Goal: Information Seeking & Learning: Learn about a topic

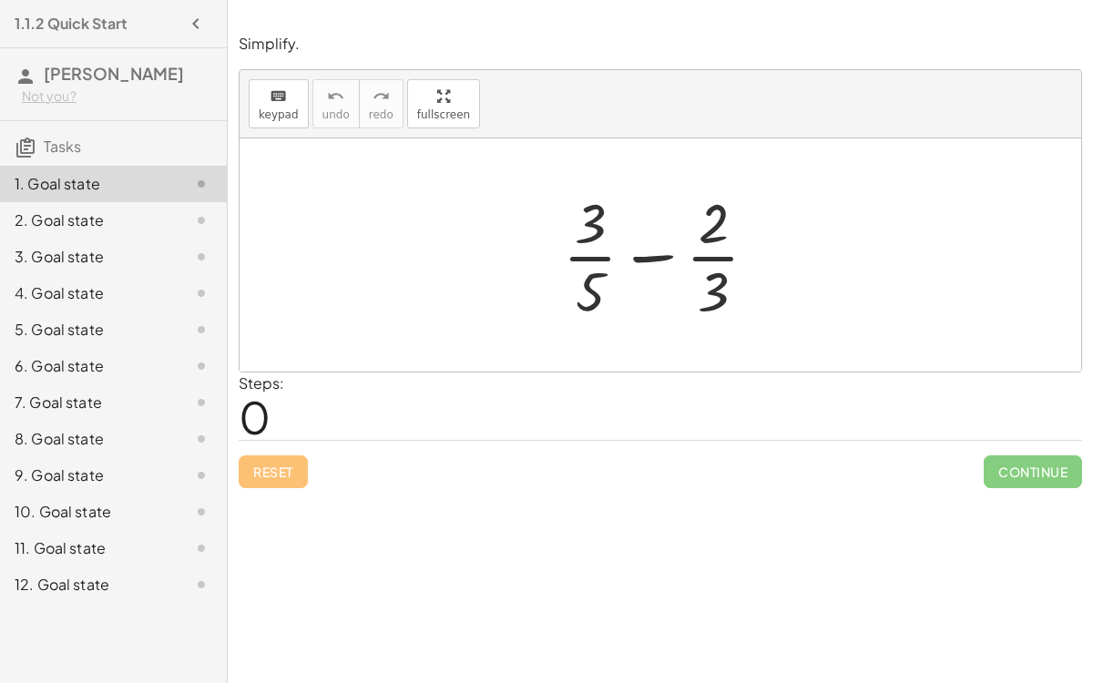
click at [649, 255] on div at bounding box center [668, 255] width 228 height 140
click at [585, 256] on div at bounding box center [668, 255] width 228 height 140
click at [708, 244] on div at bounding box center [668, 255] width 228 height 140
click at [700, 259] on div at bounding box center [668, 255] width 228 height 140
click at [640, 261] on div at bounding box center [668, 255] width 228 height 140
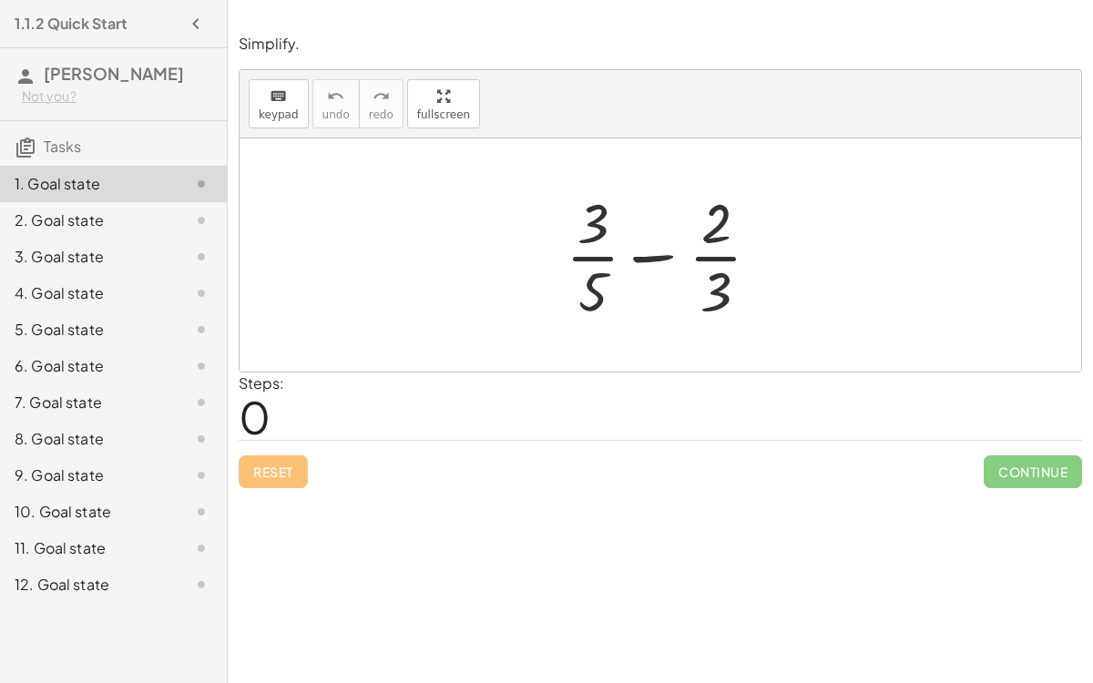
click at [639, 263] on div at bounding box center [668, 255] width 228 height 140
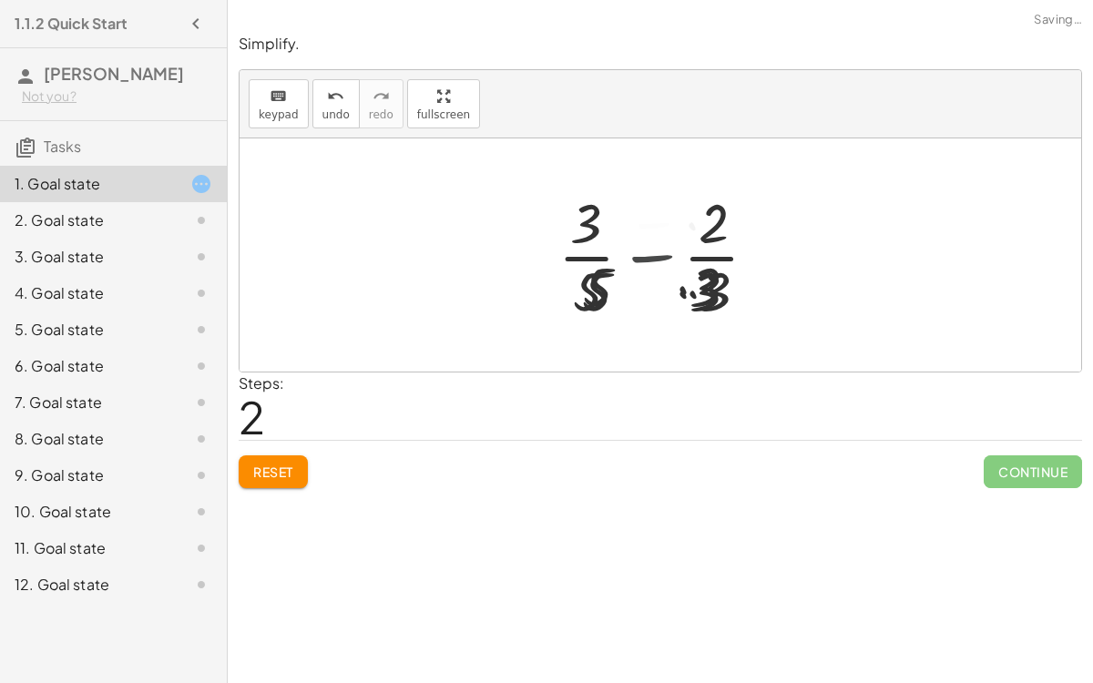
click at [639, 263] on div at bounding box center [667, 255] width 272 height 140
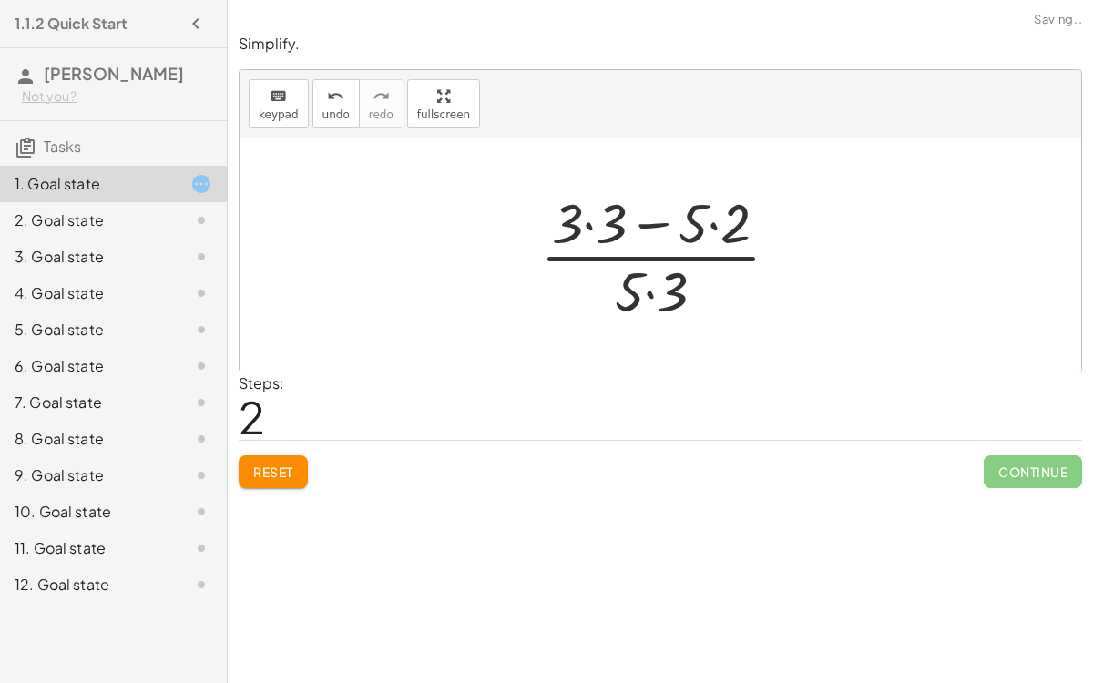
click at [649, 291] on div at bounding box center [667, 255] width 272 height 140
click at [592, 227] on div at bounding box center [667, 255] width 272 height 140
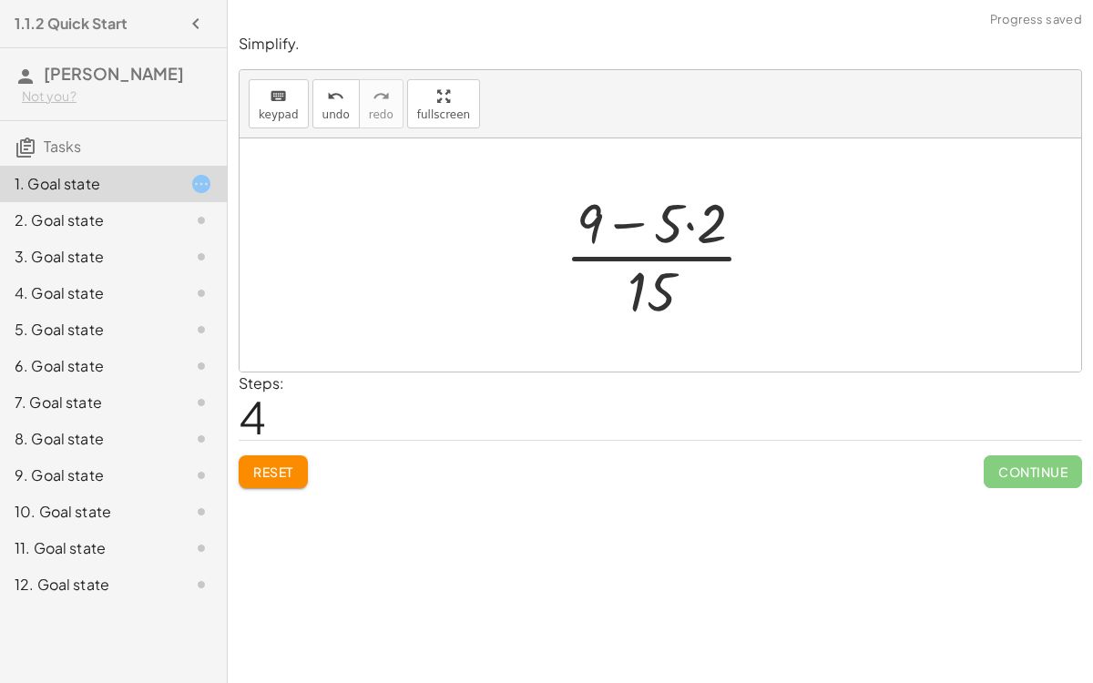
click at [682, 220] on div at bounding box center [668, 255] width 224 height 140
click at [688, 220] on div at bounding box center [668, 255] width 224 height 140
click at [641, 220] on div at bounding box center [667, 255] width 198 height 140
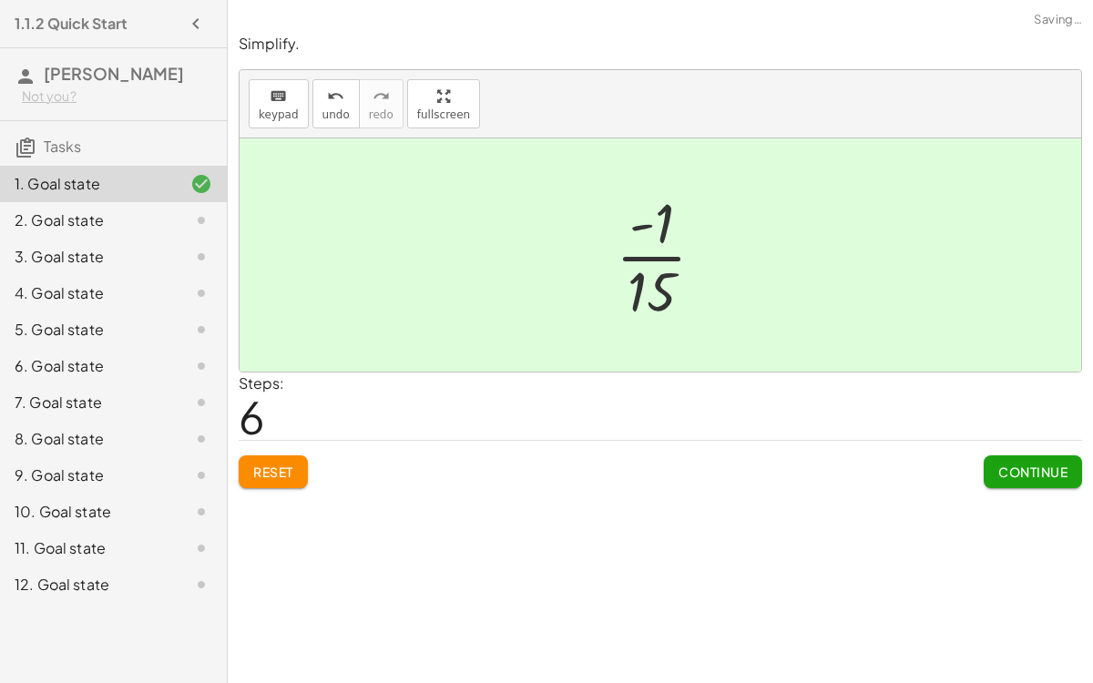
click at [1028, 465] on span "Continue" at bounding box center [1032, 472] width 69 height 16
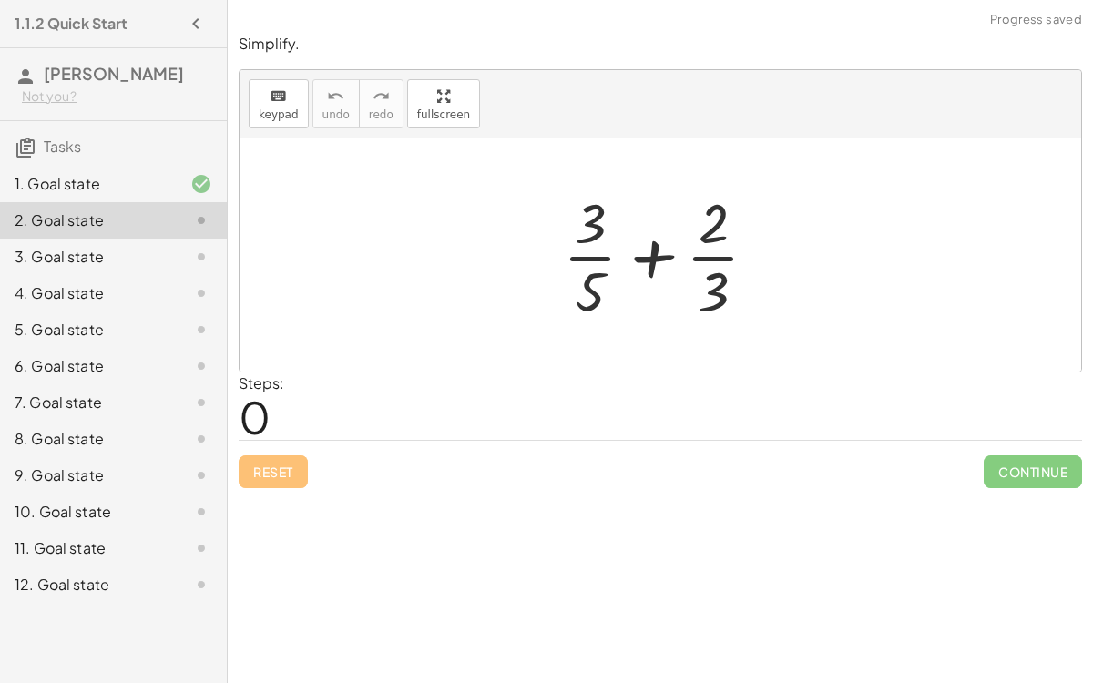
click at [648, 255] on div at bounding box center [668, 255] width 228 height 140
click at [585, 286] on div at bounding box center [668, 255] width 228 height 140
click at [678, 293] on div at bounding box center [668, 255] width 228 height 140
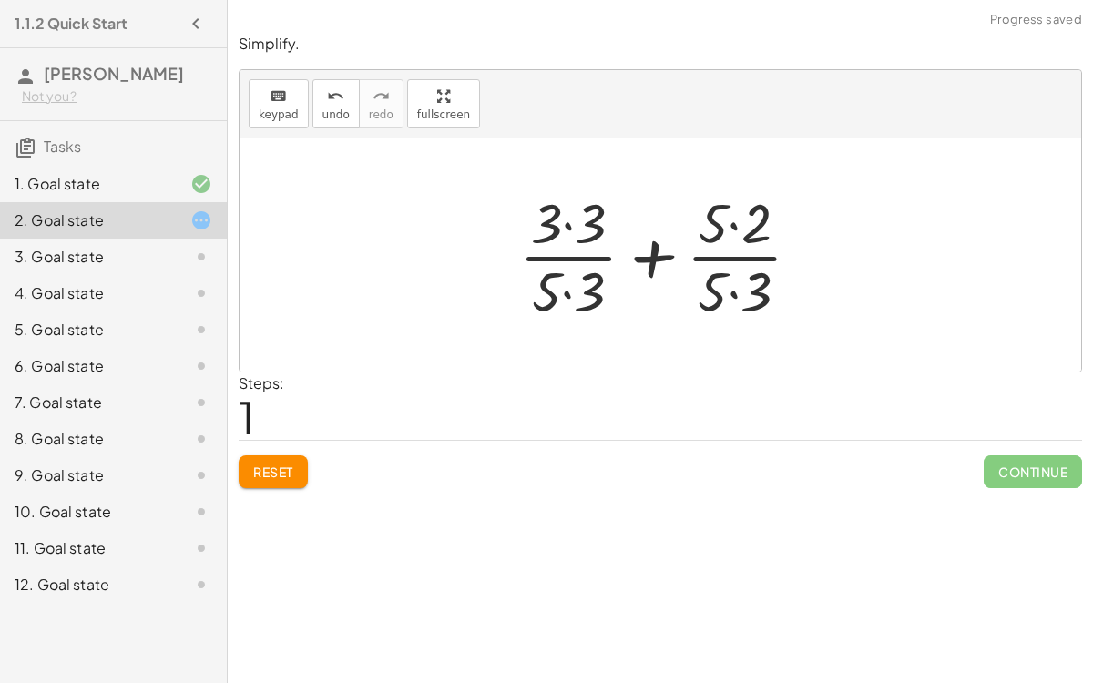
click at [570, 287] on div at bounding box center [667, 255] width 314 height 140
click at [570, 224] on div at bounding box center [667, 255] width 314 height 140
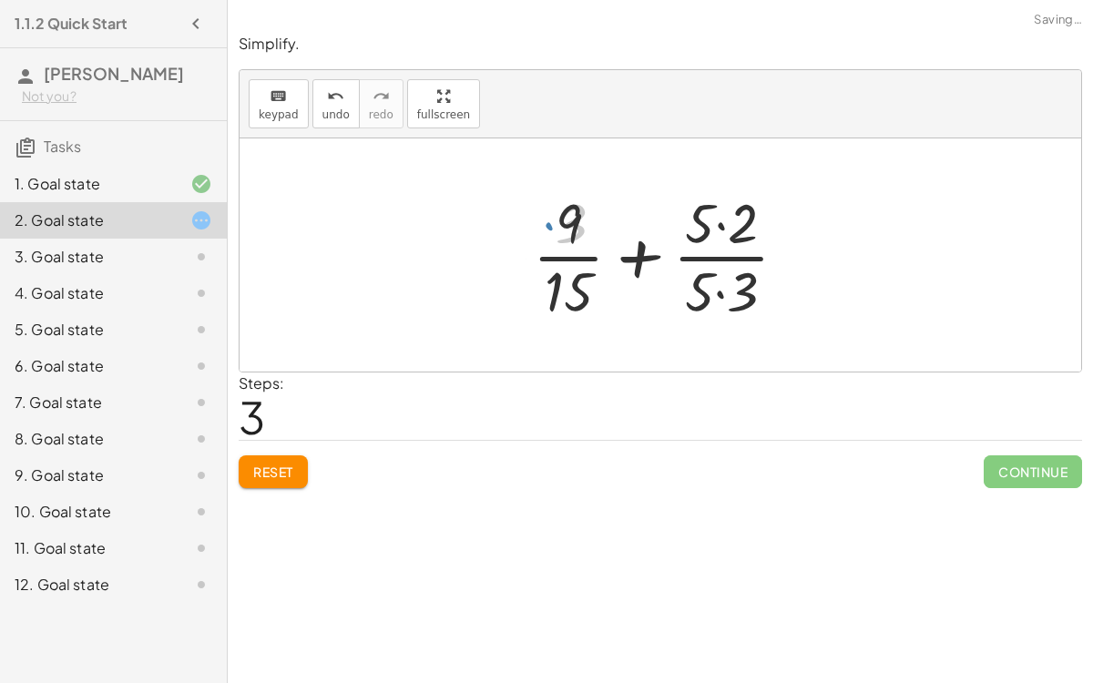
click at [712, 220] on div at bounding box center [667, 255] width 287 height 140
click at [721, 295] on div at bounding box center [667, 255] width 287 height 140
click at [719, 225] on div at bounding box center [668, 255] width 286 height 140
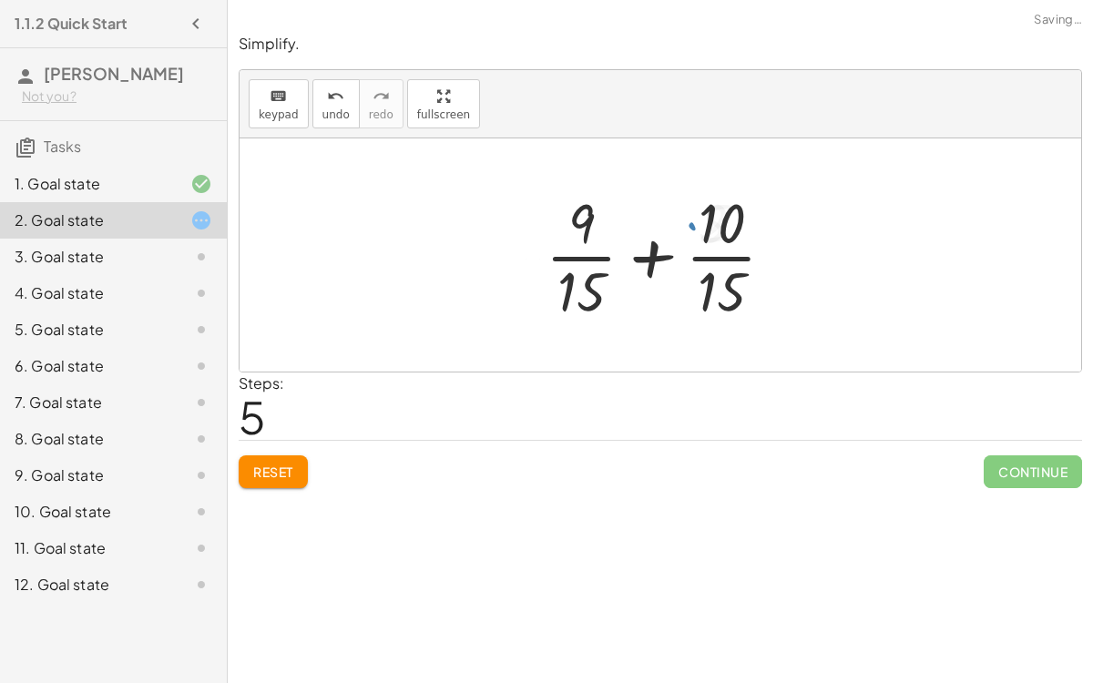
click at [670, 246] on div at bounding box center [668, 255] width 262 height 140
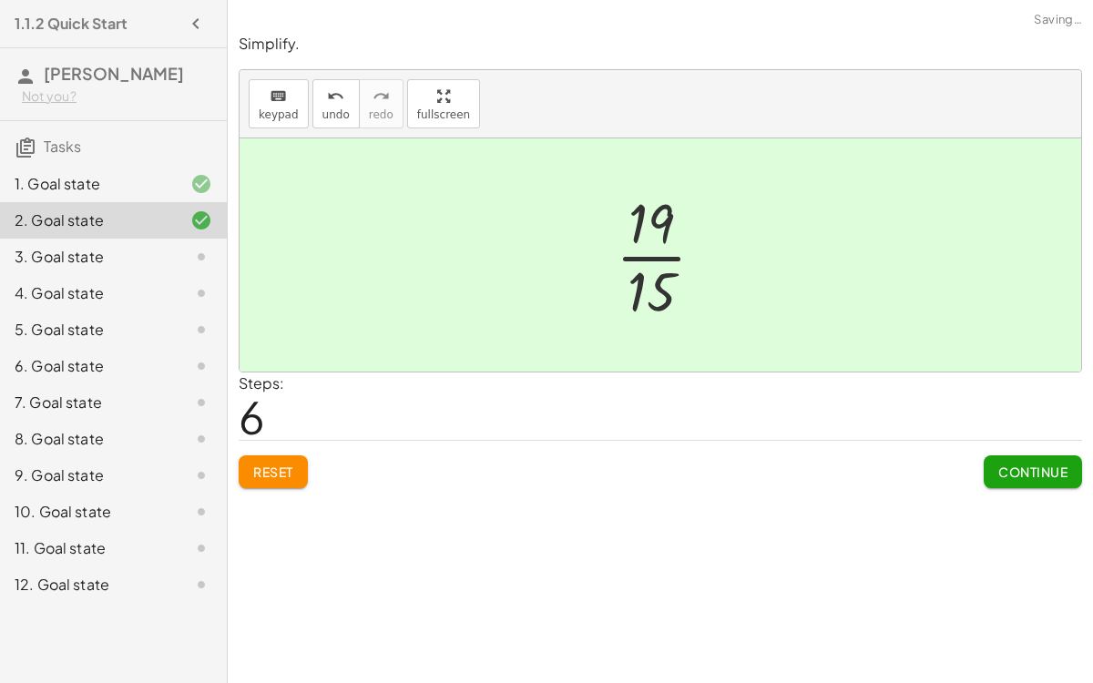
click at [1013, 458] on button "Continue" at bounding box center [1033, 471] width 98 height 33
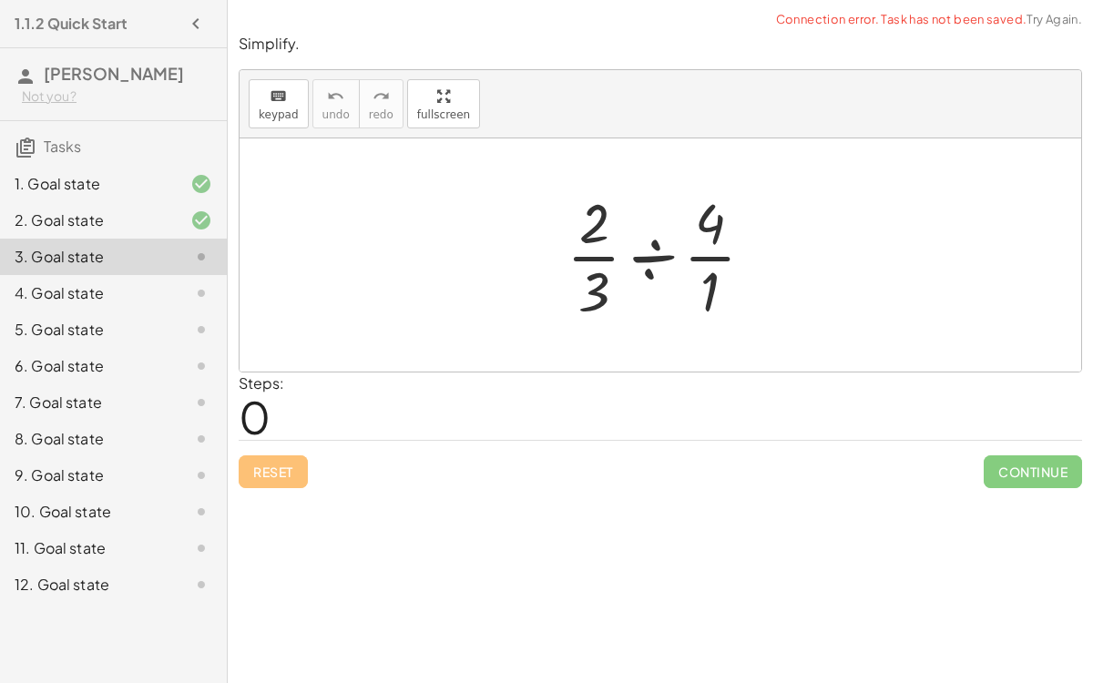
click at [644, 249] on div at bounding box center [668, 255] width 220 height 140
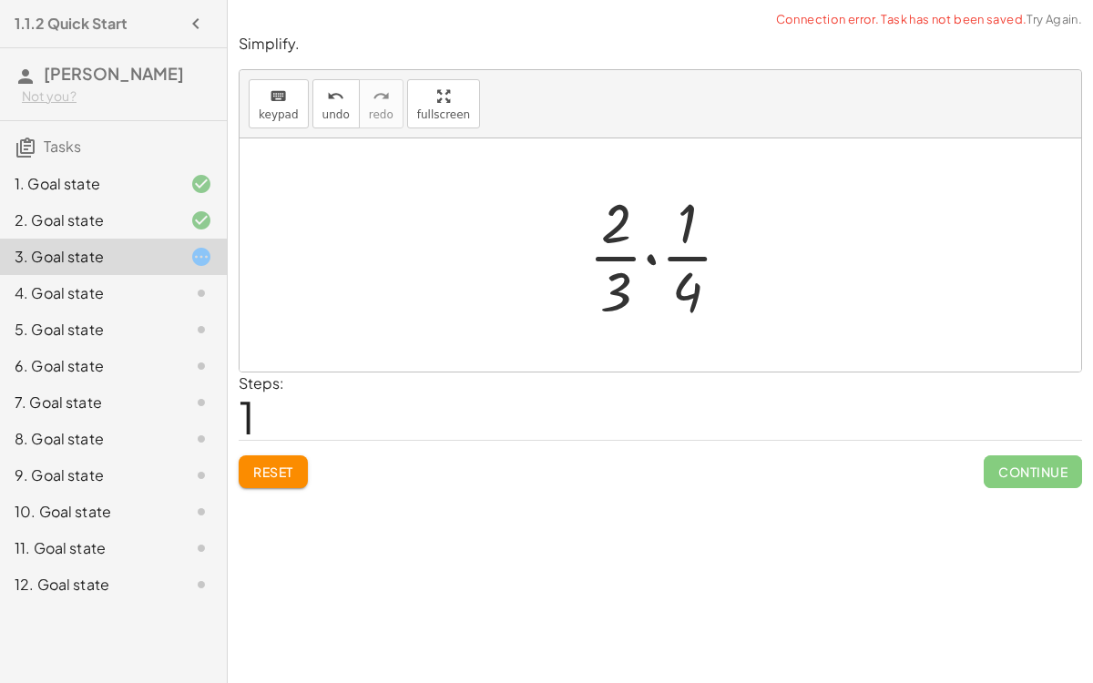
click at [650, 258] on div at bounding box center [667, 255] width 176 height 140
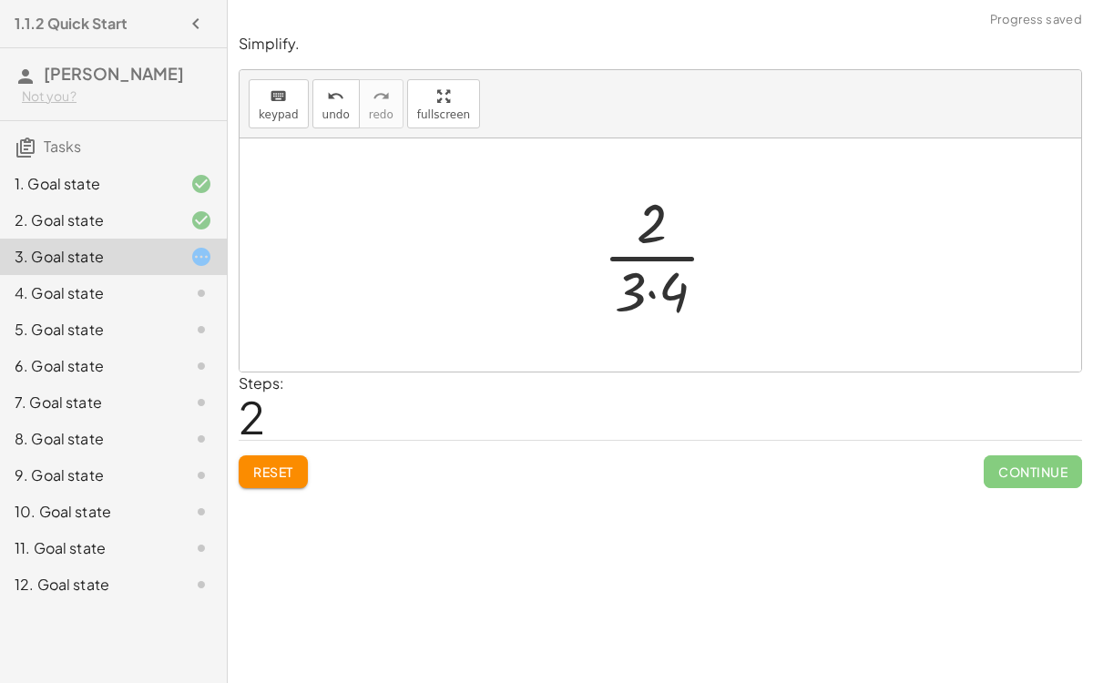
click at [647, 288] on div at bounding box center [668, 255] width 148 height 140
click at [645, 248] on div at bounding box center [668, 255] width 123 height 140
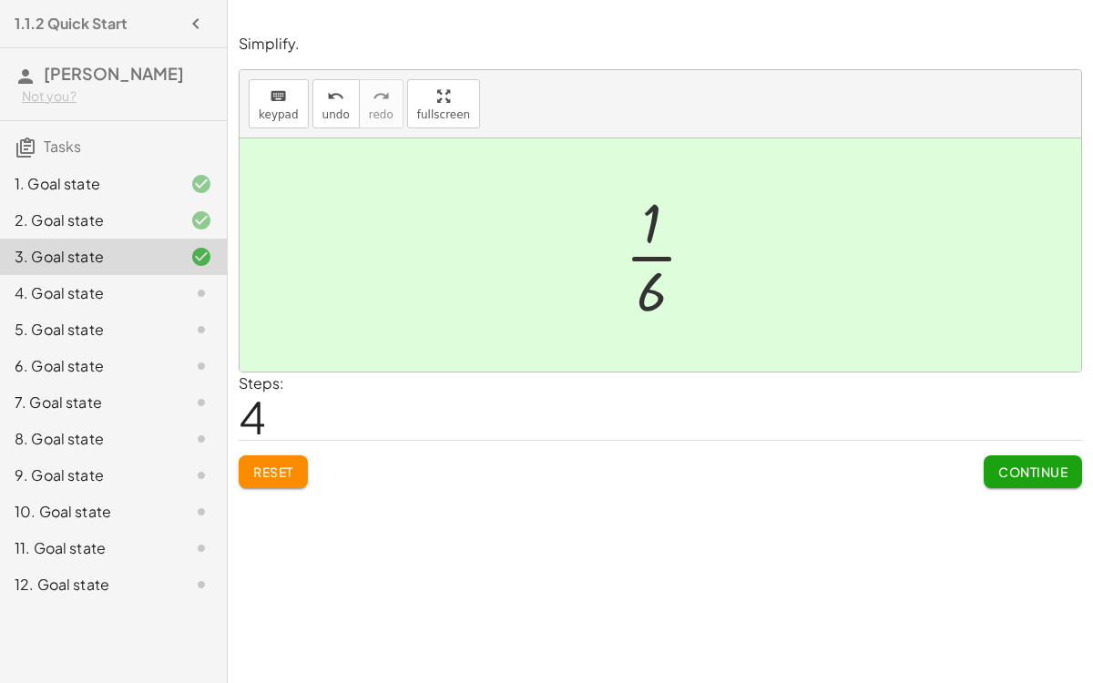
click at [990, 466] on button "Continue" at bounding box center [1033, 471] width 98 height 33
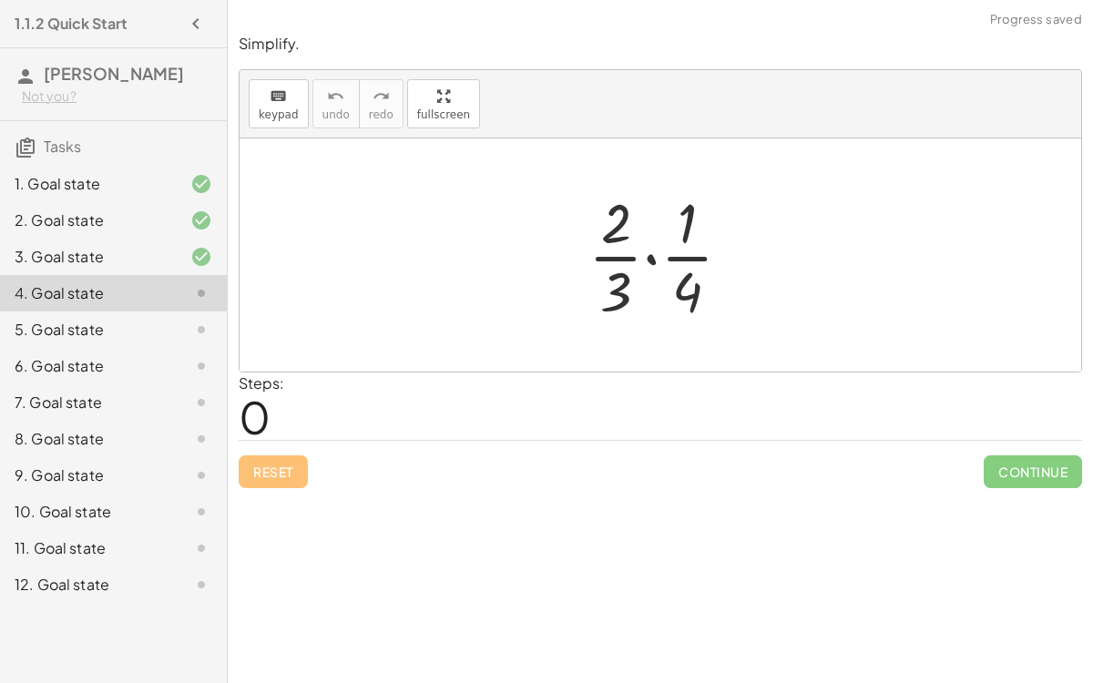
click at [650, 255] on div at bounding box center [667, 255] width 176 height 140
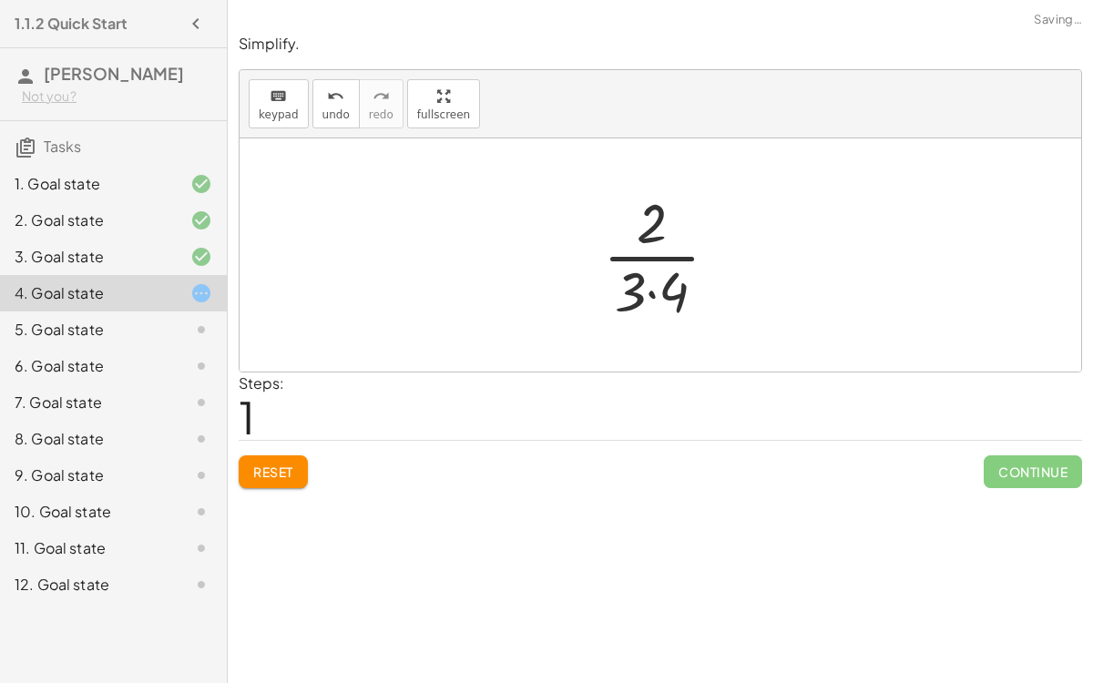
click at [649, 289] on div at bounding box center [668, 255] width 148 height 140
click at [634, 273] on div at bounding box center [668, 255] width 123 height 140
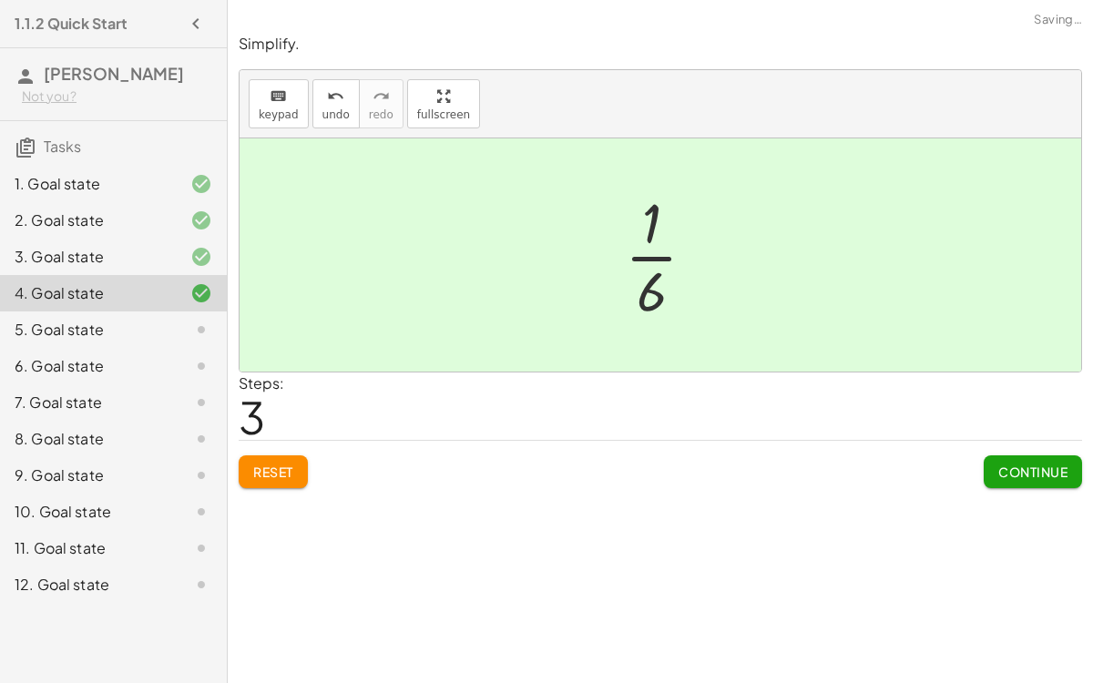
click at [1008, 475] on span "Continue" at bounding box center [1032, 472] width 69 height 16
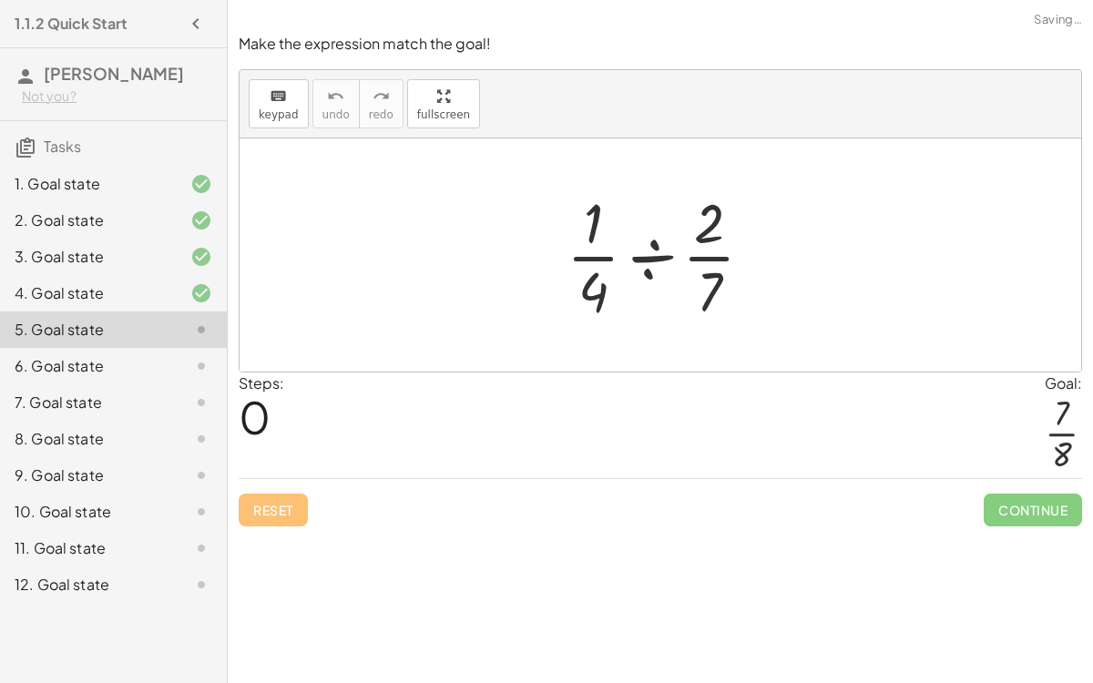
click at [654, 254] on div at bounding box center [668, 255] width 220 height 140
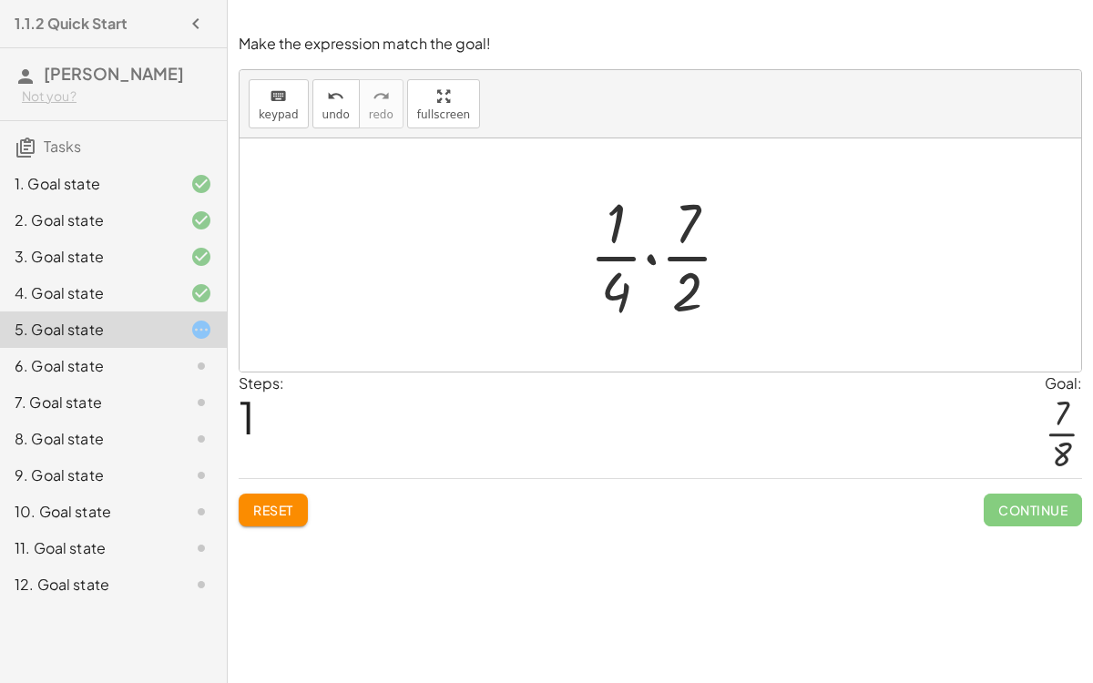
click at [650, 251] on div at bounding box center [667, 255] width 175 height 140
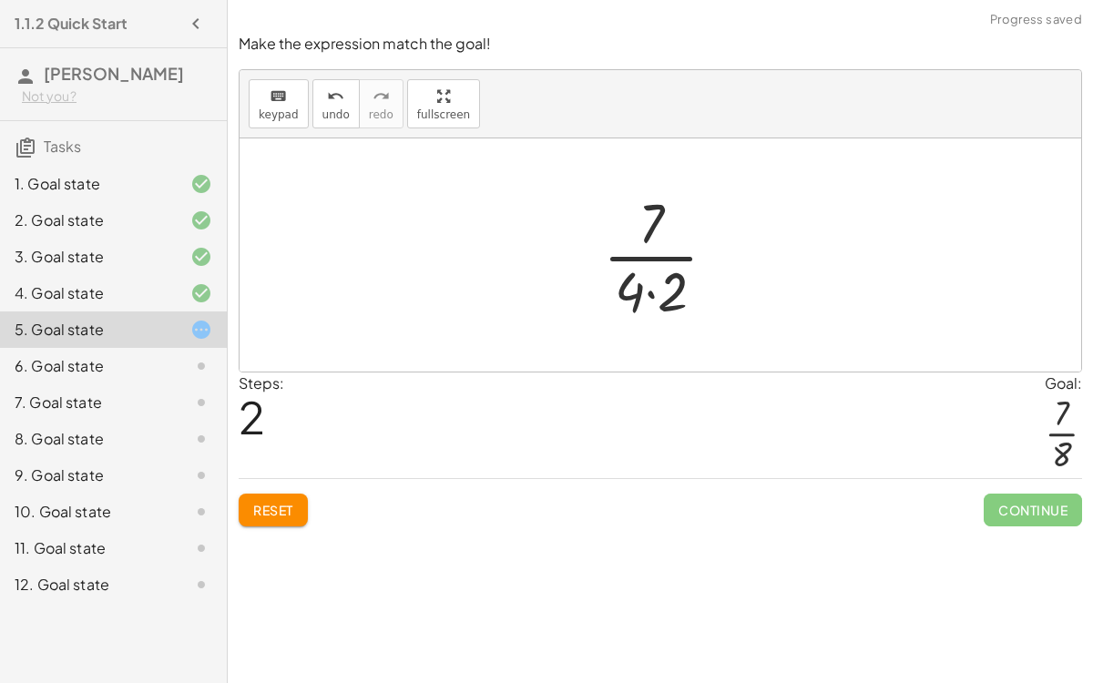
click at [645, 282] on div at bounding box center [667, 255] width 147 height 140
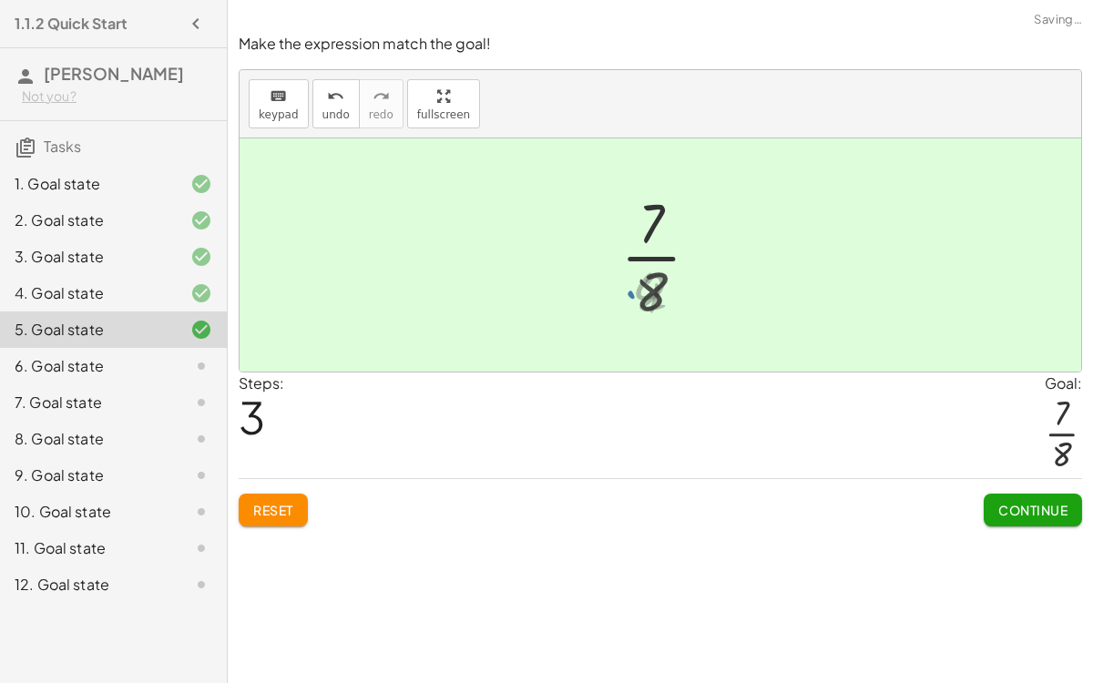
click at [650, 284] on div at bounding box center [667, 255] width 107 height 140
click at [1016, 512] on span "Continue" at bounding box center [1032, 510] width 69 height 16
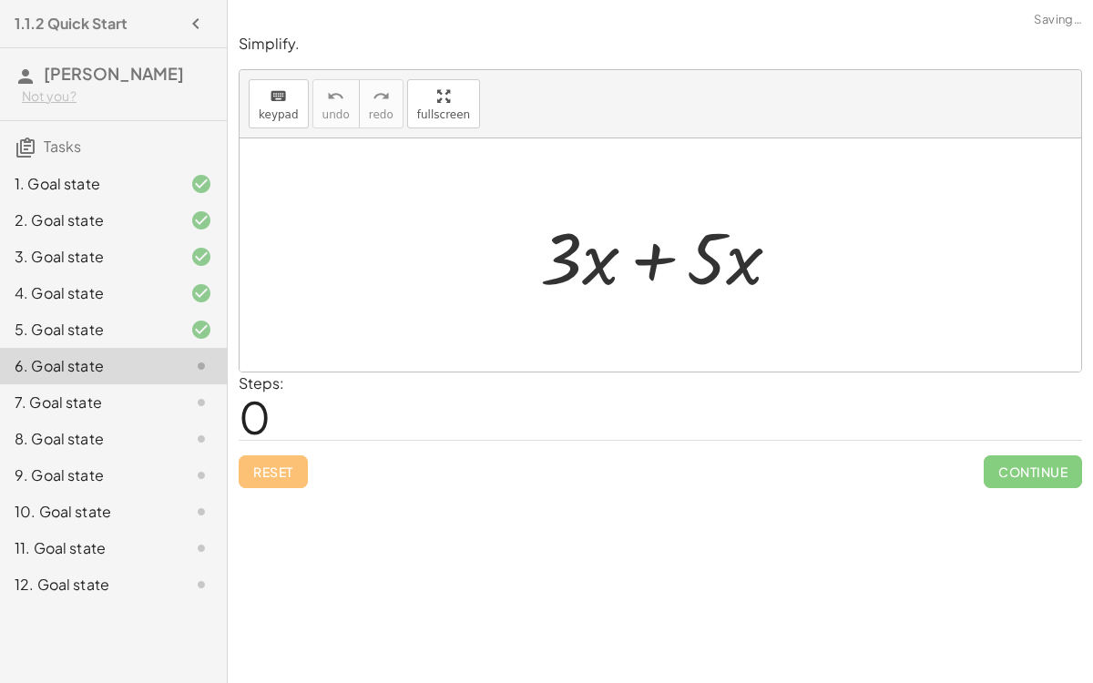
click at [647, 261] on div at bounding box center [668, 256] width 274 height 94
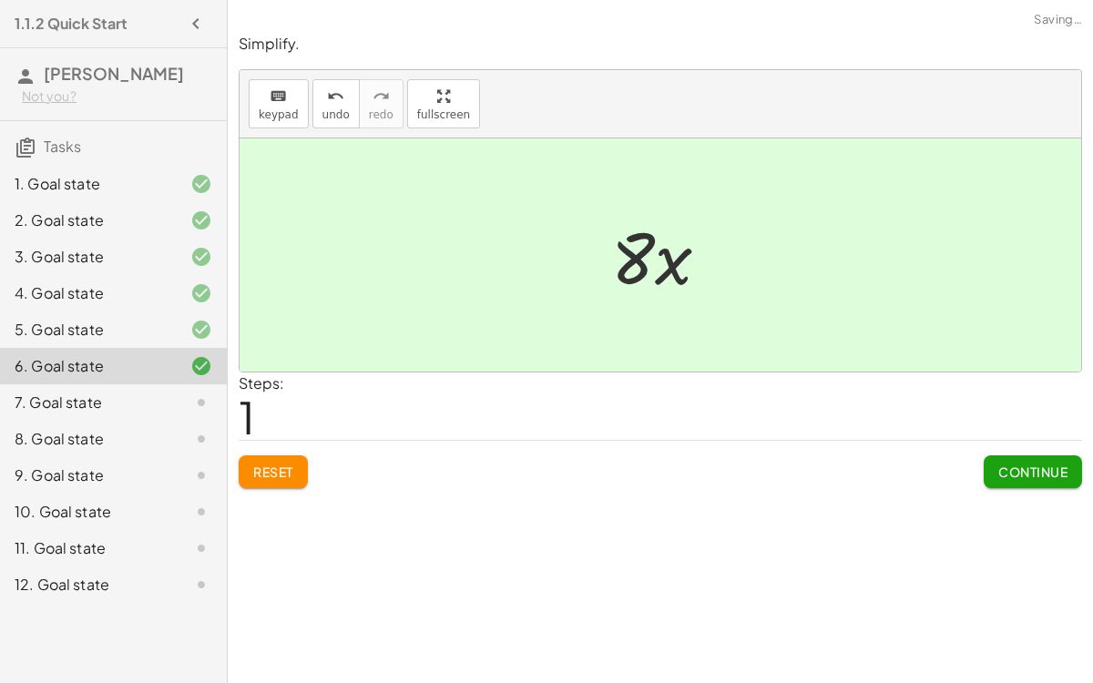
click at [994, 467] on button "Continue" at bounding box center [1033, 471] width 98 height 33
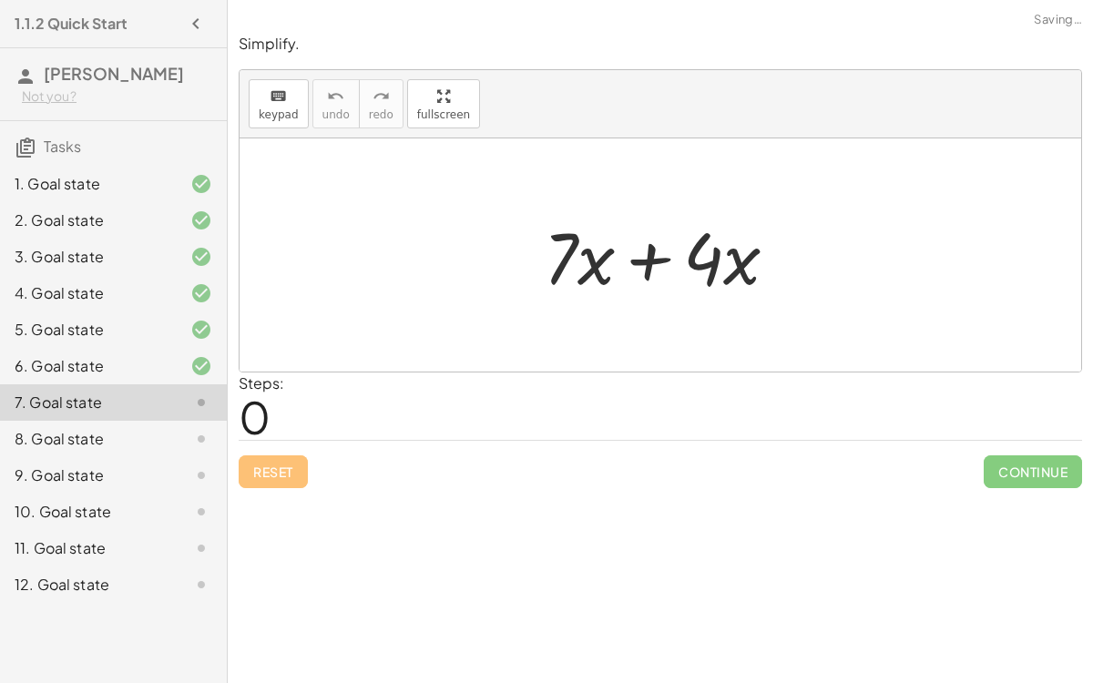
click at [649, 251] on div at bounding box center [668, 256] width 267 height 94
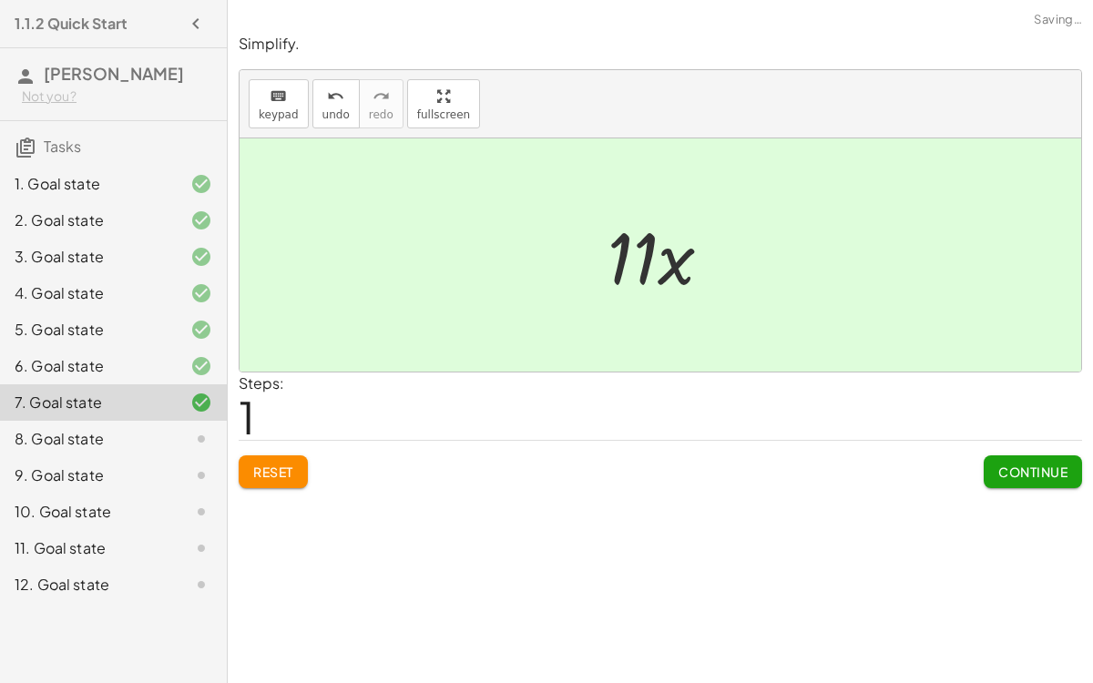
click at [998, 469] on span "Continue" at bounding box center [1032, 472] width 69 height 16
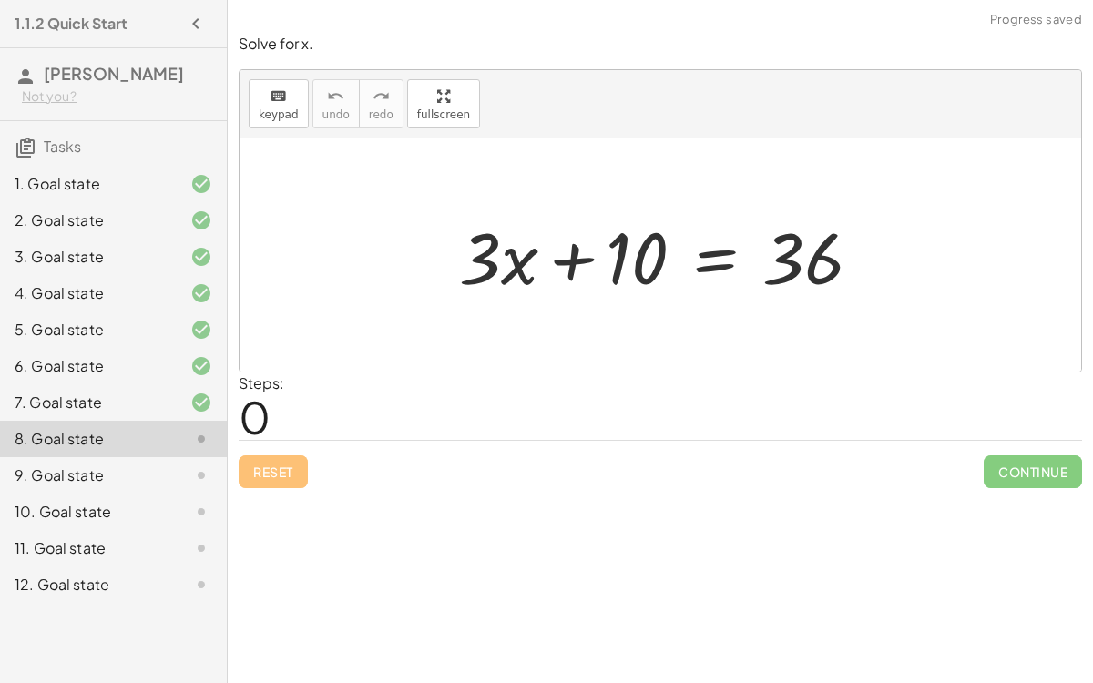
click at [568, 257] on div at bounding box center [667, 256] width 435 height 94
click at [784, 255] on div at bounding box center [667, 256] width 435 height 94
click at [618, 239] on div at bounding box center [667, 256] width 435 height 94
click at [726, 256] on div at bounding box center [667, 256] width 435 height 94
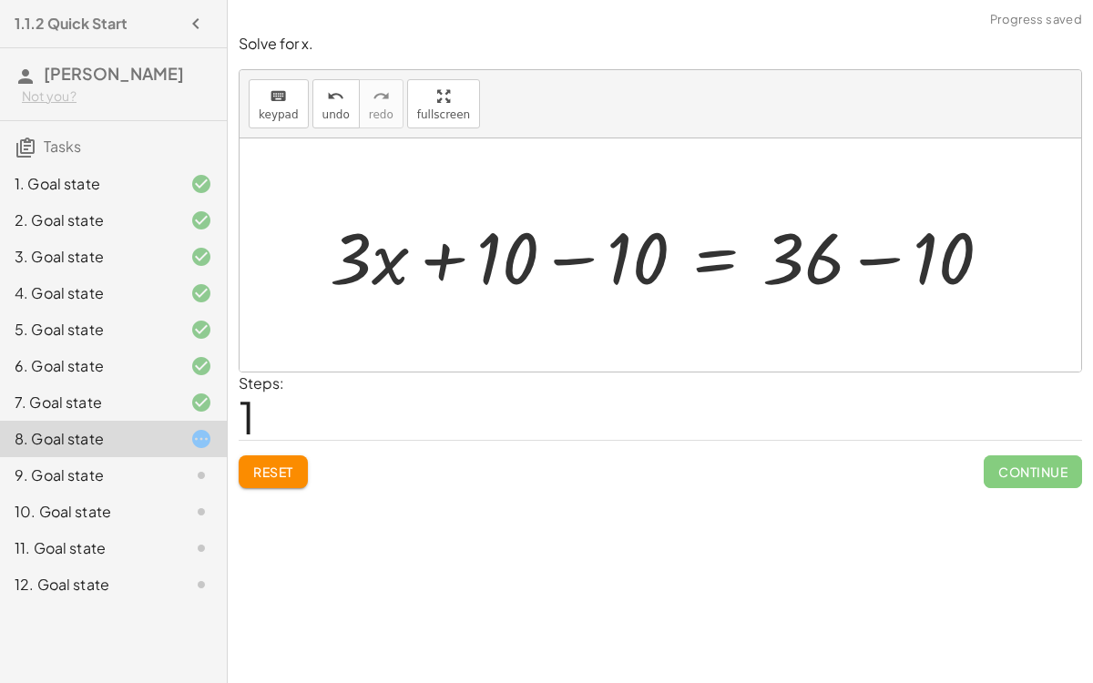
click at [881, 261] on div at bounding box center [668, 256] width 695 height 94
click at [568, 256] on div at bounding box center [603, 256] width 564 height 94
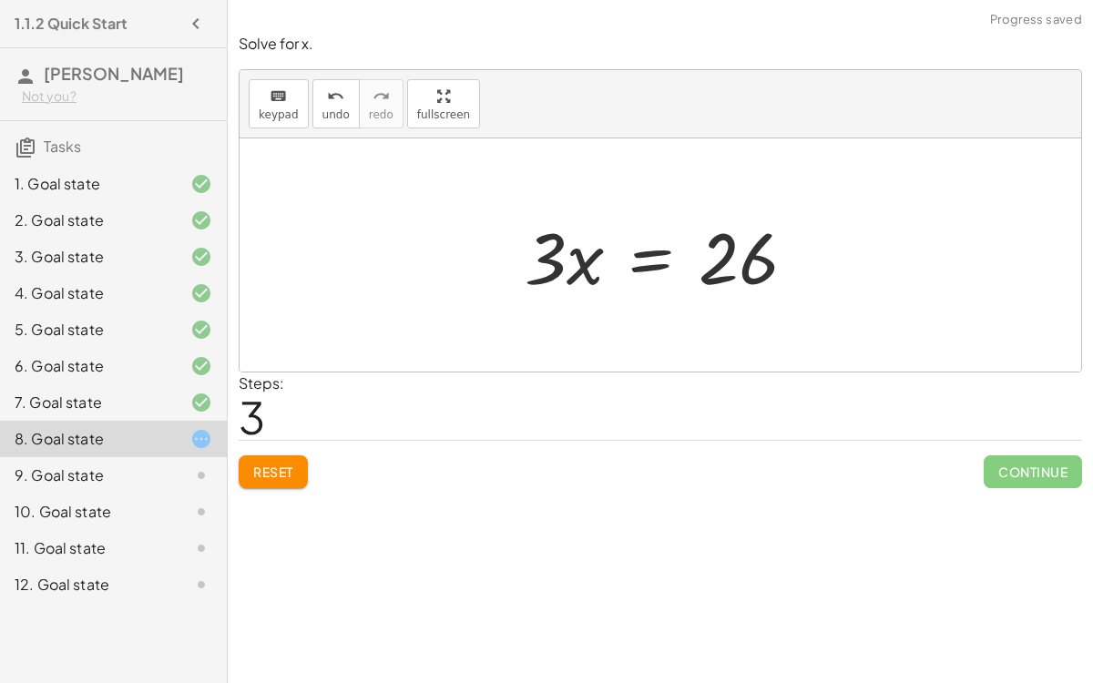
click at [643, 259] on div at bounding box center [668, 256] width 304 height 94
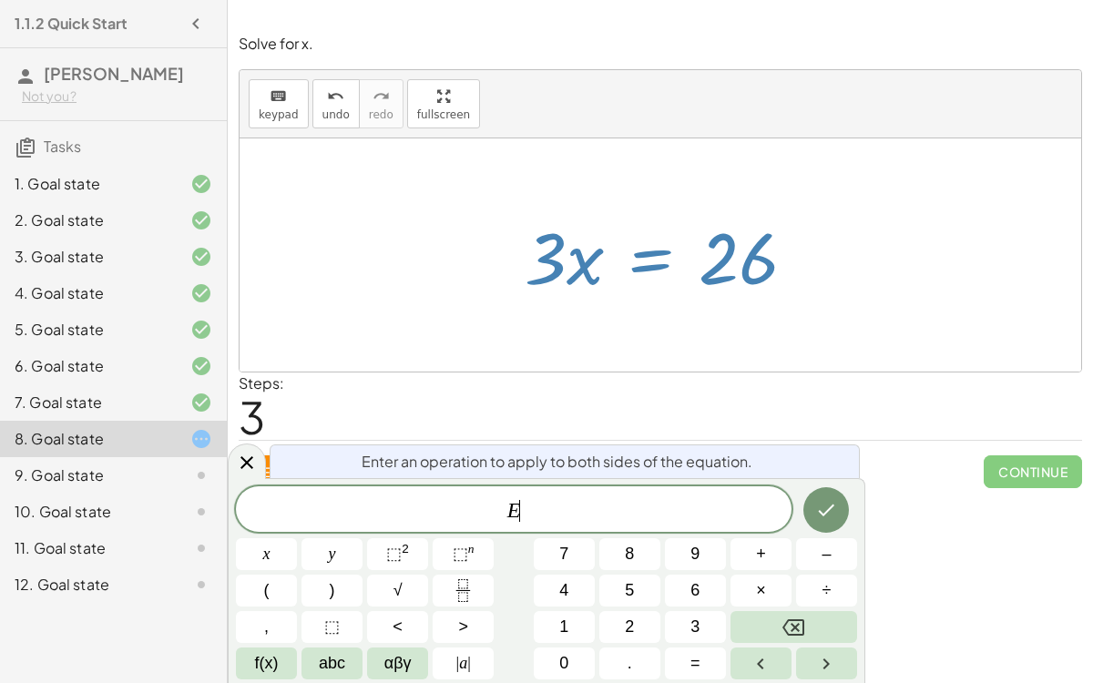
click at [991, 10] on div at bounding box center [660, 11] width 865 height 23
click at [204, 173] on icon at bounding box center [201, 184] width 22 height 22
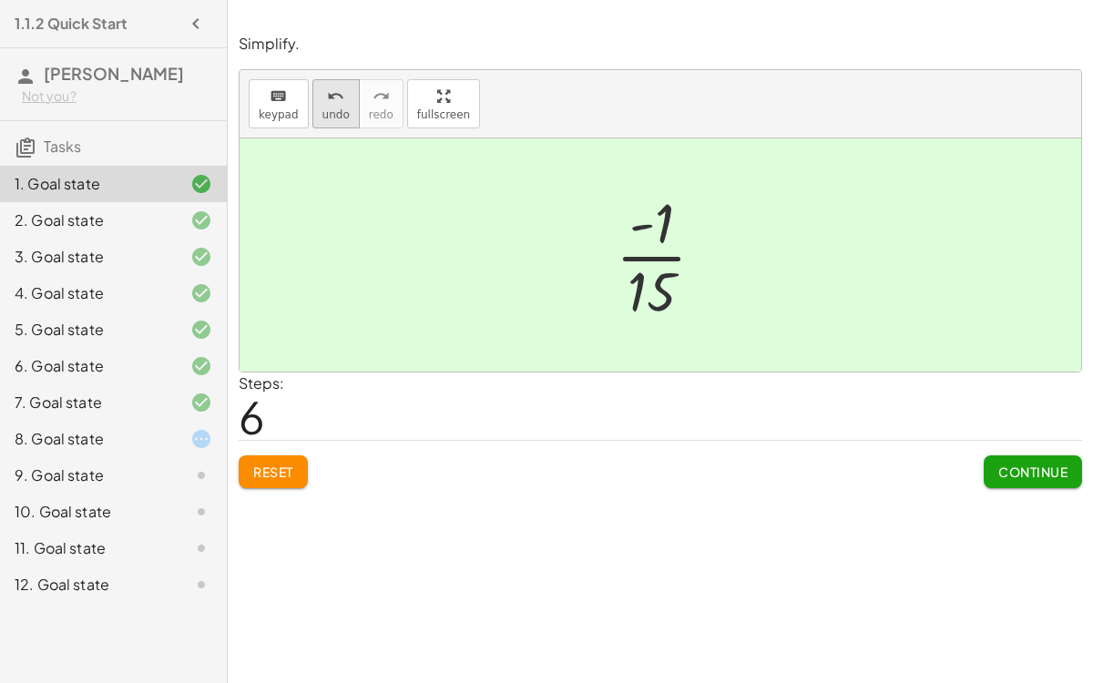
click at [322, 98] on div "undo" at bounding box center [335, 96] width 27 height 22
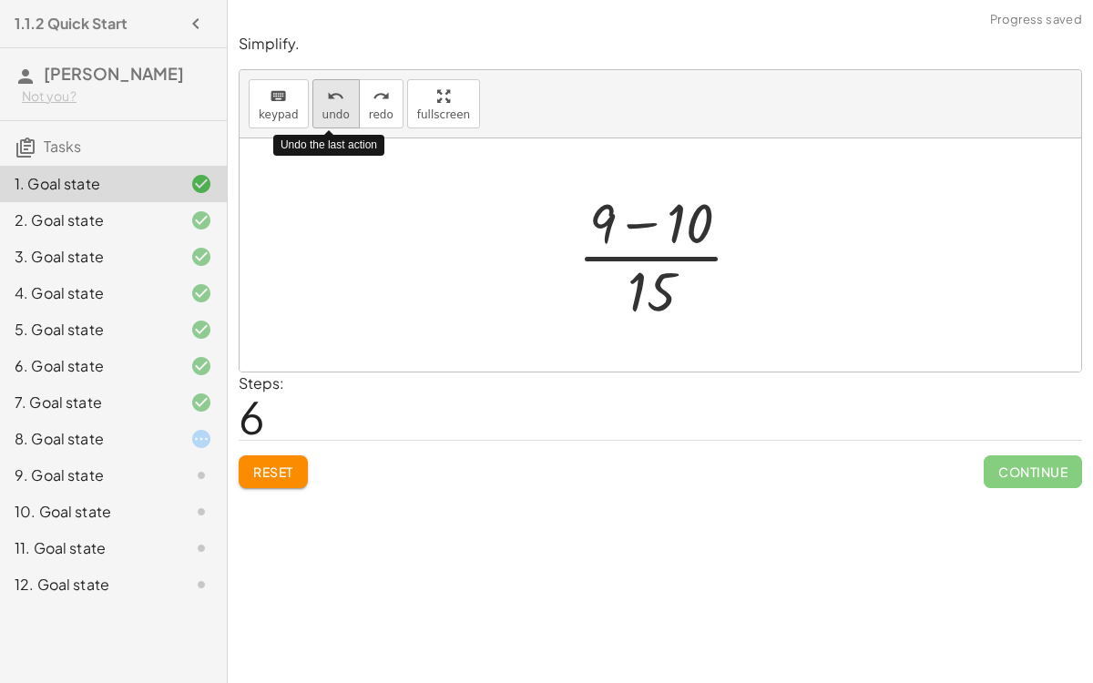
click at [322, 98] on div "undo" at bounding box center [335, 96] width 27 height 22
click at [327, 104] on icon "undo" at bounding box center [335, 97] width 17 height 22
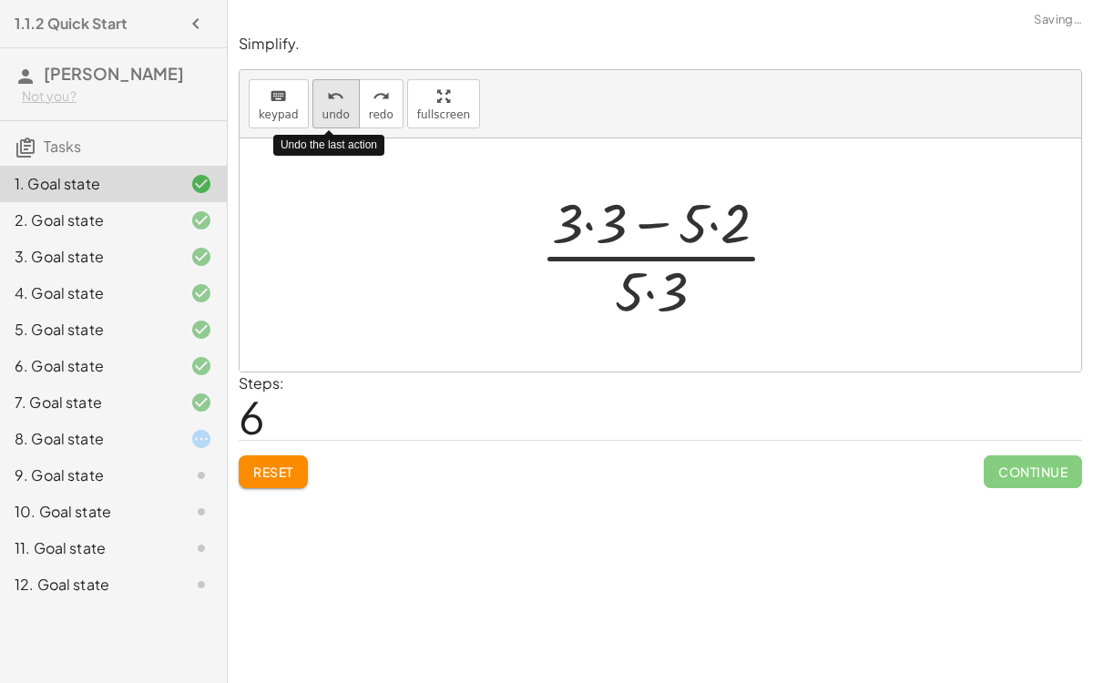
click at [322, 108] on span "undo" at bounding box center [335, 114] width 27 height 13
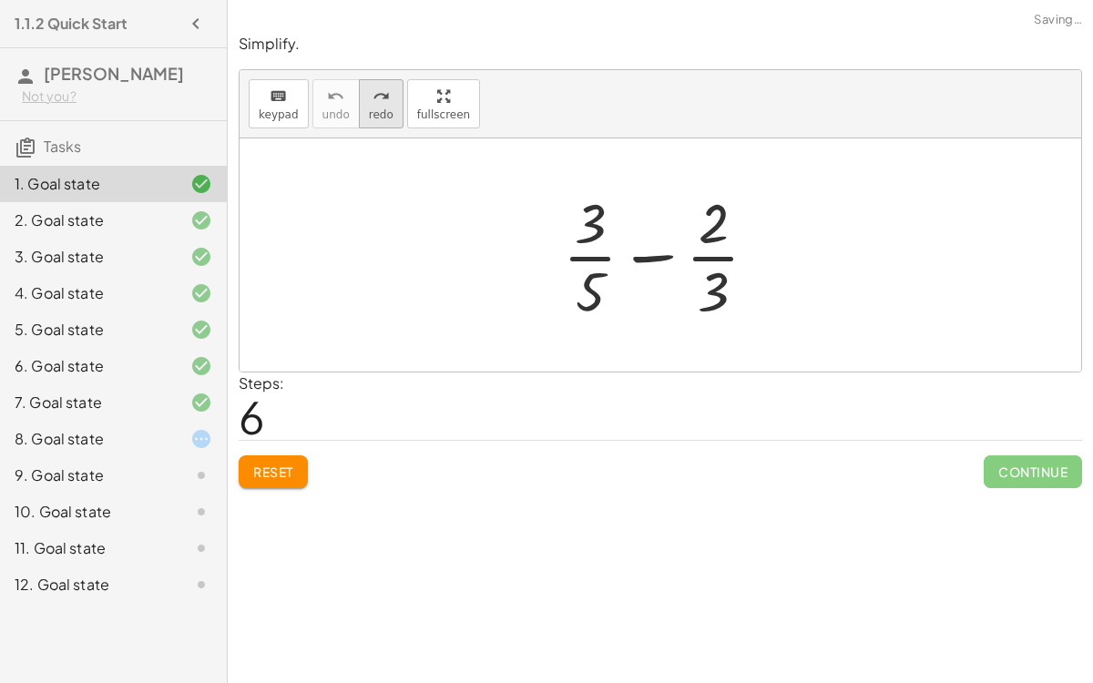
click at [369, 114] on span "redo" at bounding box center [381, 114] width 25 height 13
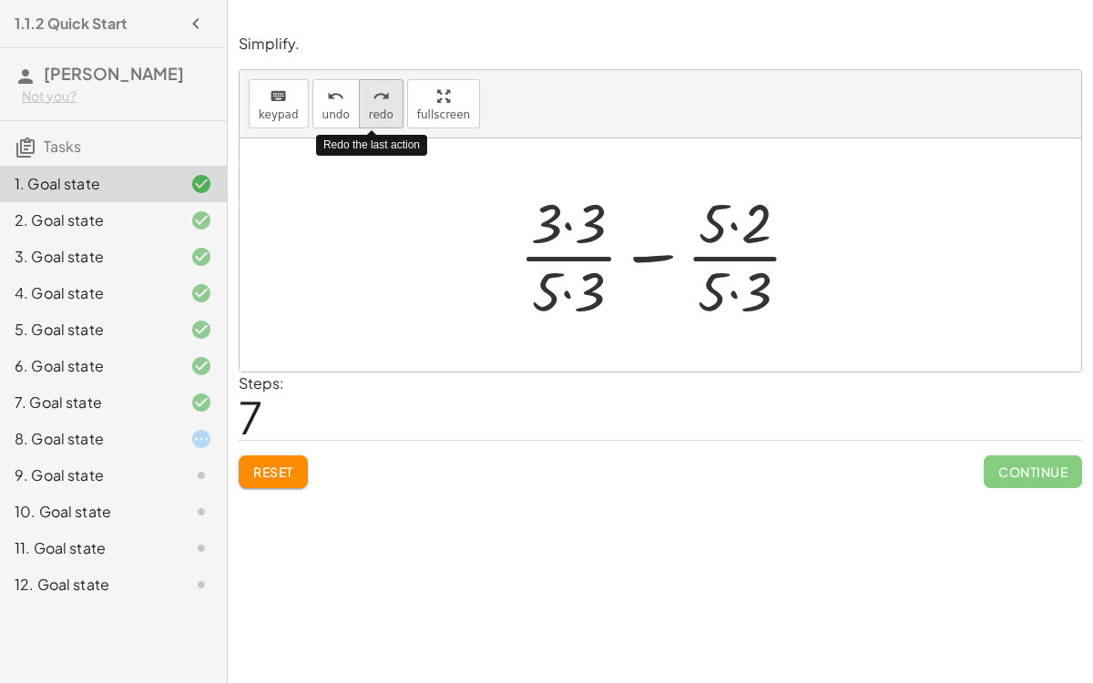
click at [369, 114] on span "redo" at bounding box center [381, 114] width 25 height 13
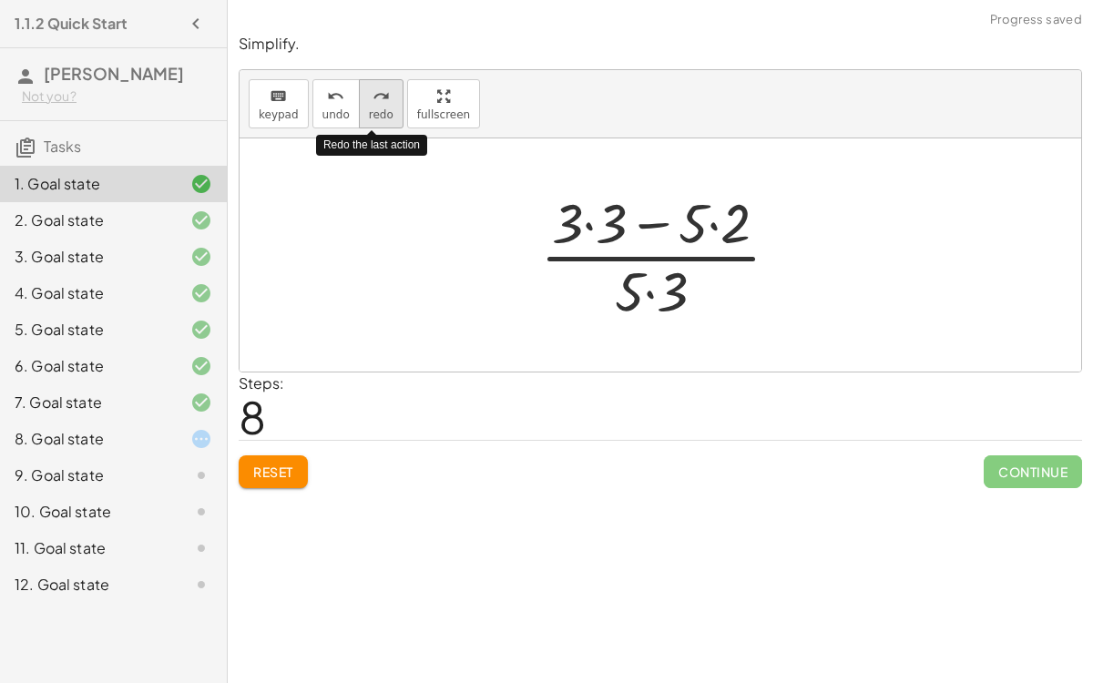
click at [369, 114] on span "redo" at bounding box center [381, 114] width 25 height 13
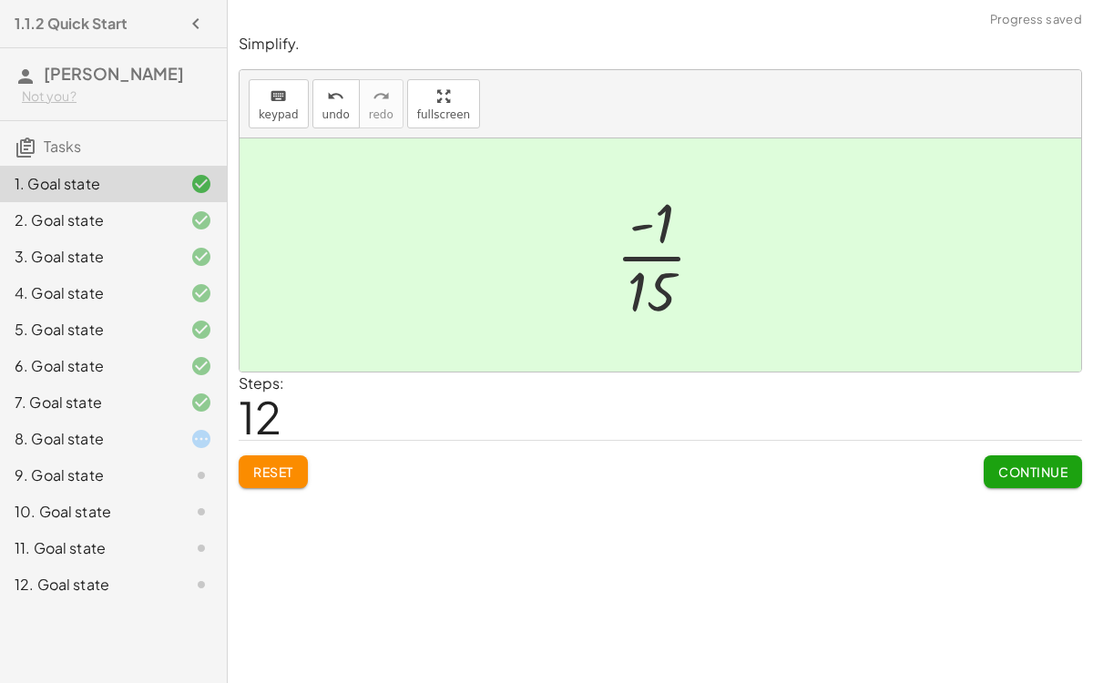
click at [164, 428] on div at bounding box center [186, 439] width 51 height 22
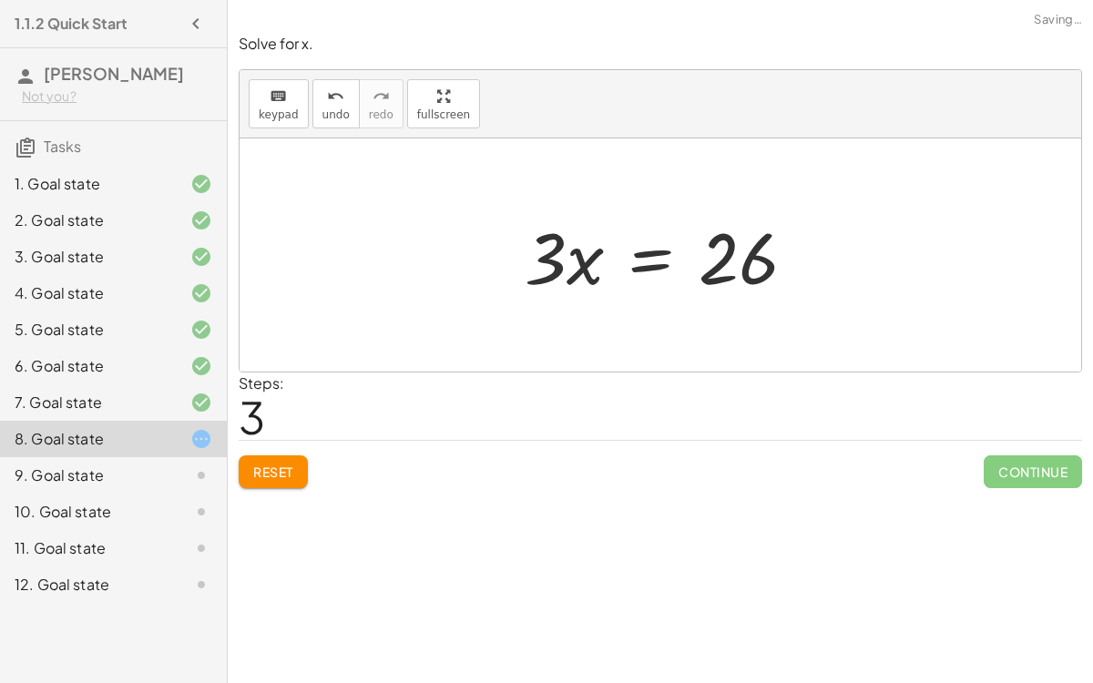
click at [659, 255] on div at bounding box center [668, 256] width 304 height 94
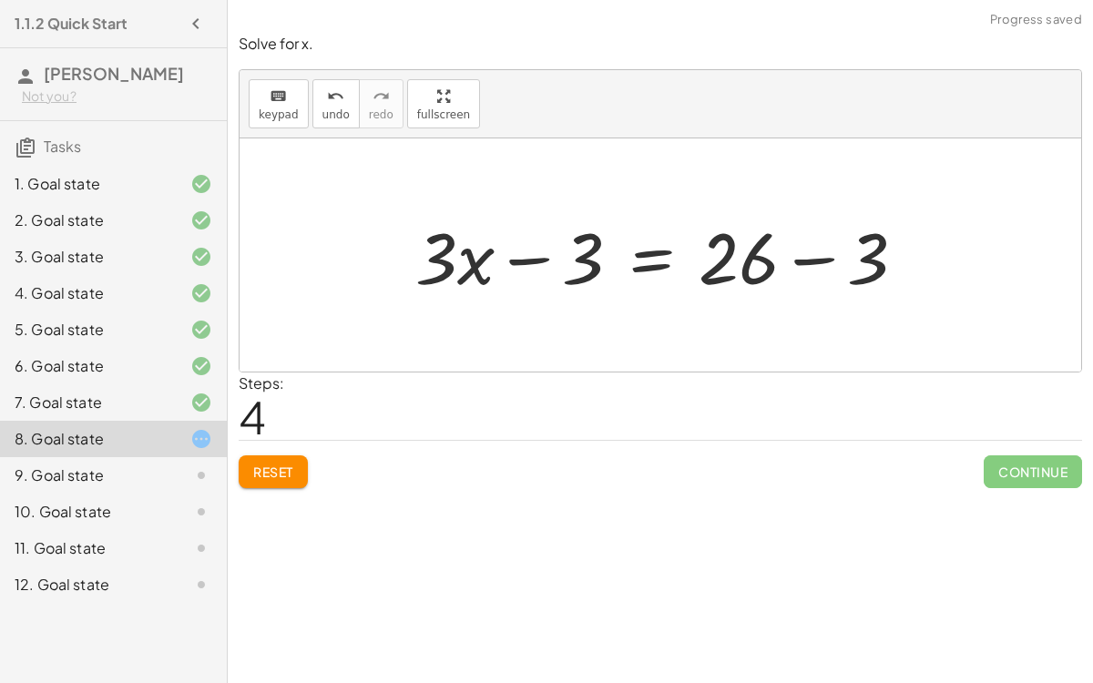
click at [810, 261] on div at bounding box center [668, 256] width 524 height 94
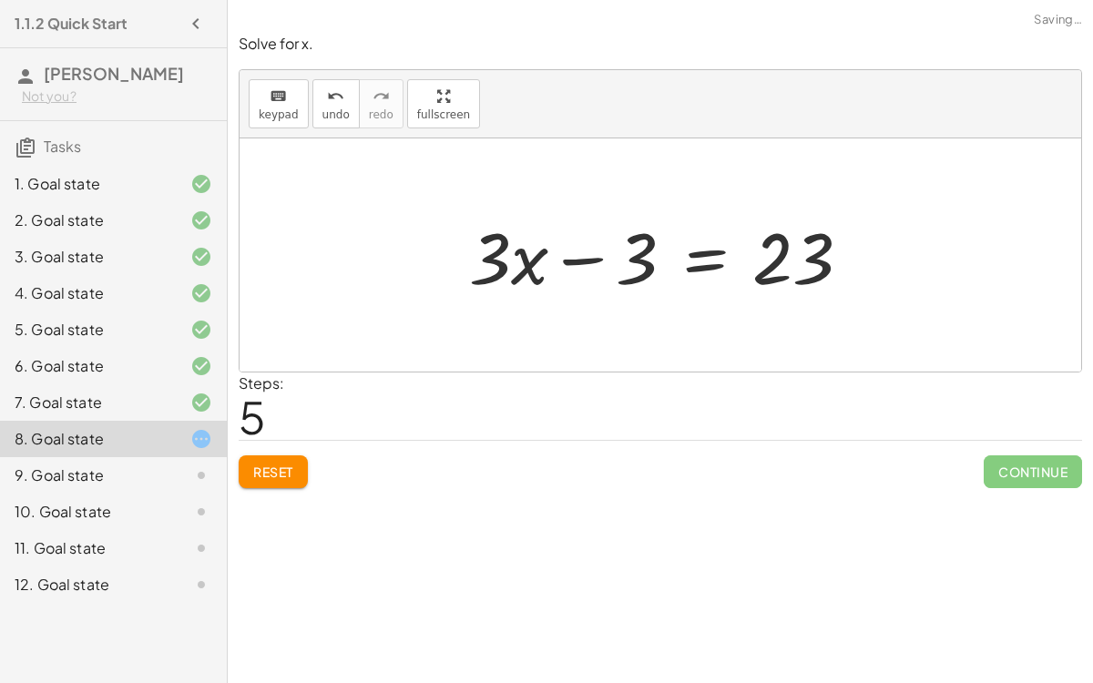
click at [527, 261] on div at bounding box center [667, 256] width 415 height 94
click at [576, 259] on div at bounding box center [667, 256] width 415 height 94
click at [633, 258] on div at bounding box center [667, 256] width 415 height 94
drag, startPoint x: 792, startPoint y: 263, endPoint x: 571, endPoint y: 266, distance: 220.5
click at [571, 266] on div at bounding box center [667, 256] width 415 height 94
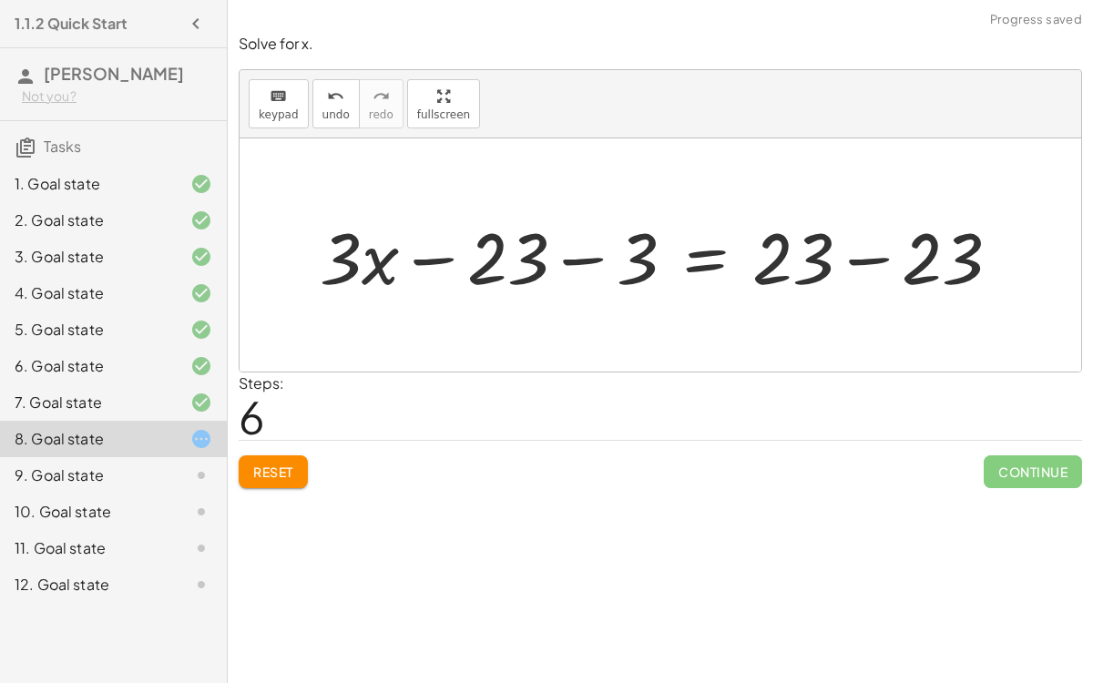
click at [586, 257] on div at bounding box center [668, 256] width 714 height 94
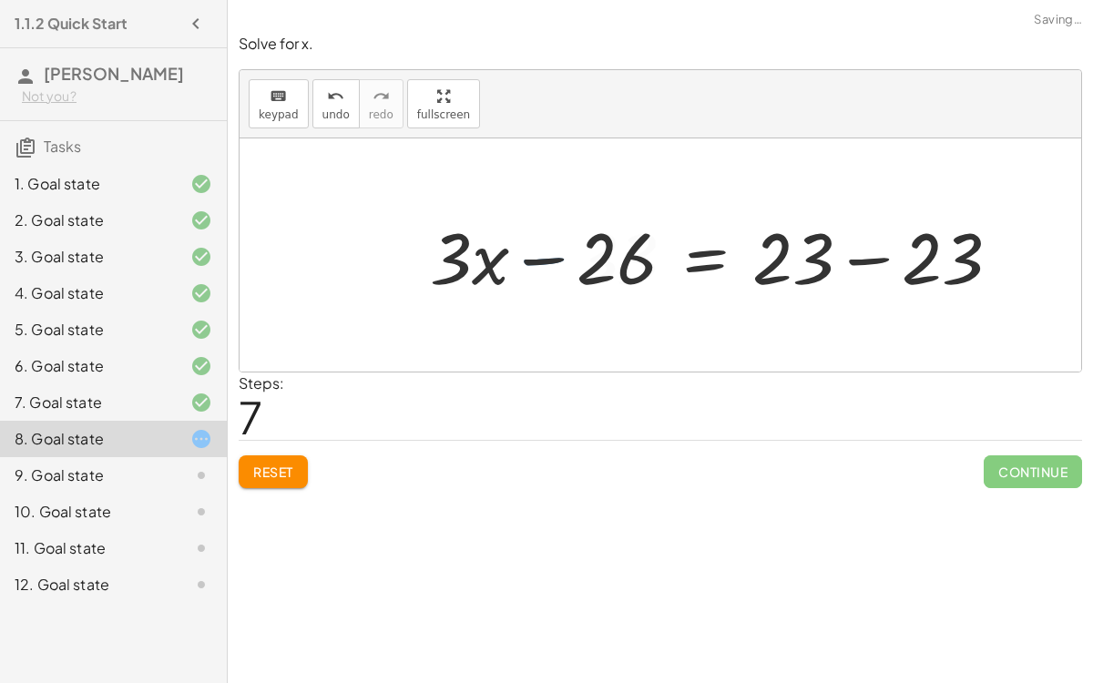
click at [544, 253] on div at bounding box center [723, 256] width 604 height 94
click at [863, 258] on div at bounding box center [723, 256] width 604 height 94
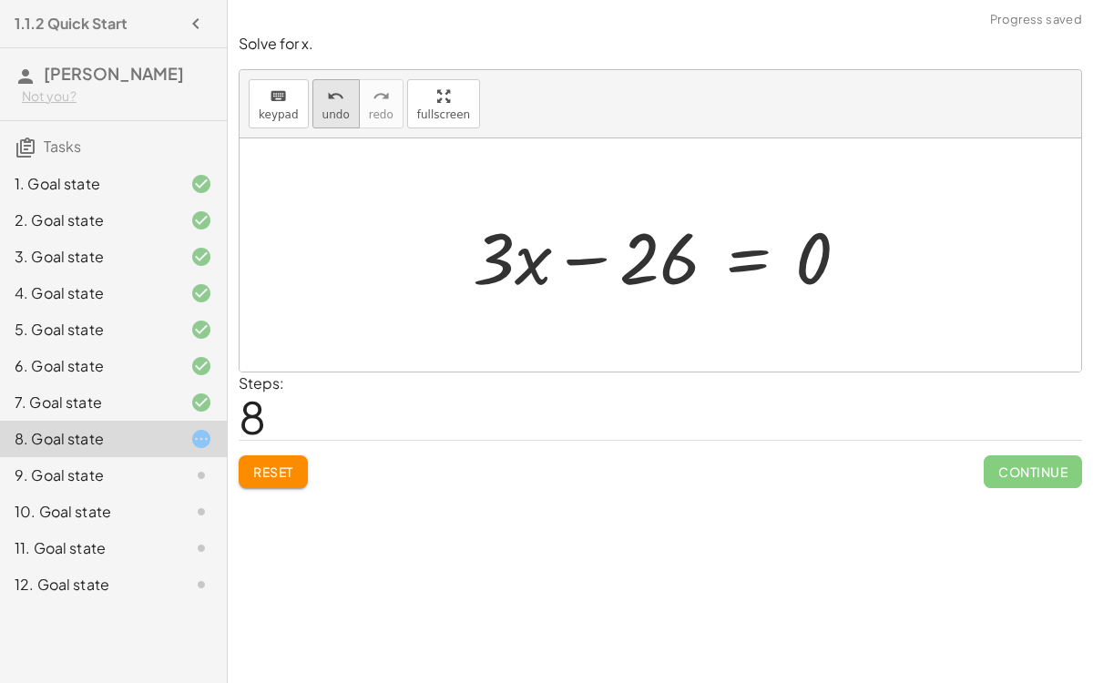
click at [323, 111] on span "undo" at bounding box center [335, 114] width 27 height 13
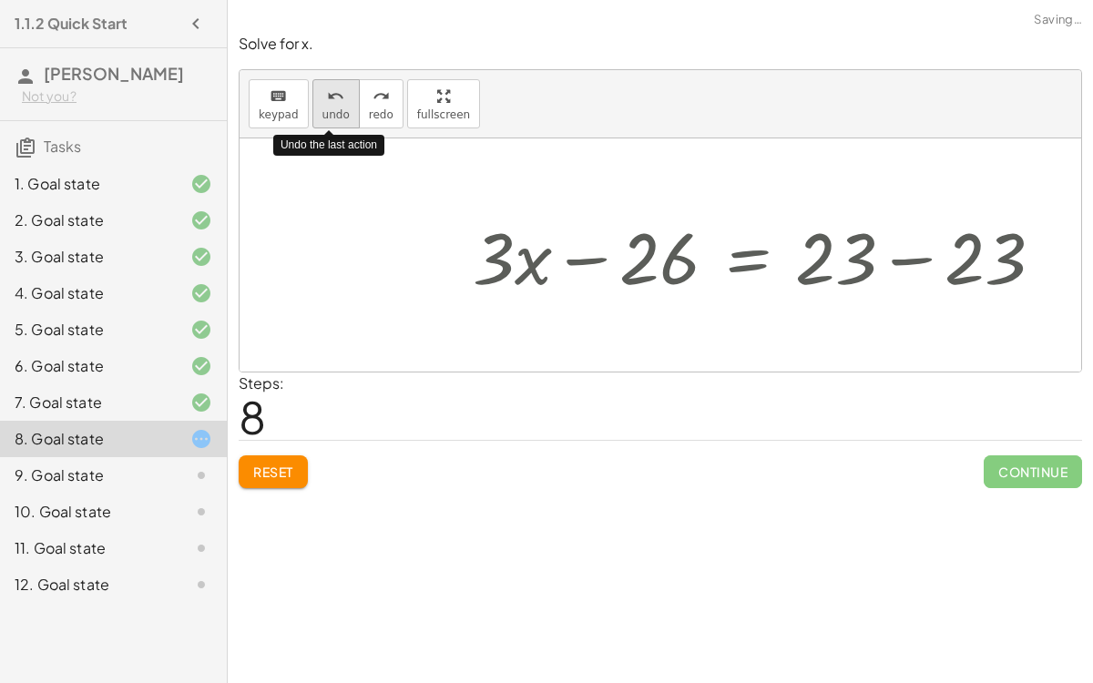
click at [323, 111] on span "undo" at bounding box center [335, 114] width 27 height 13
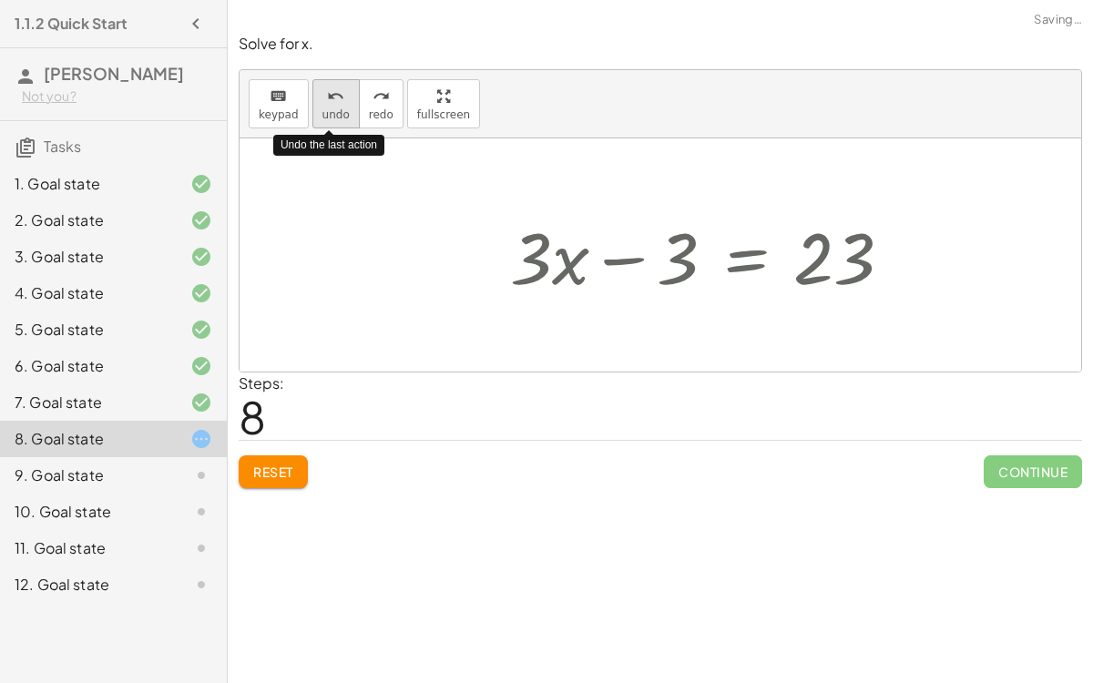
click at [323, 111] on span "undo" at bounding box center [335, 114] width 27 height 13
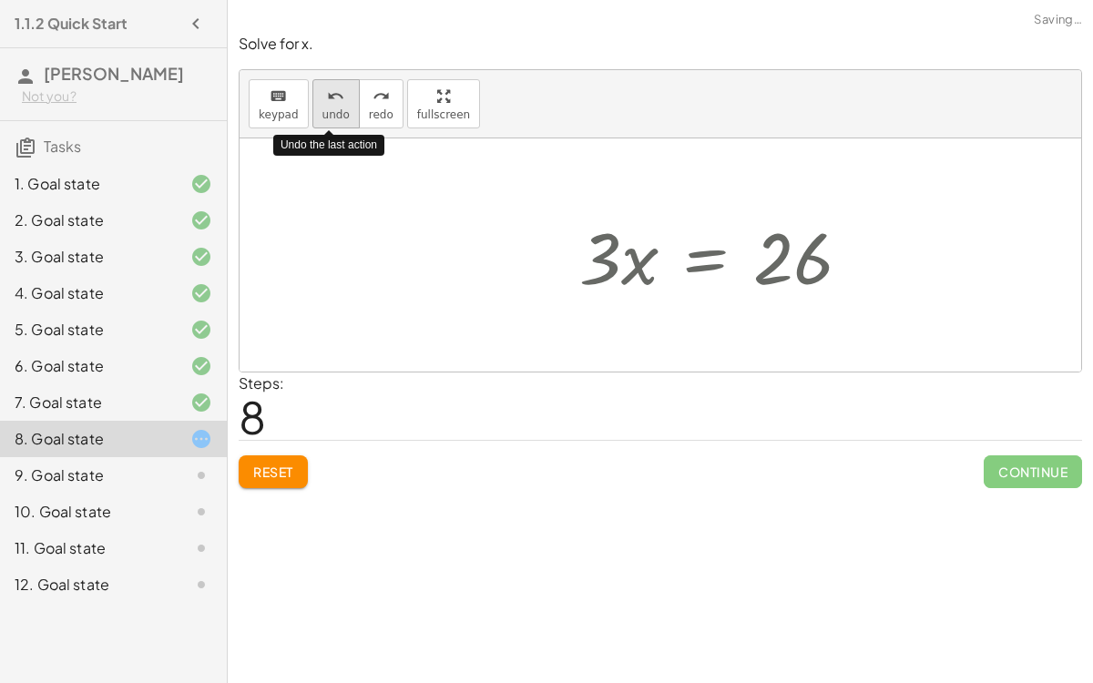
click at [323, 111] on span "undo" at bounding box center [335, 114] width 27 height 13
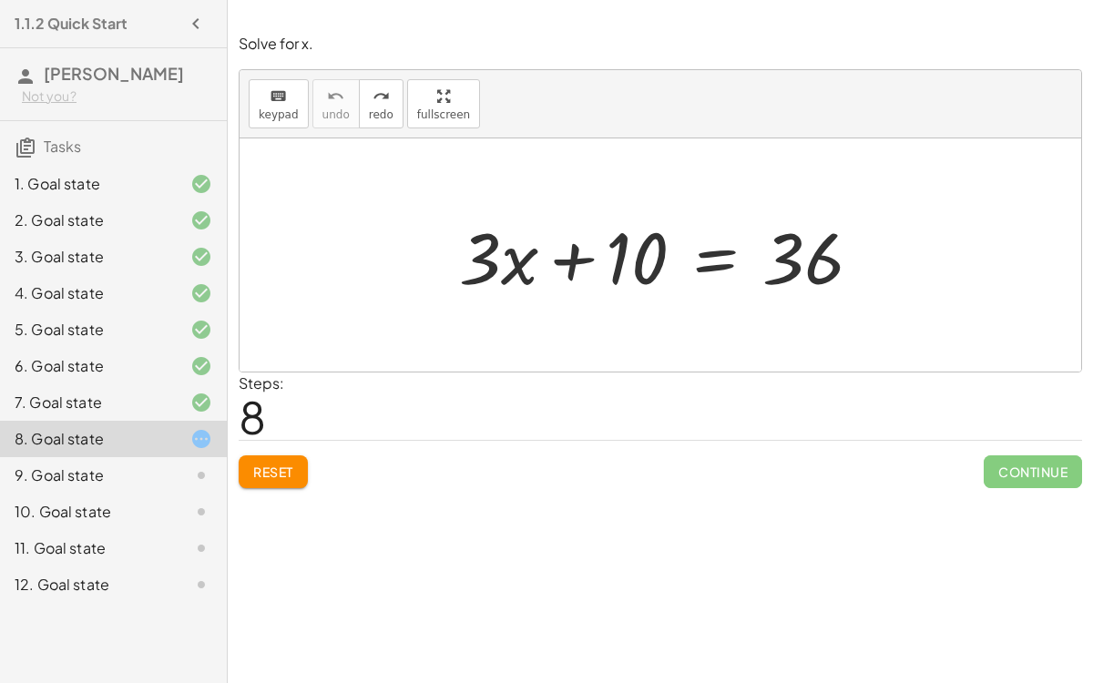
click at [706, 259] on div at bounding box center [667, 256] width 435 height 94
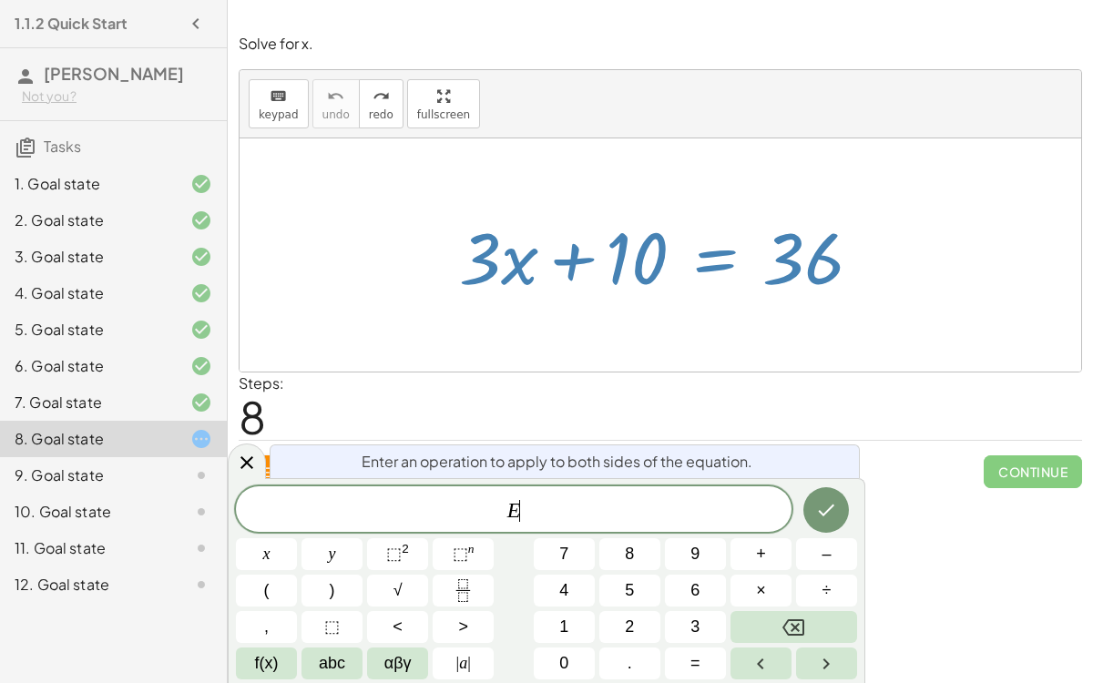
click at [706, 259] on div at bounding box center [667, 256] width 435 height 94
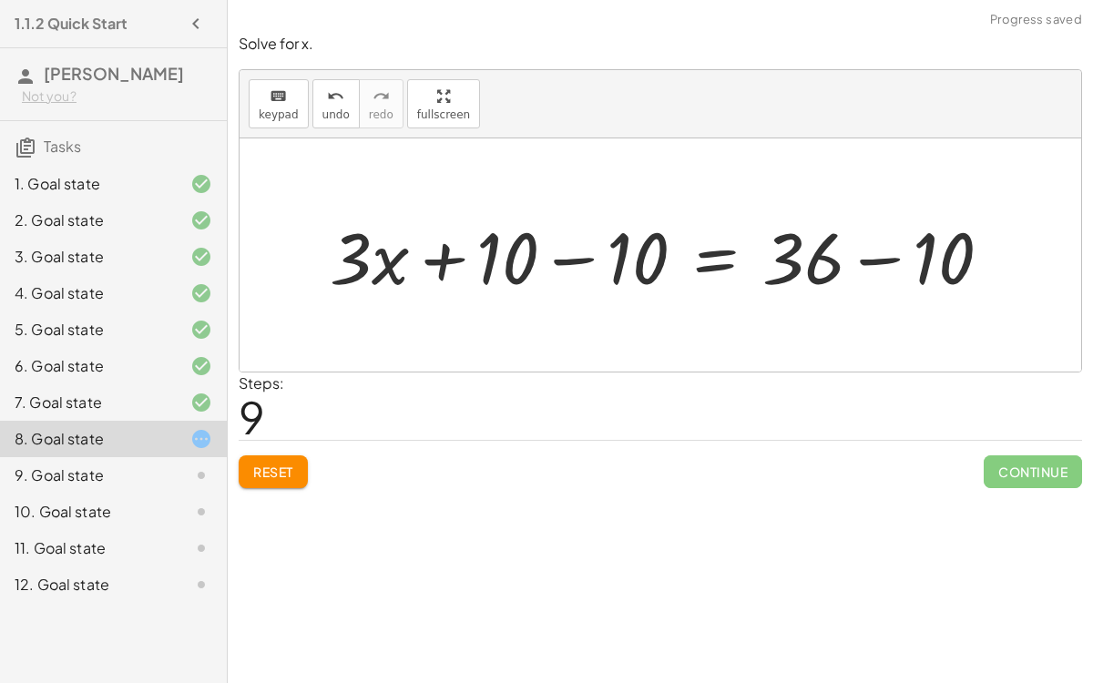
click at [572, 260] on div at bounding box center [668, 256] width 695 height 94
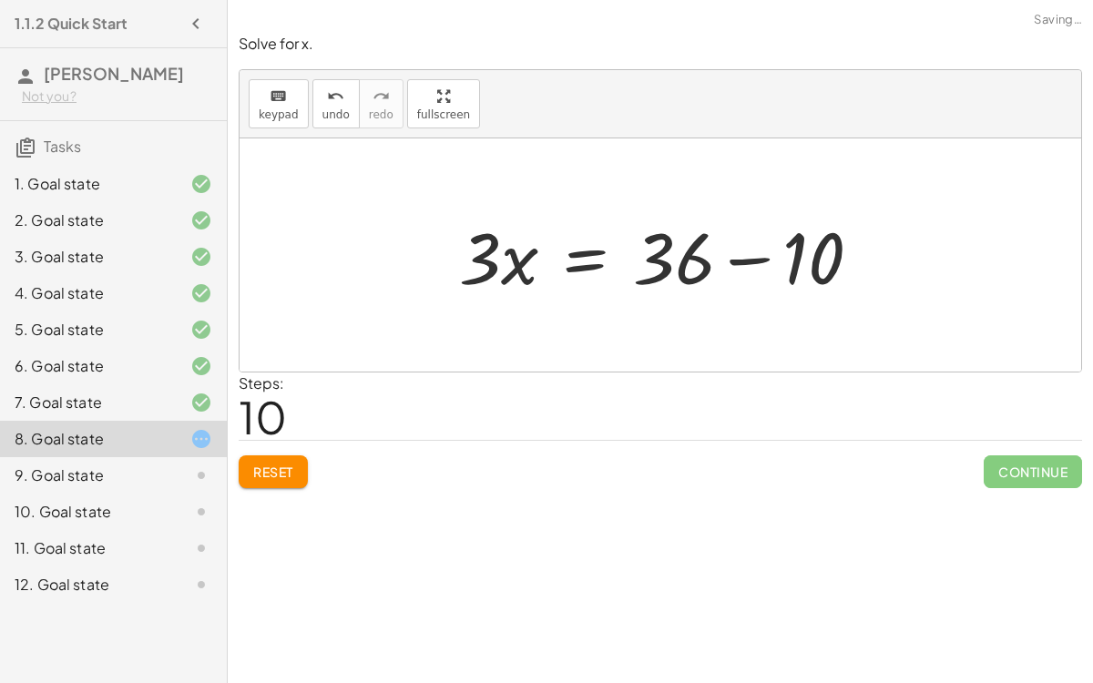
click at [751, 256] on div at bounding box center [667, 256] width 435 height 94
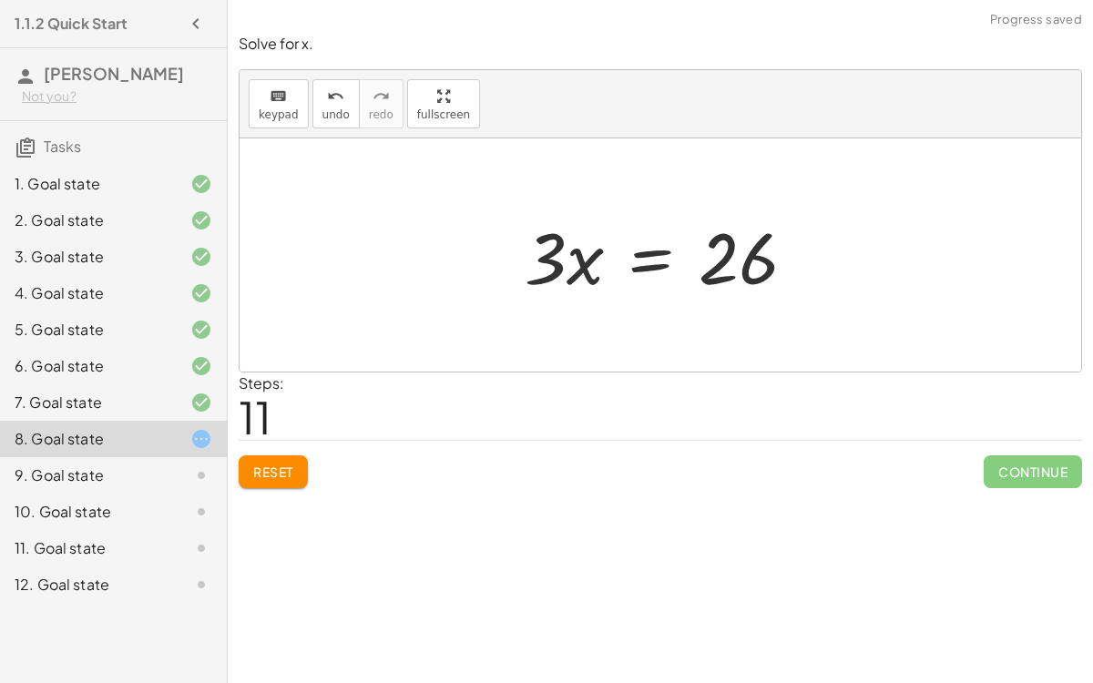
click at [647, 258] on div at bounding box center [668, 256] width 304 height 94
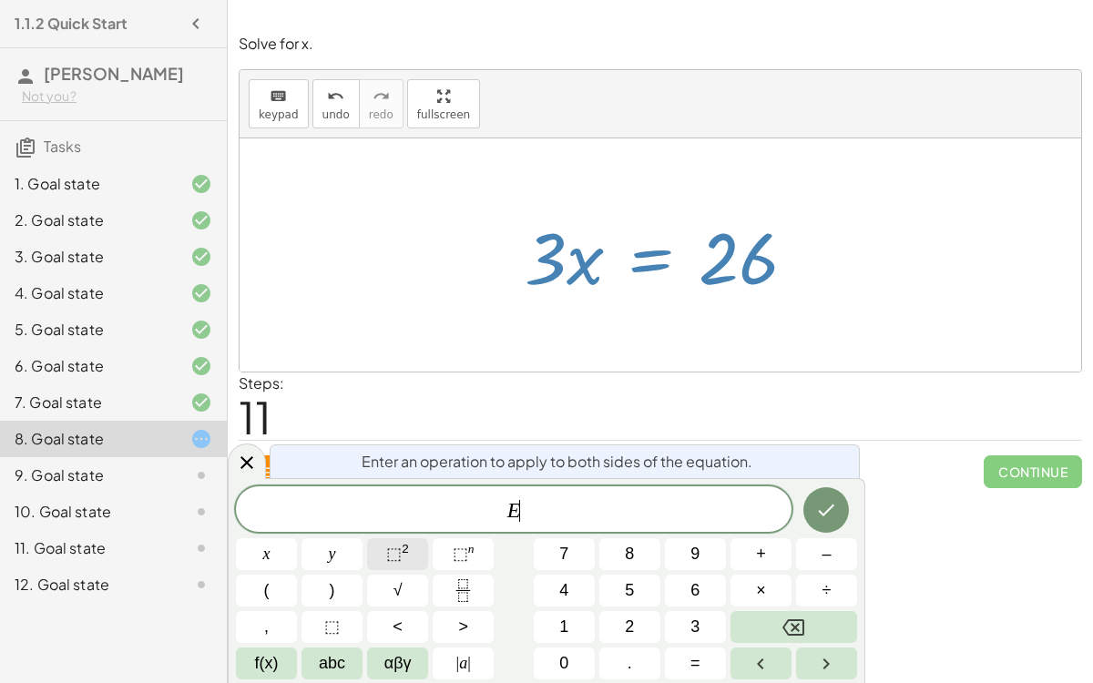
click at [407, 553] on sup "2" at bounding box center [405, 549] width 7 height 14
click at [470, 572] on rect "Fraction" at bounding box center [463, 590] width 14 height 1
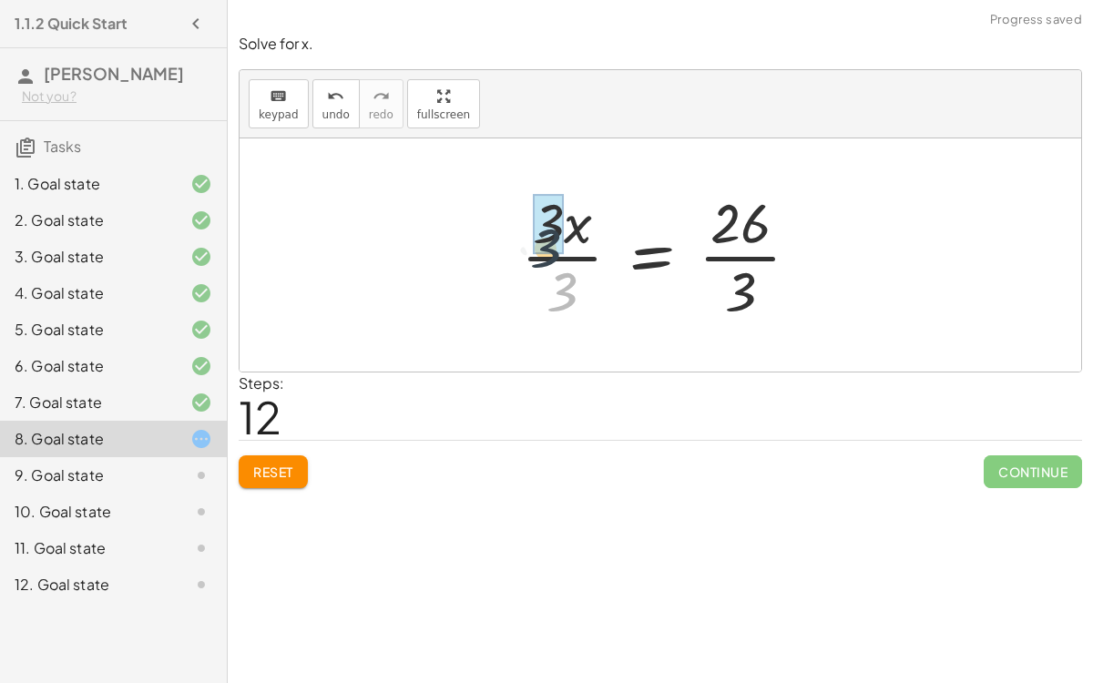
drag, startPoint x: 569, startPoint y: 283, endPoint x: 551, endPoint y: 232, distance: 54.2
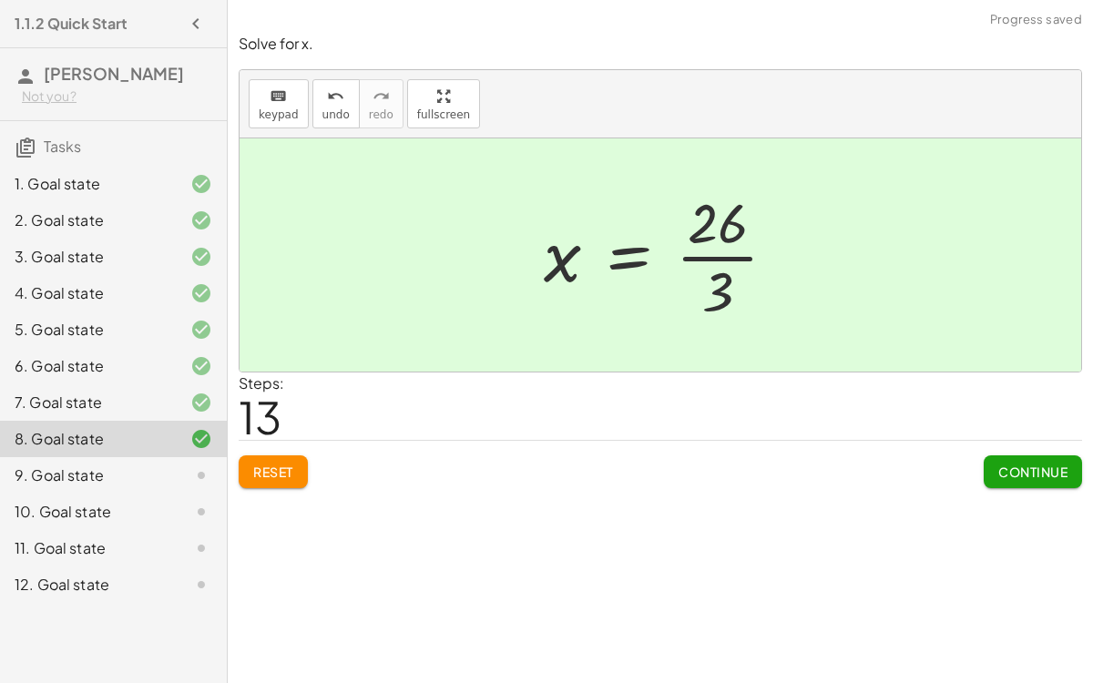
click at [722, 250] on div at bounding box center [668, 255] width 266 height 140
click at [1021, 455] on button "Continue" at bounding box center [1033, 471] width 98 height 33
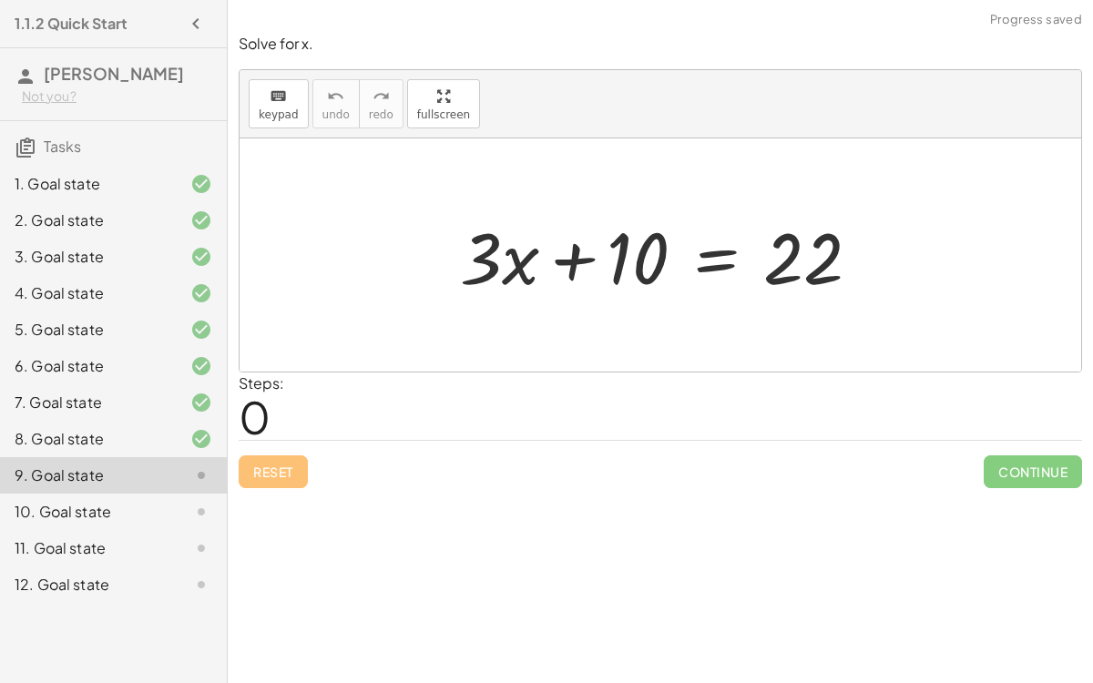
click at [566, 262] on div at bounding box center [668, 256] width 434 height 94
click at [710, 258] on div at bounding box center [668, 256] width 434 height 94
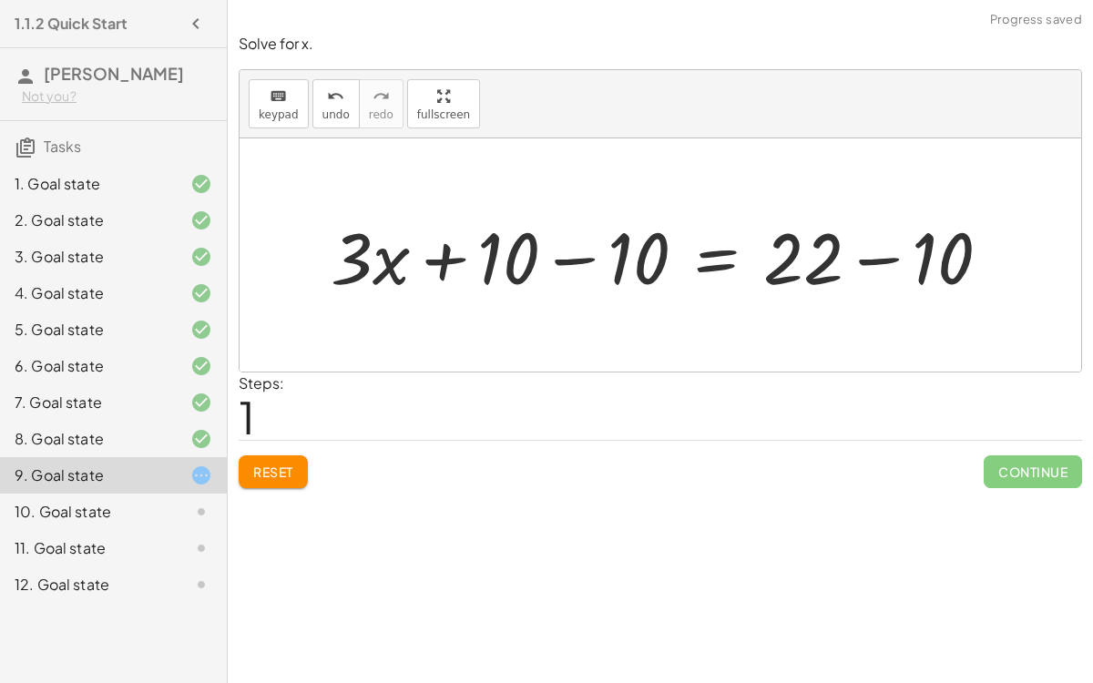
click at [867, 254] on div at bounding box center [668, 256] width 693 height 94
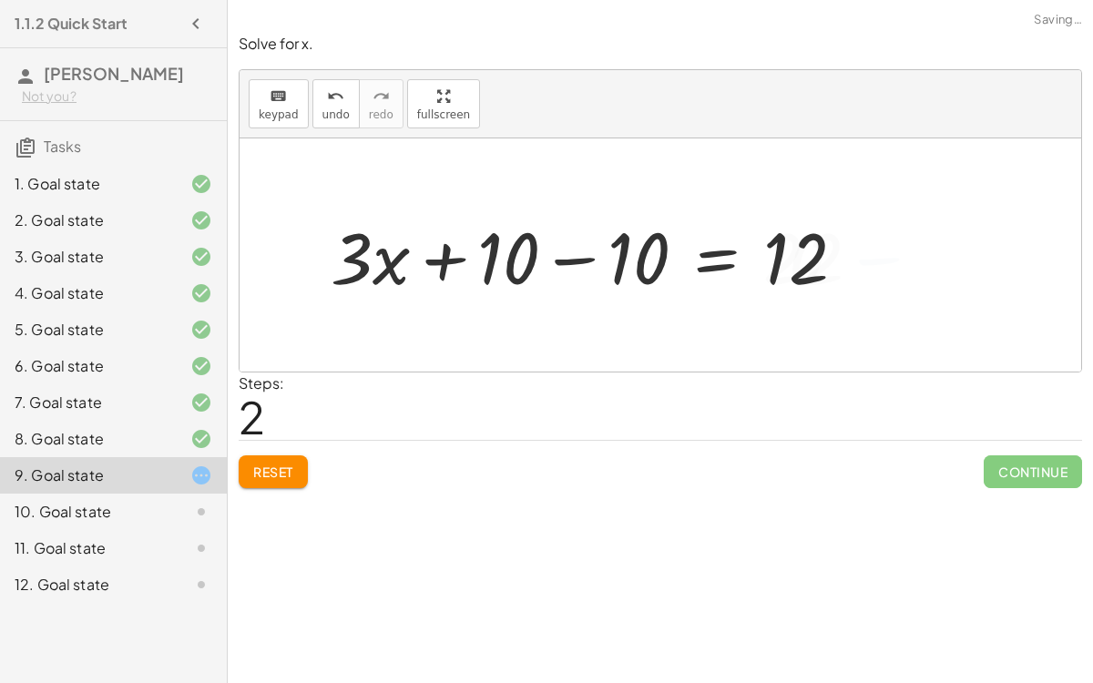
click at [577, 255] on div at bounding box center [596, 256] width 548 height 94
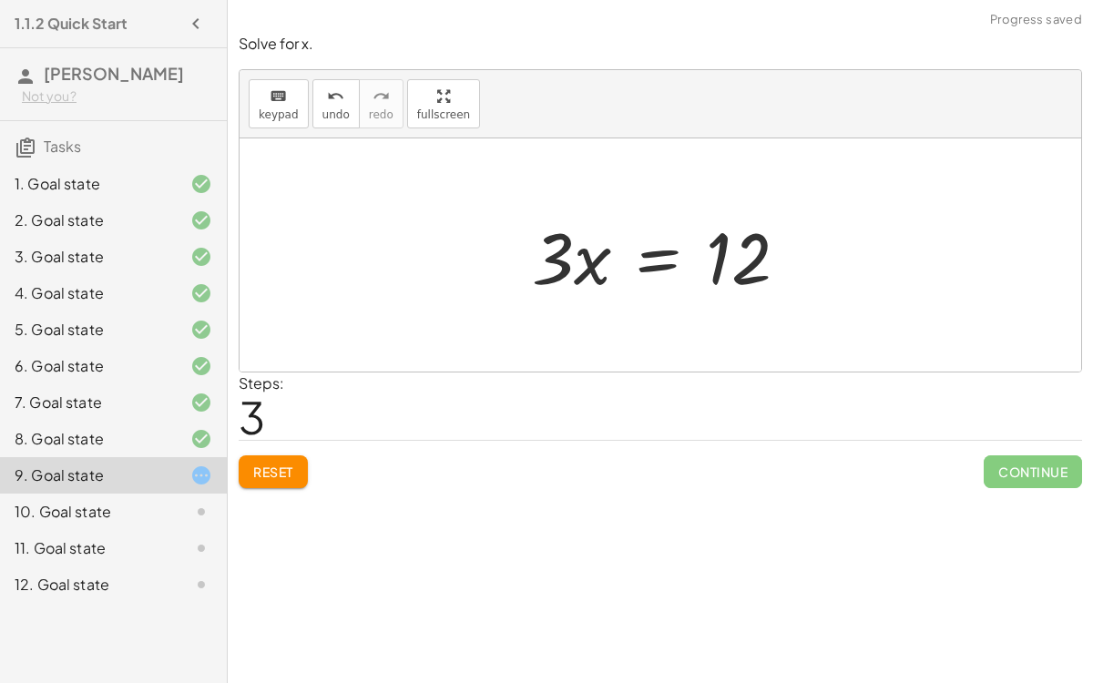
click at [664, 258] on div at bounding box center [667, 256] width 289 height 94
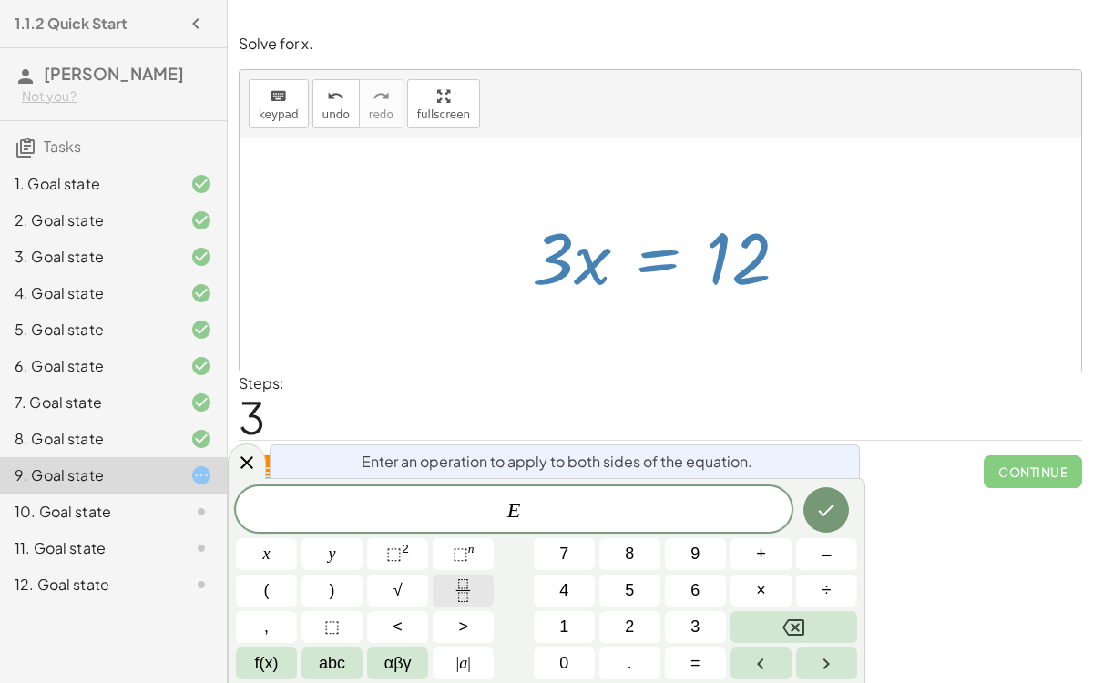
click at [462, 572] on icon "Fraction" at bounding box center [463, 590] width 23 height 23
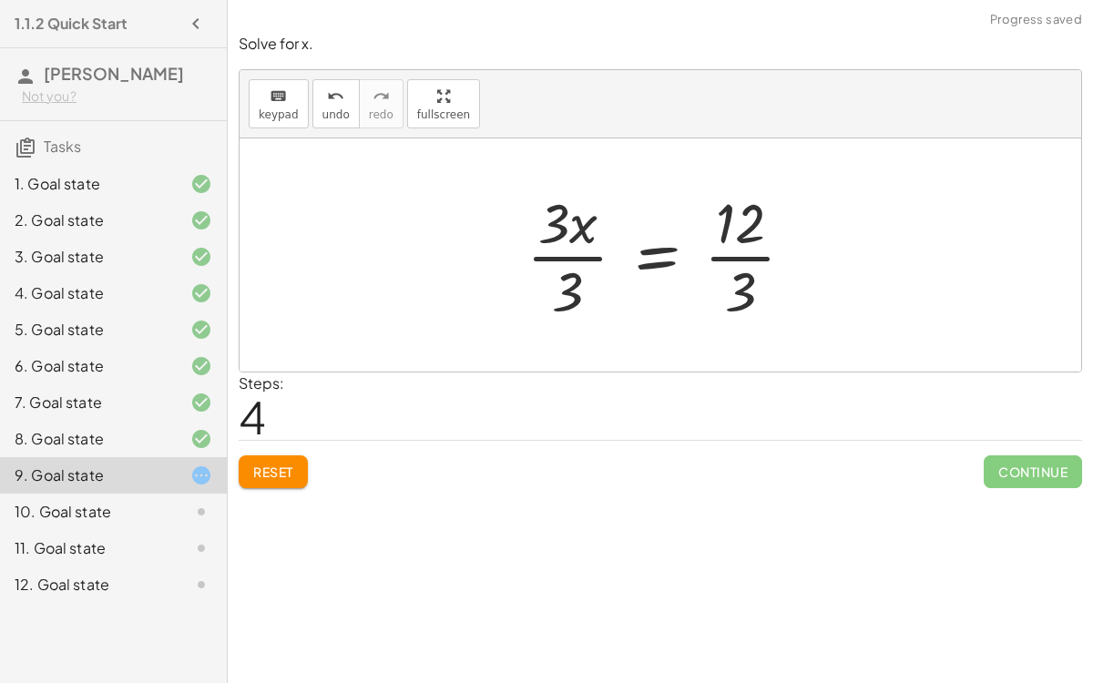
click at [578, 252] on div at bounding box center [667, 255] width 301 height 140
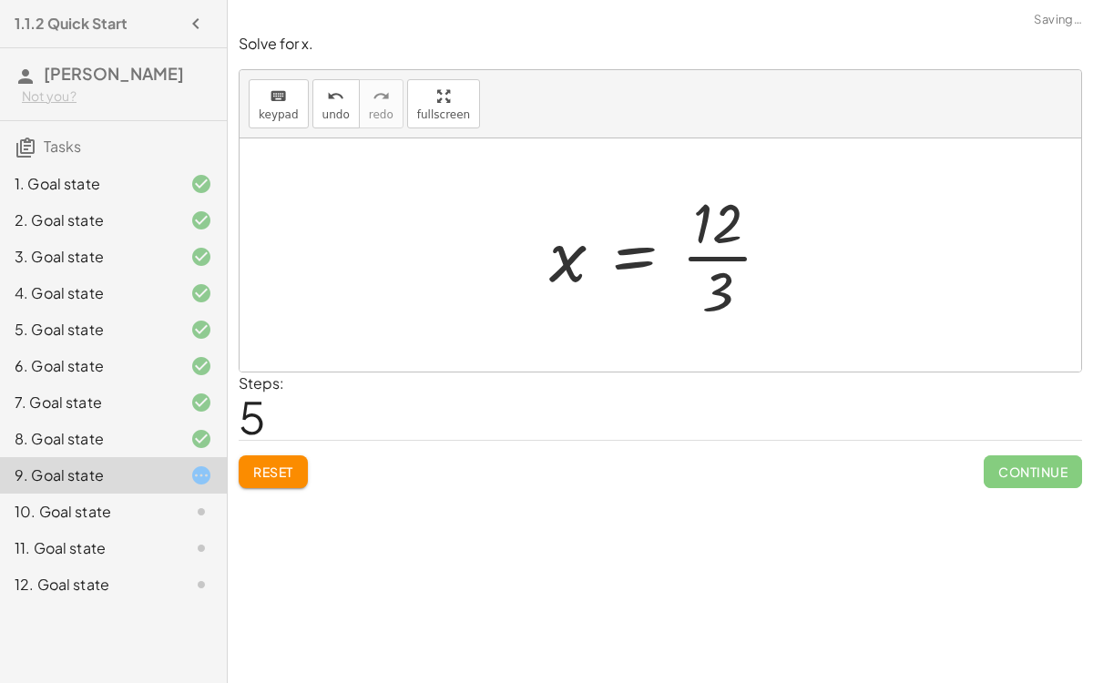
click at [724, 257] on div at bounding box center [667, 255] width 255 height 140
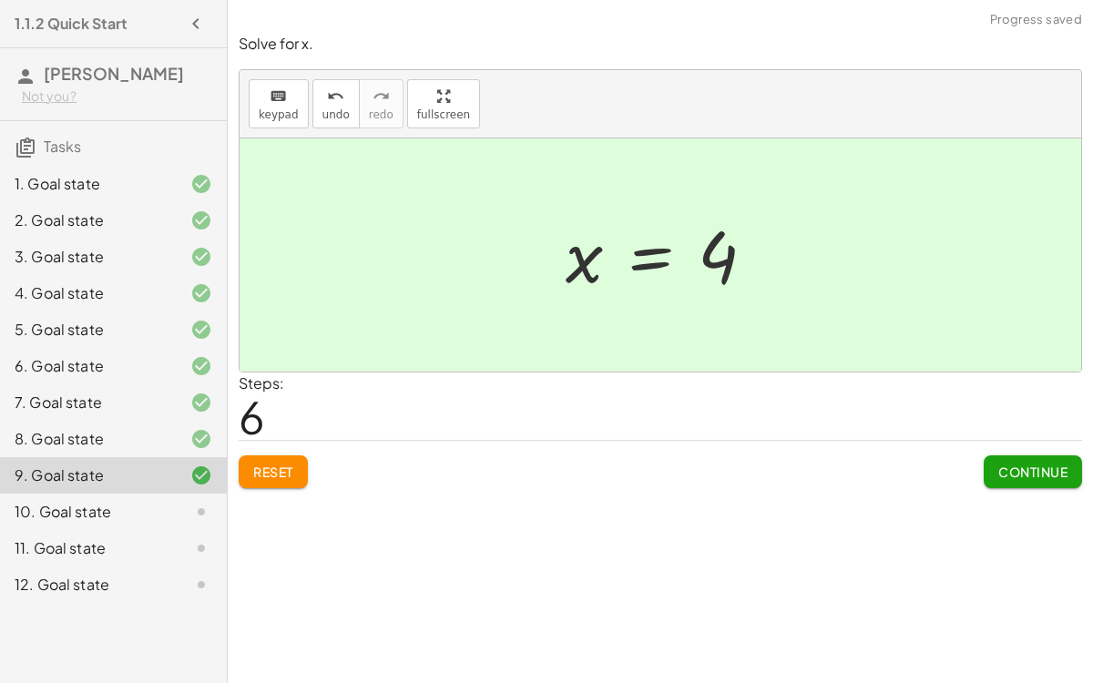
click at [1024, 466] on span "Continue" at bounding box center [1032, 472] width 69 height 16
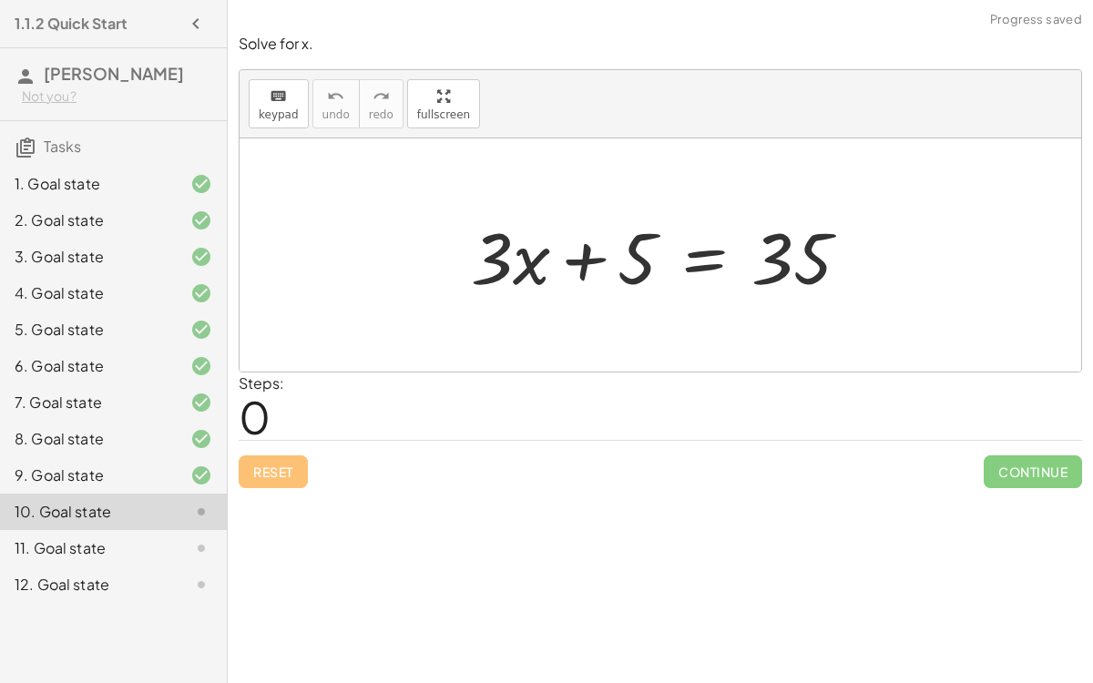
click at [696, 262] on div at bounding box center [668, 256] width 412 height 94
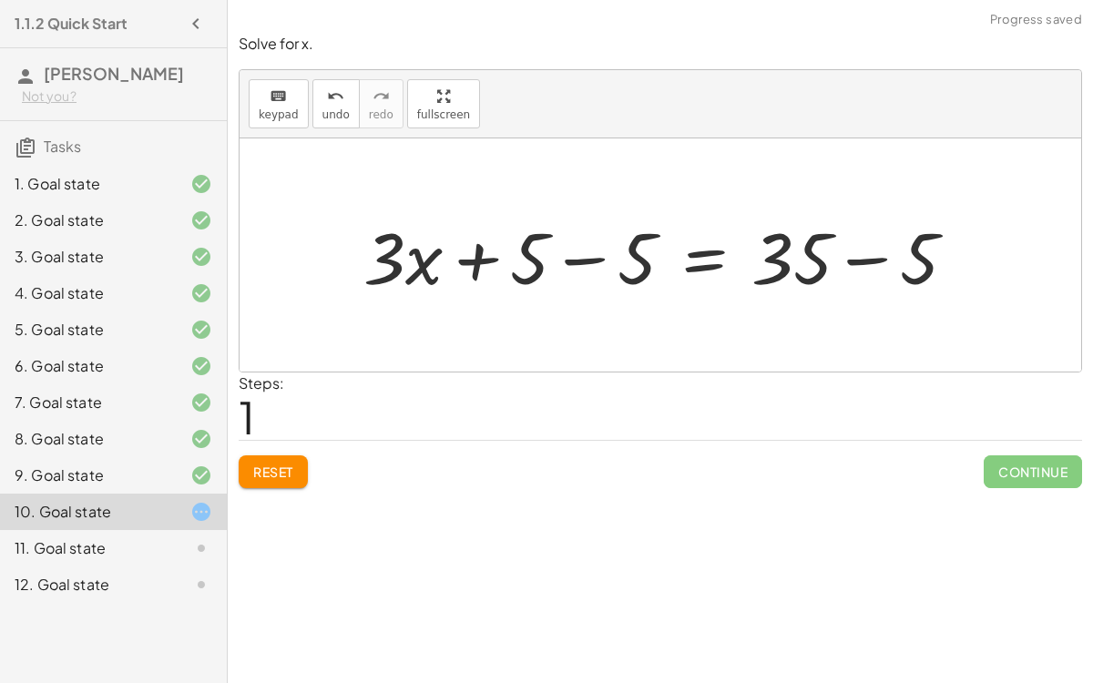
click at [591, 256] on div at bounding box center [667, 256] width 626 height 94
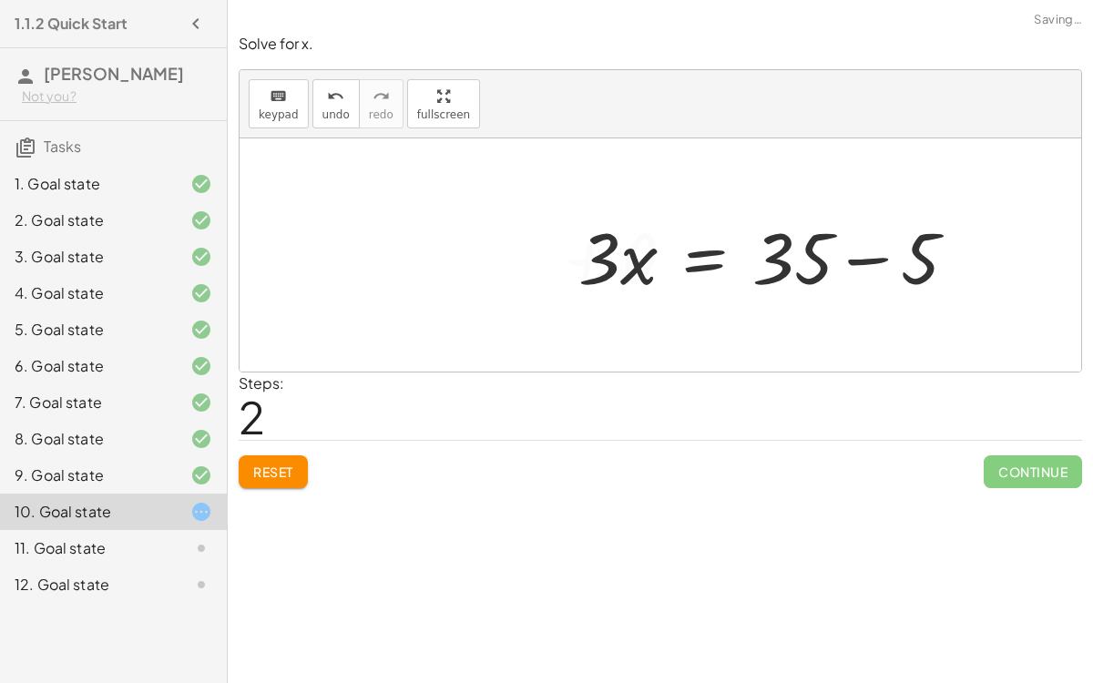
click at [863, 260] on div at bounding box center [775, 256] width 412 height 94
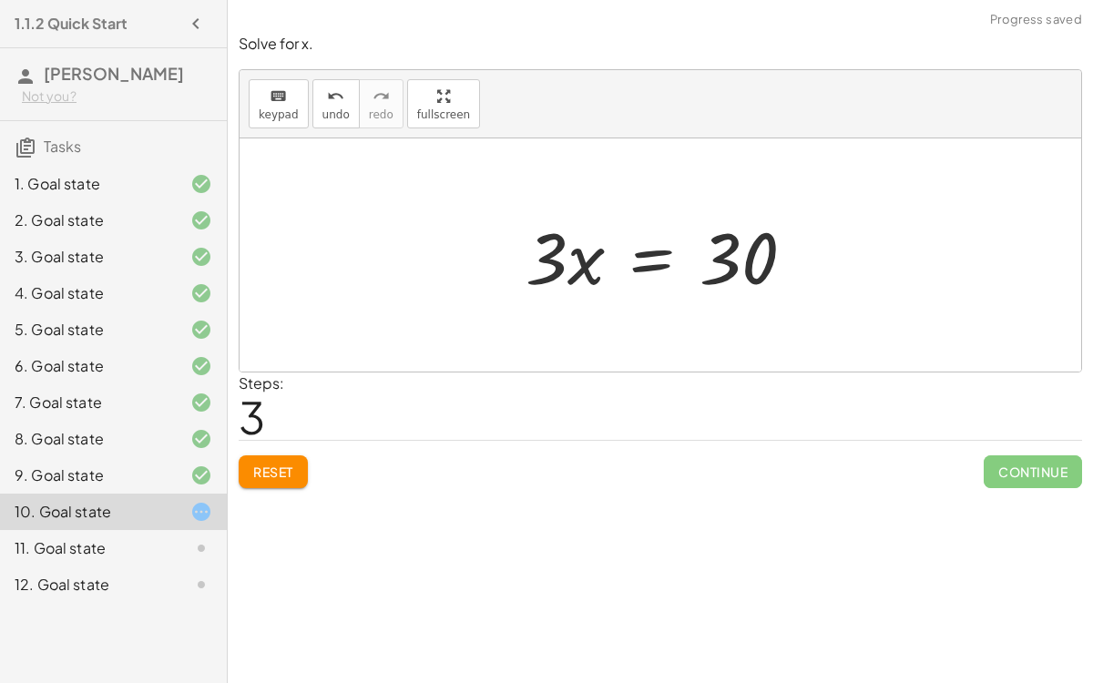
click at [648, 264] on div at bounding box center [668, 256] width 302 height 94
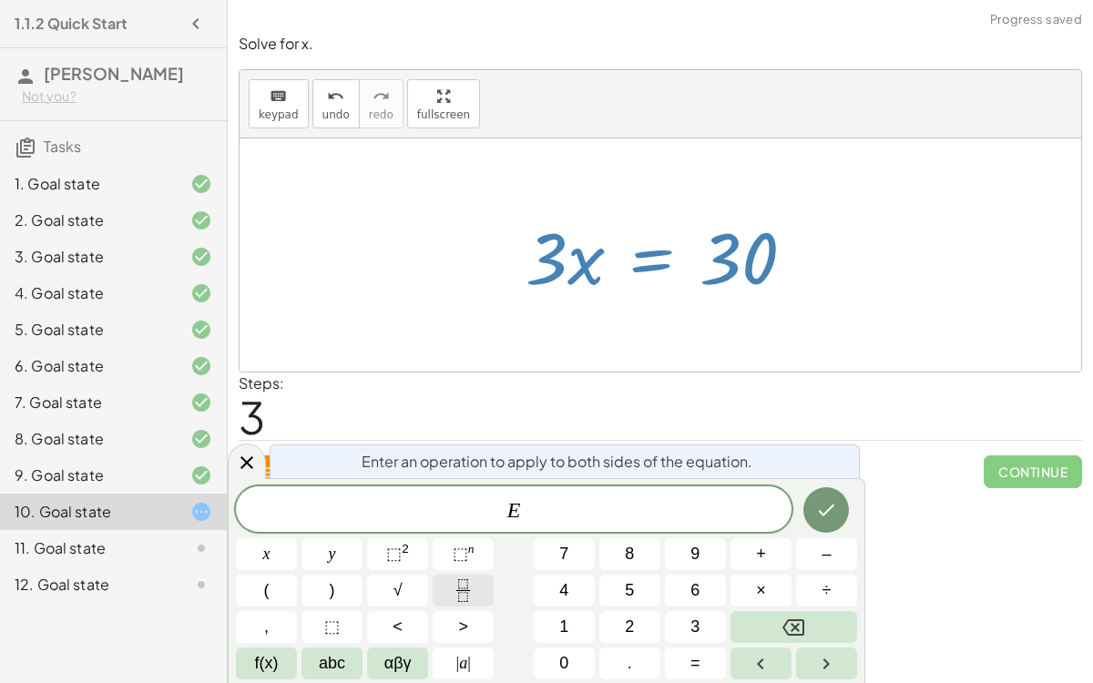
click at [456, 572] on icon "Fraction" at bounding box center [463, 590] width 23 height 23
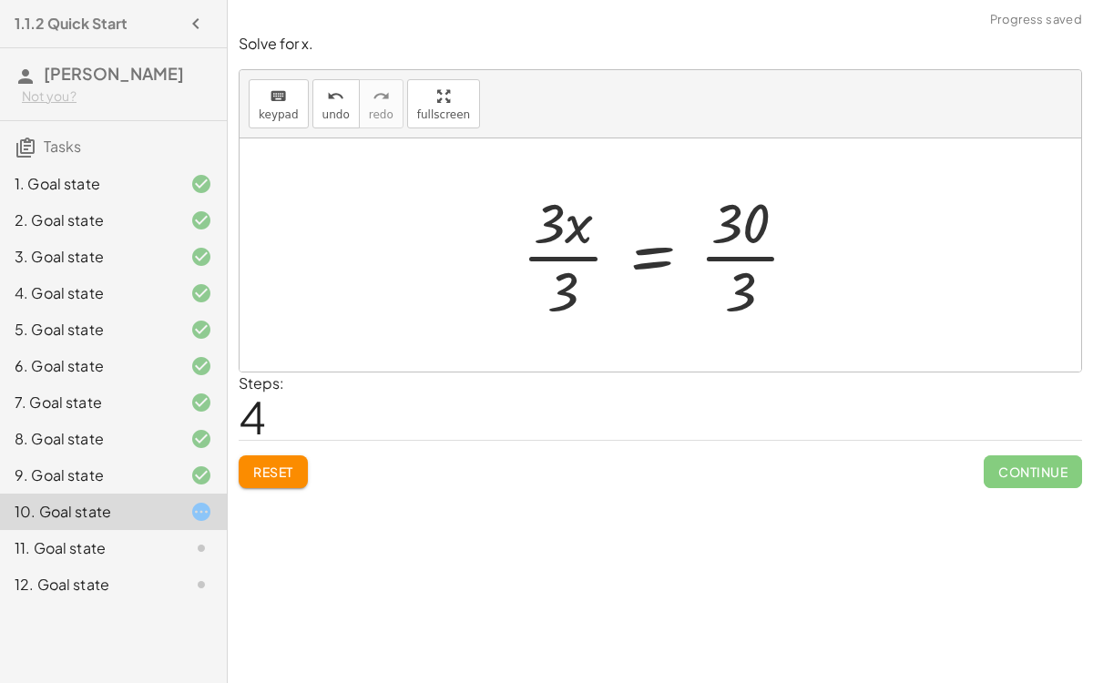
click at [573, 248] on div at bounding box center [668, 255] width 310 height 140
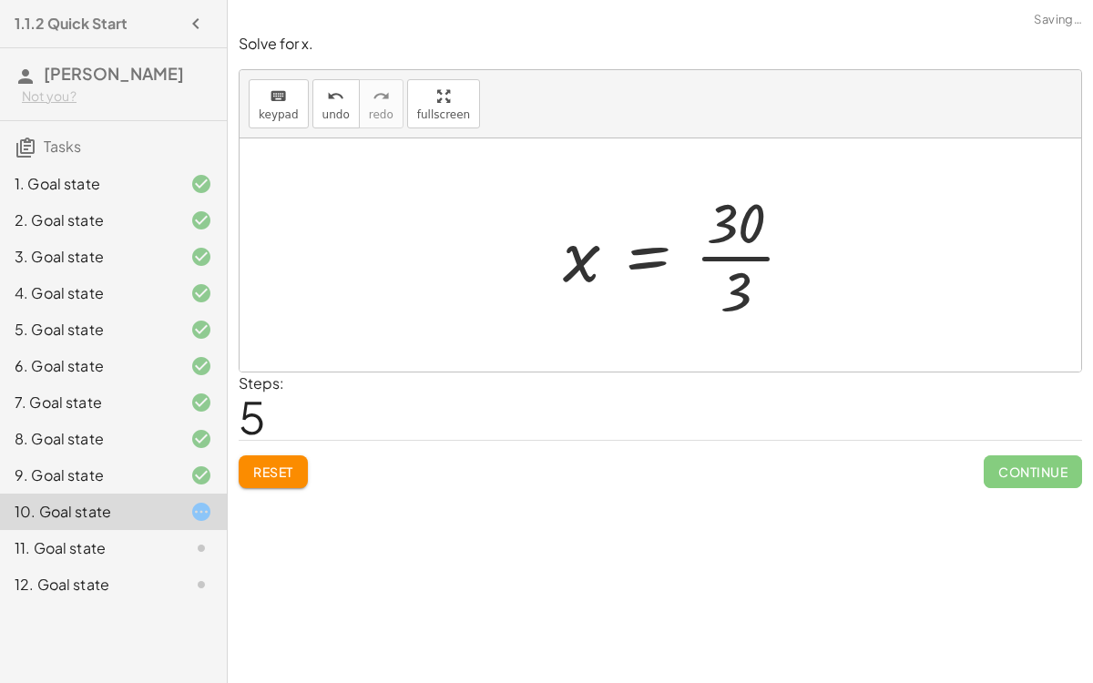
click at [723, 256] on div at bounding box center [686, 255] width 264 height 140
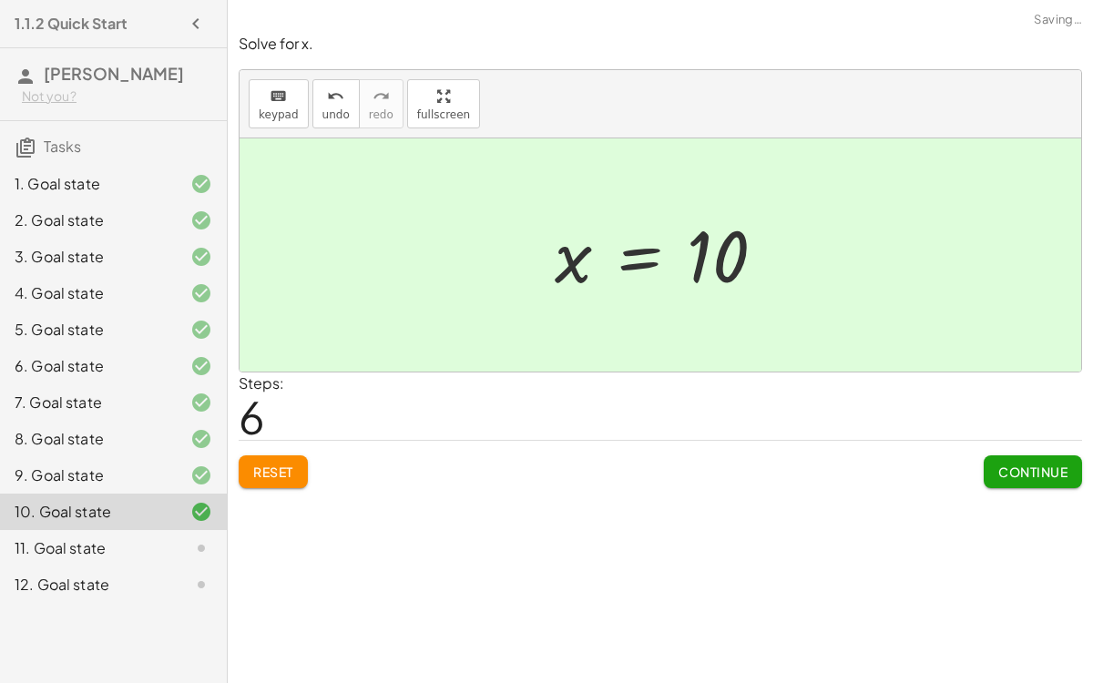
click at [1048, 469] on span "Continue" at bounding box center [1032, 472] width 69 height 16
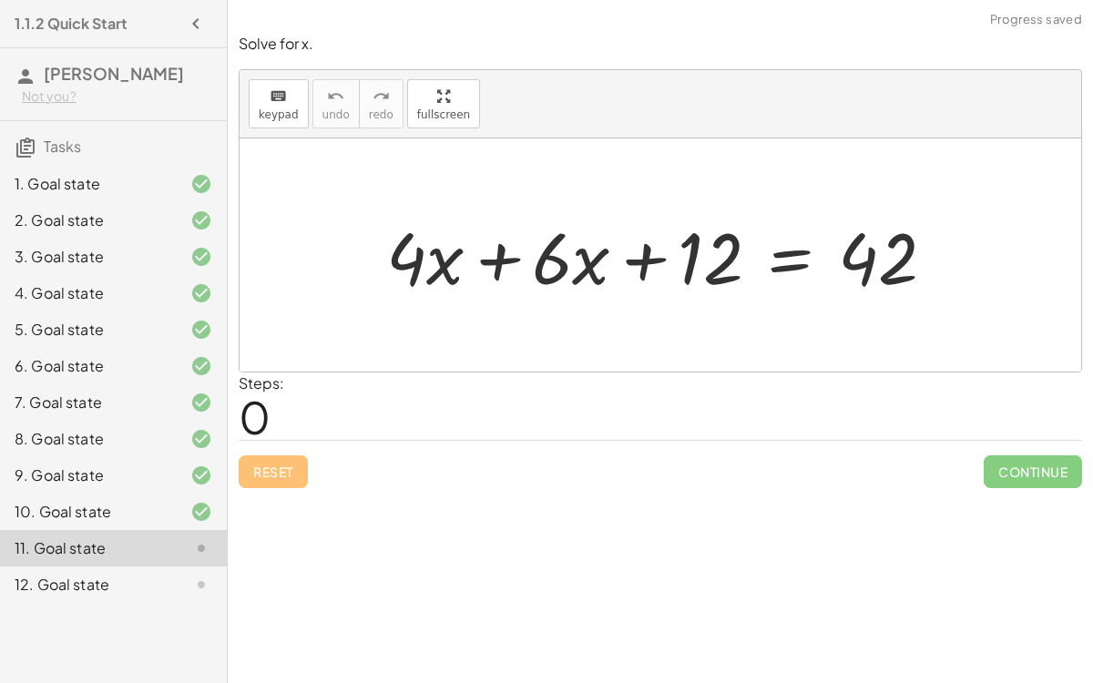
click at [779, 268] on div at bounding box center [668, 256] width 582 height 94
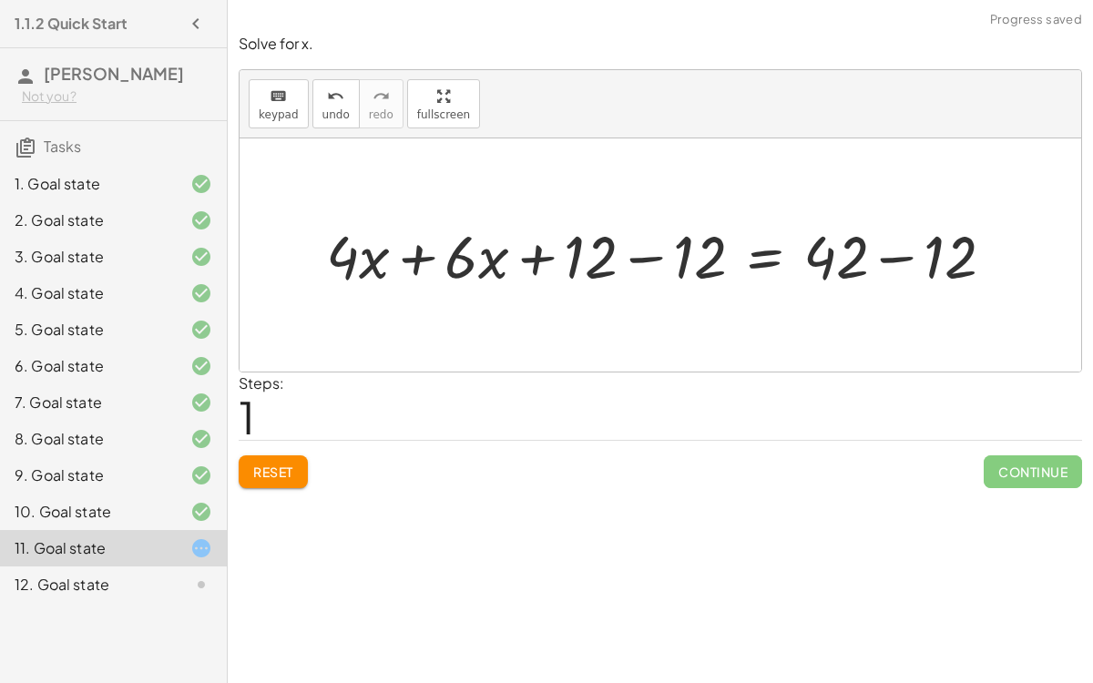
click at [644, 254] on div at bounding box center [667, 255] width 701 height 78
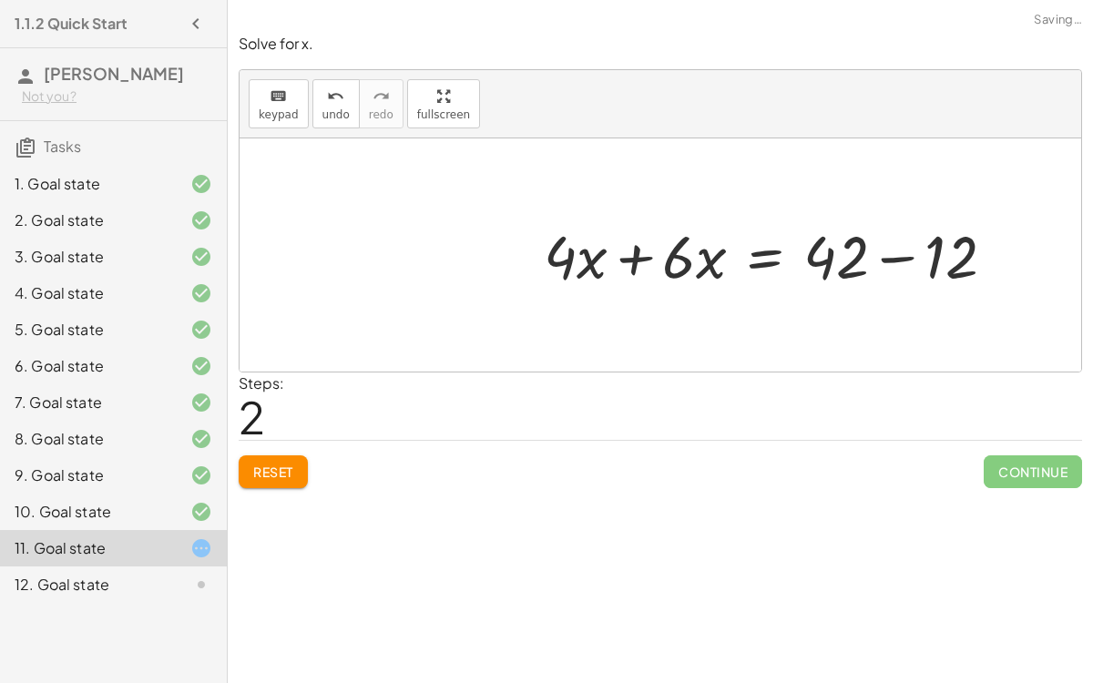
click at [896, 254] on div at bounding box center [777, 255] width 484 height 78
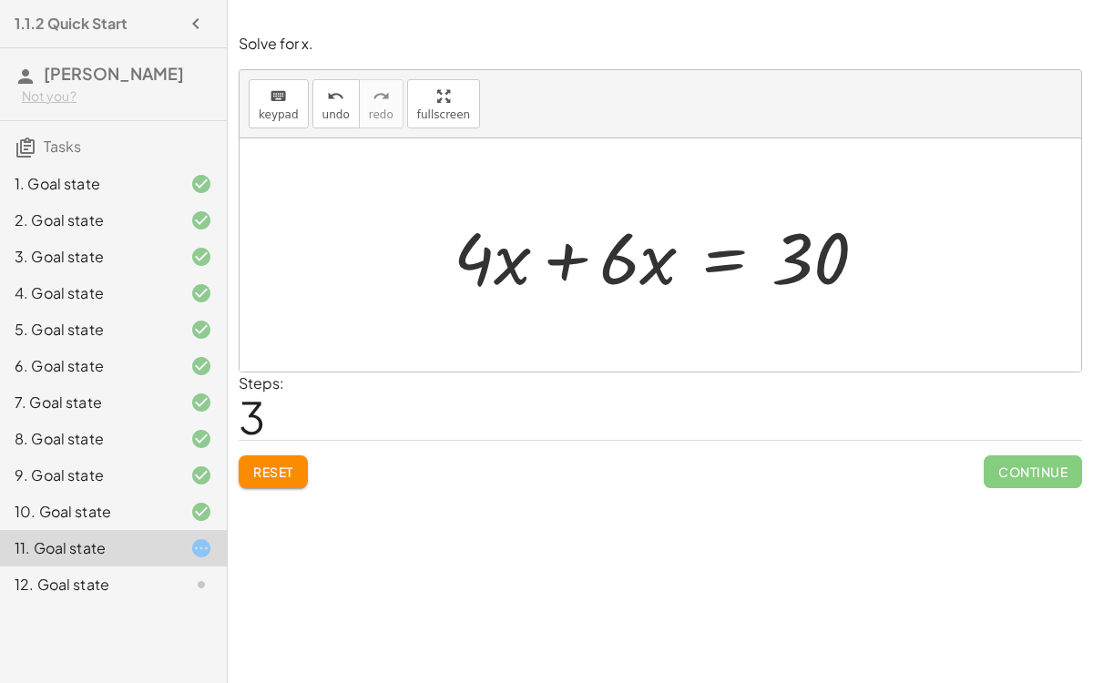
click at [711, 257] on div at bounding box center [668, 256] width 446 height 94
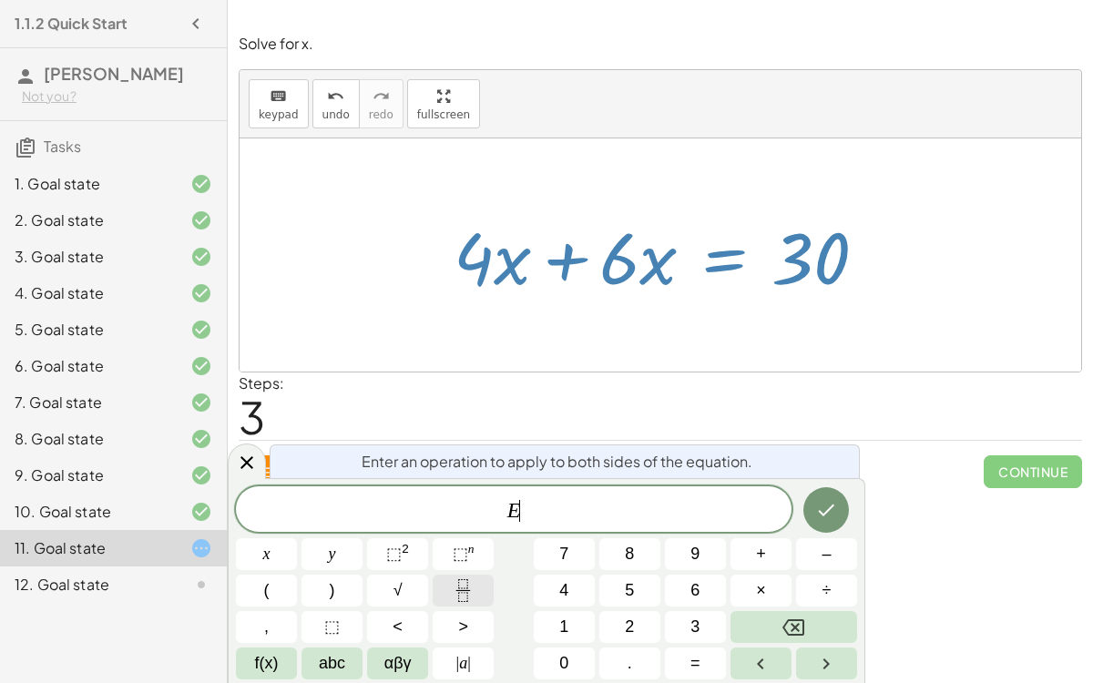
click at [456, 572] on icon "Fraction" at bounding box center [463, 590] width 23 height 23
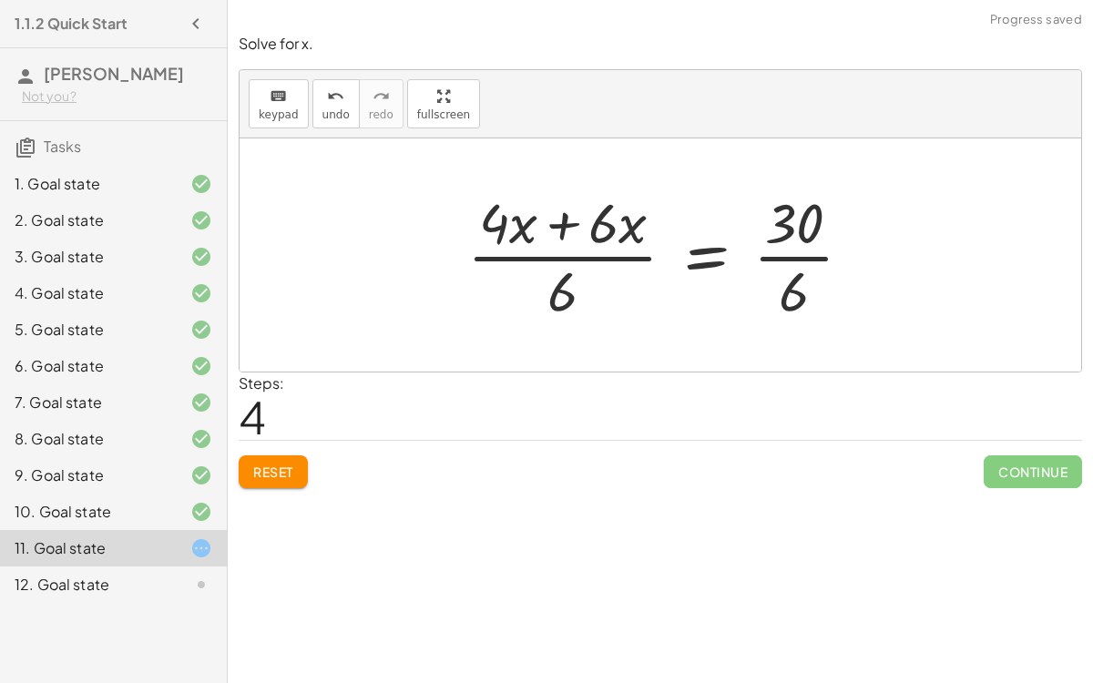
click at [553, 210] on div at bounding box center [667, 255] width 418 height 140
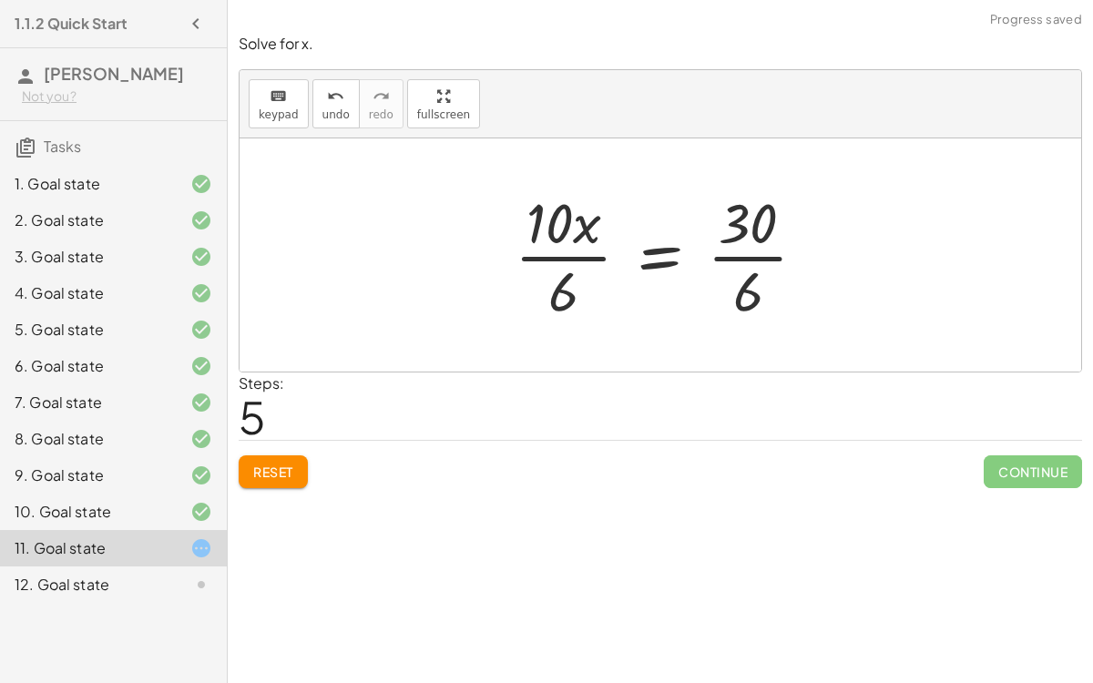
click at [576, 257] on div at bounding box center [668, 255] width 325 height 140
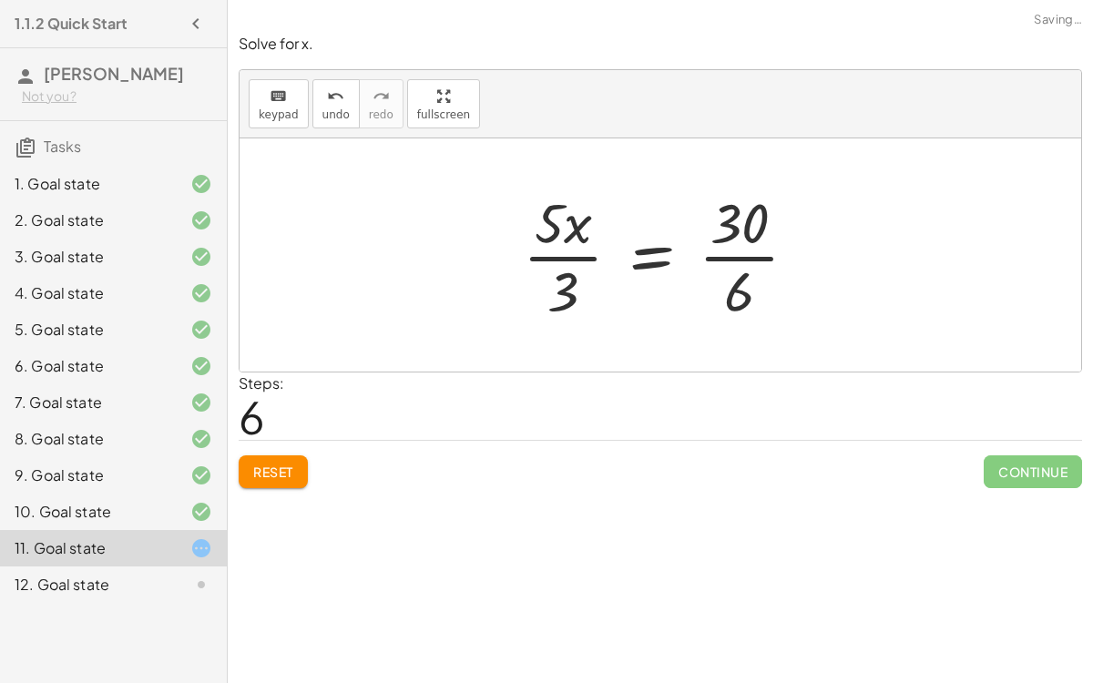
click at [730, 253] on div at bounding box center [668, 255] width 308 height 140
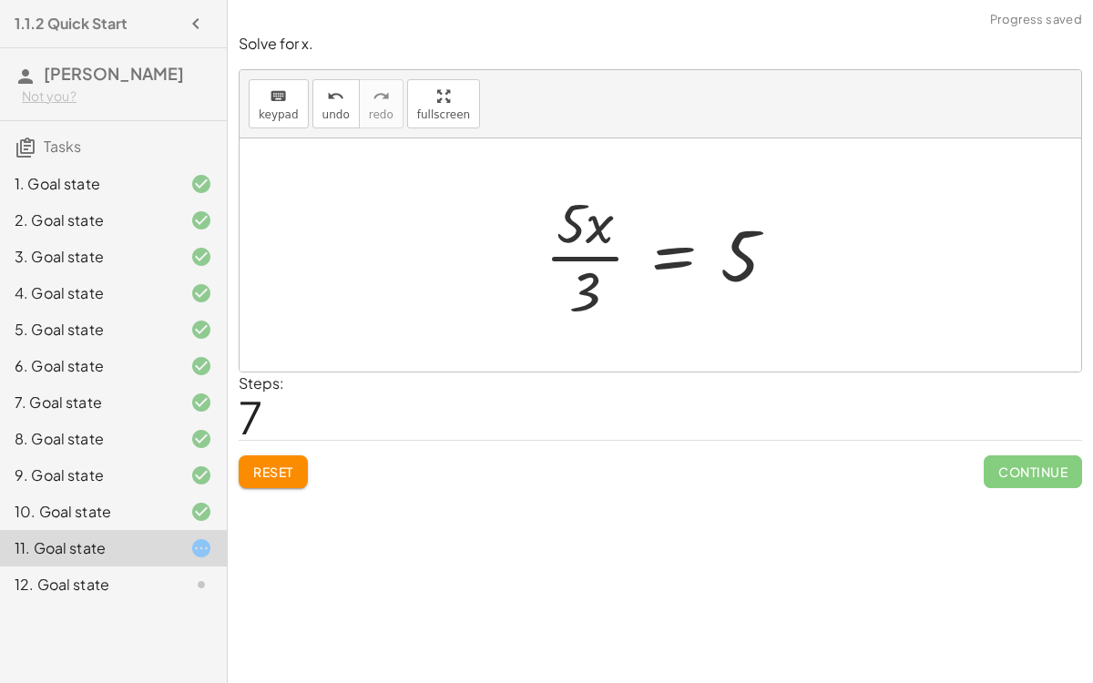
click at [590, 225] on div at bounding box center [668, 255] width 265 height 140
click at [591, 261] on div at bounding box center [668, 255] width 265 height 140
click at [674, 255] on div at bounding box center [668, 255] width 265 height 140
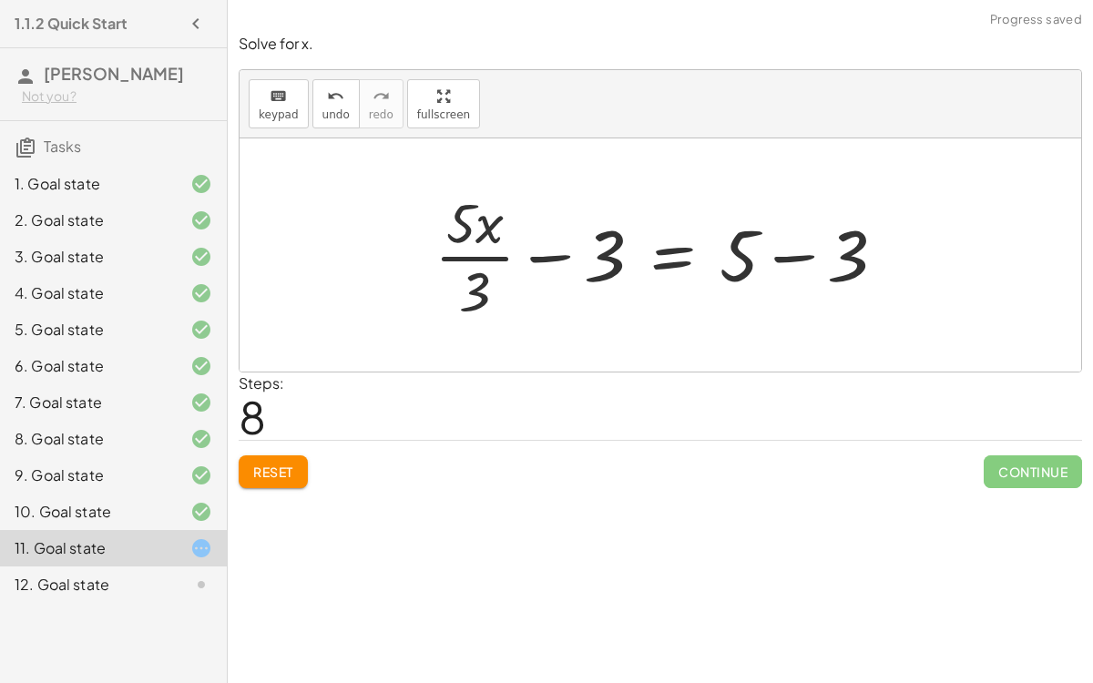
click at [535, 264] on div at bounding box center [667, 255] width 485 height 140
click at [546, 256] on div at bounding box center [667, 255] width 485 height 140
click at [793, 251] on div at bounding box center [667, 255] width 485 height 140
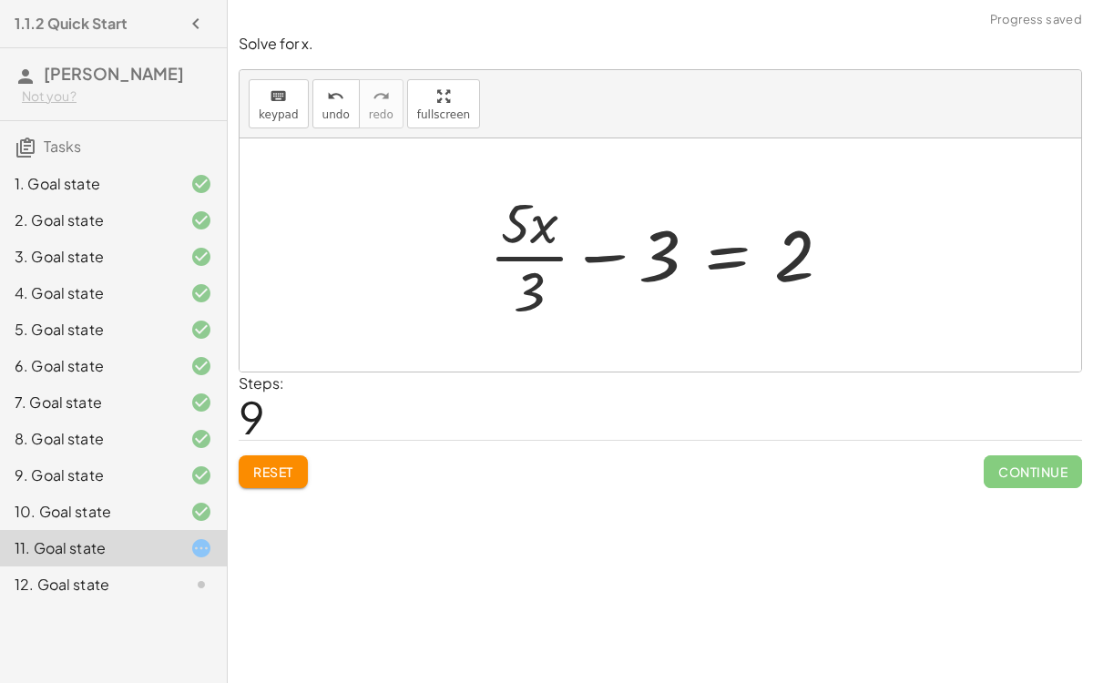
click at [589, 252] on div at bounding box center [667, 255] width 375 height 140
click at [281, 464] on span "Reset" at bounding box center [273, 472] width 40 height 16
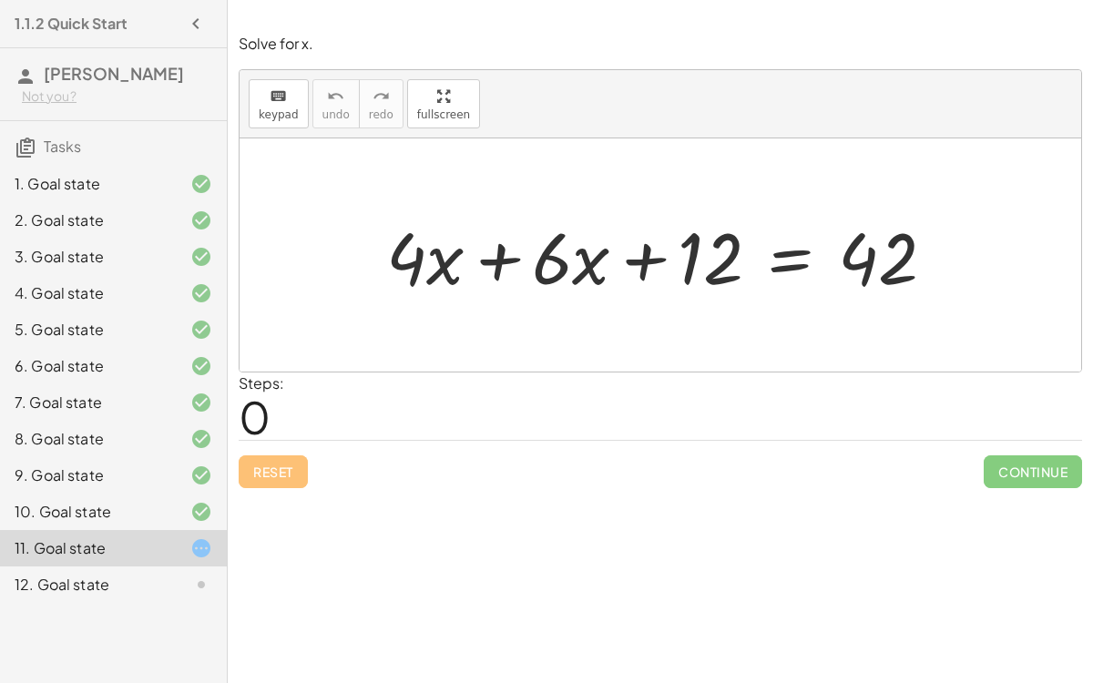
click at [775, 269] on div at bounding box center [668, 256] width 582 height 94
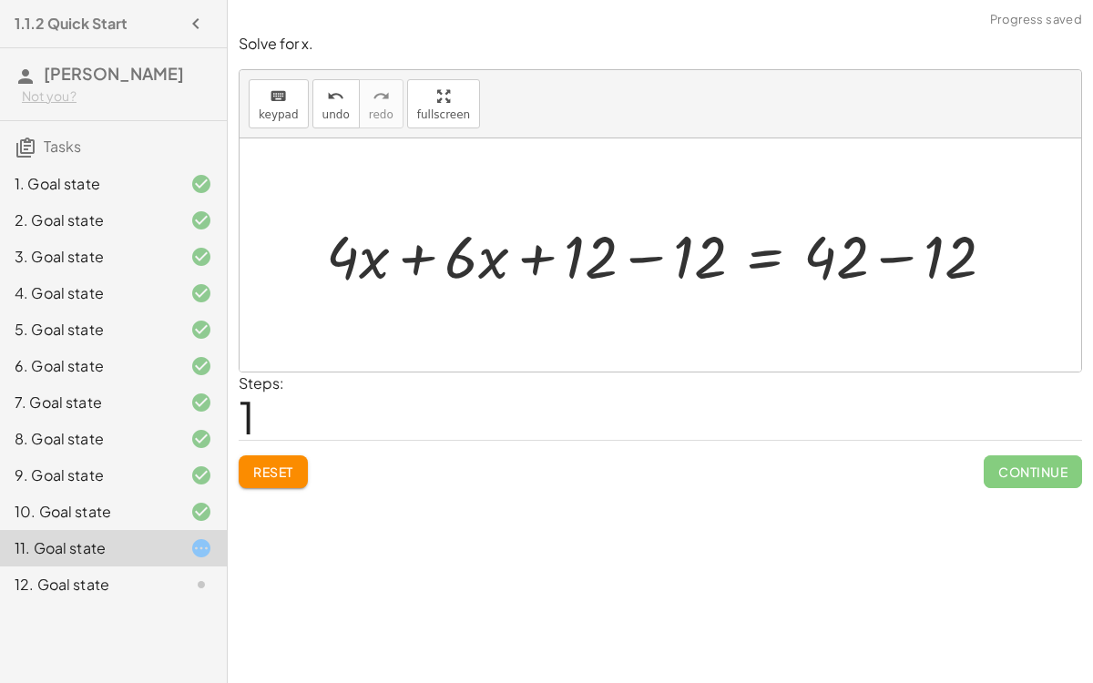
click at [639, 253] on div at bounding box center [667, 255] width 701 height 78
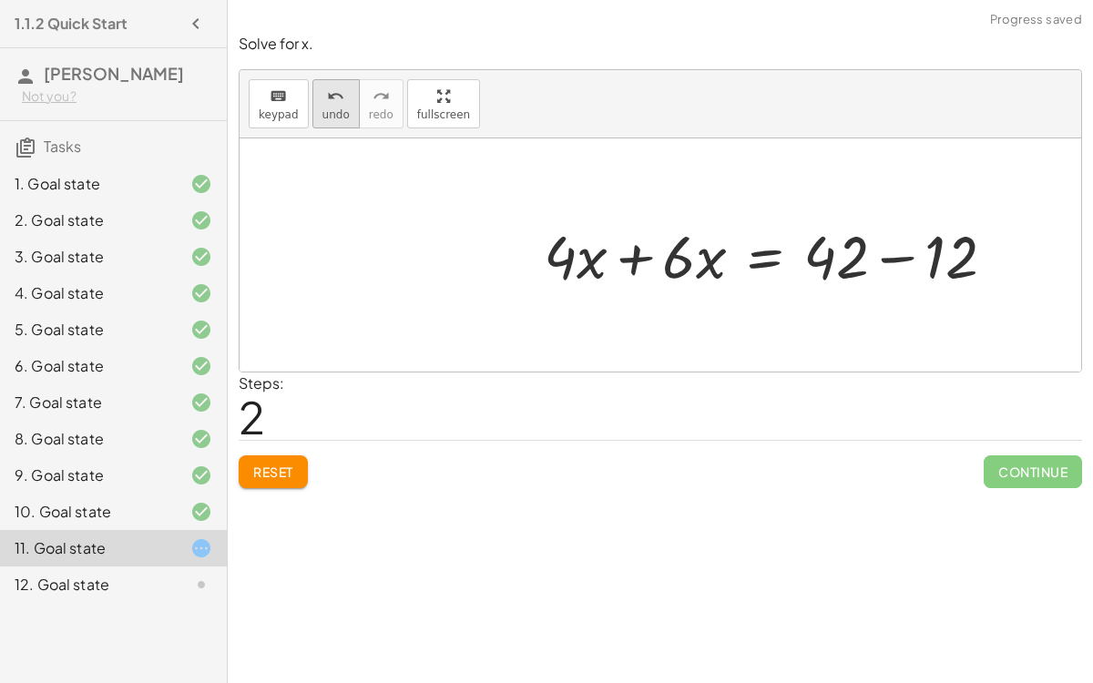
click at [327, 104] on icon "undo" at bounding box center [335, 97] width 17 height 22
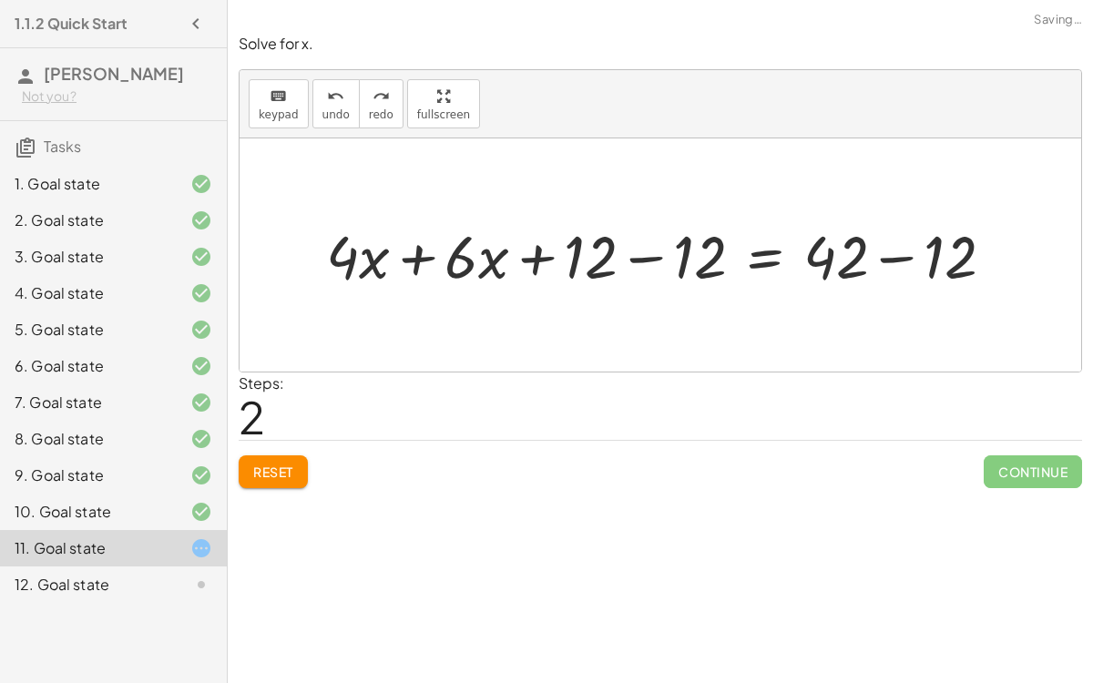
click at [270, 470] on span "Reset" at bounding box center [273, 472] width 40 height 16
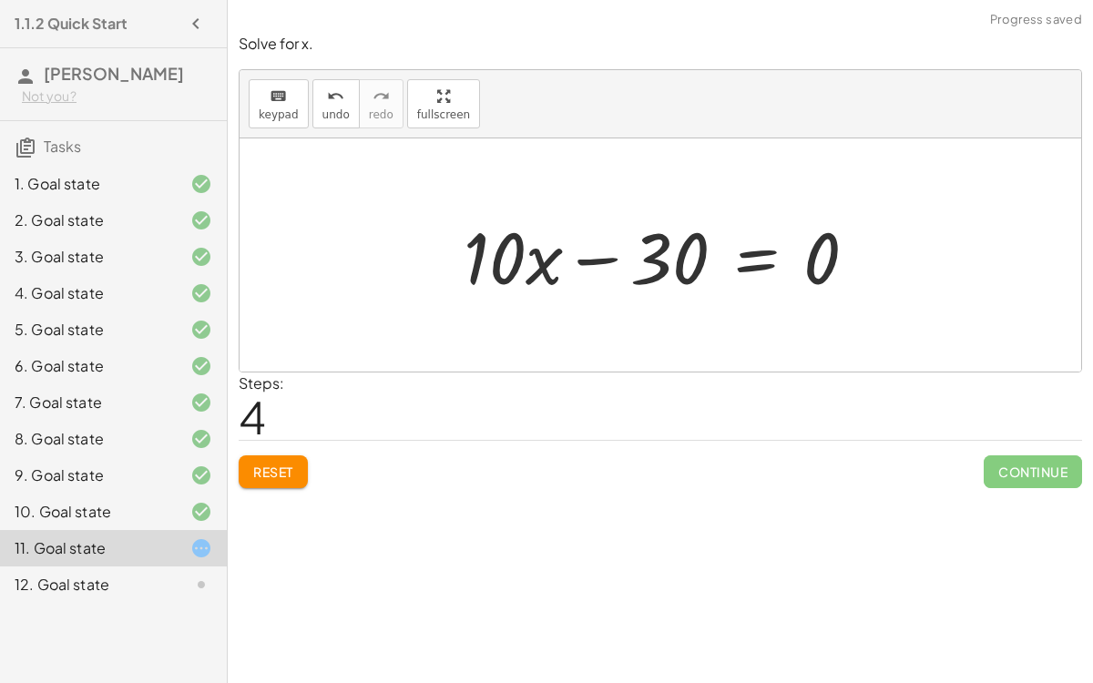
click at [603, 257] on div at bounding box center [668, 256] width 426 height 94
click at [754, 261] on div at bounding box center [668, 256] width 426 height 94
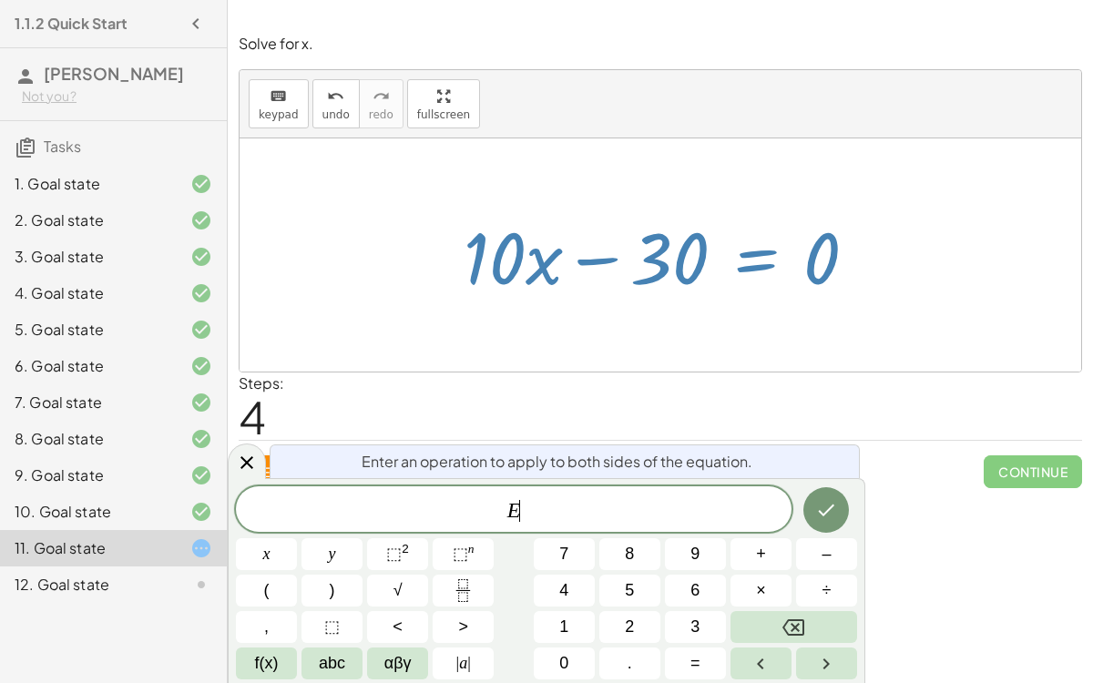
click at [465, 572] on icon "Fraction" at bounding box center [463, 590] width 23 height 23
click at [239, 456] on icon at bounding box center [247, 462] width 22 height 22
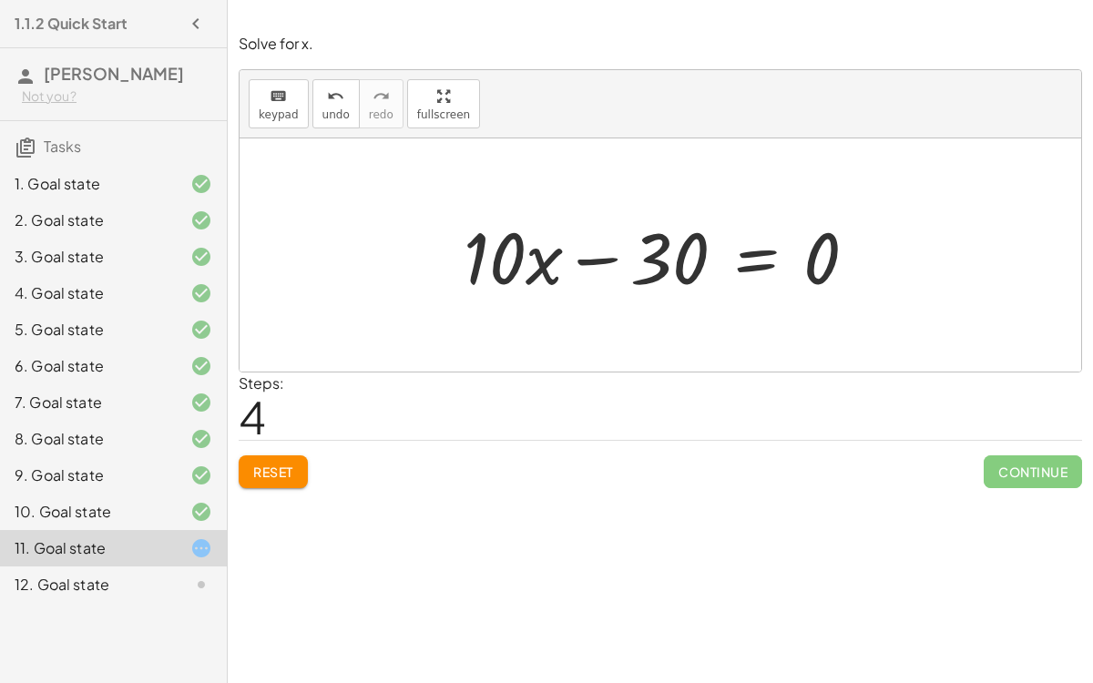
click at [750, 248] on div at bounding box center [668, 256] width 426 height 94
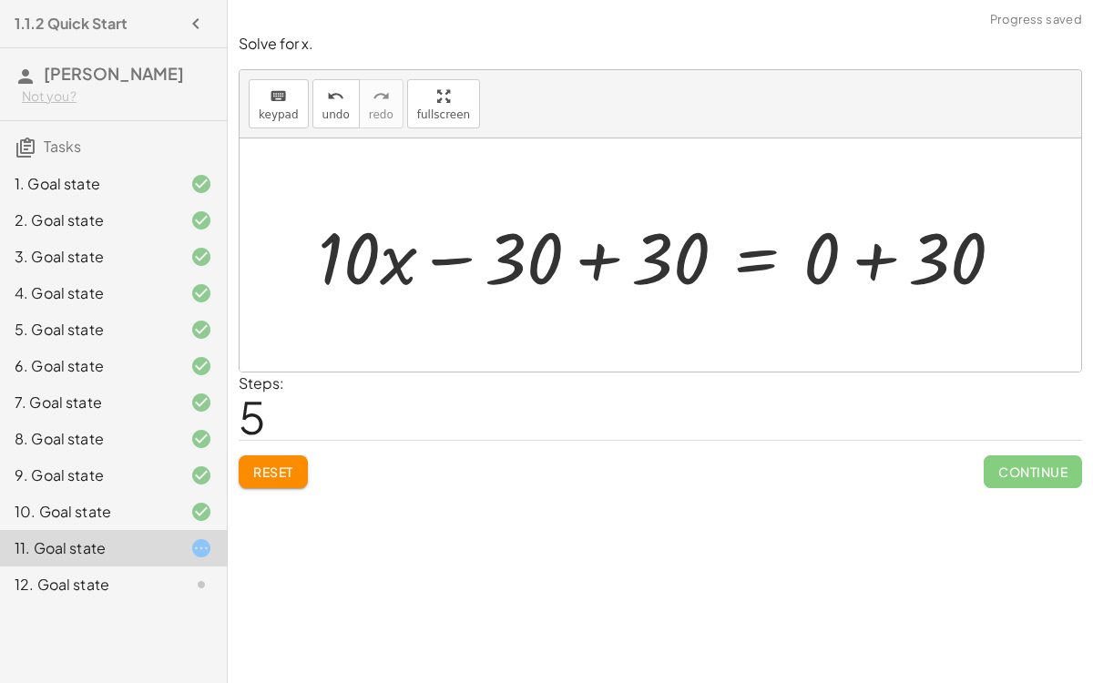
click at [599, 251] on div at bounding box center [668, 256] width 719 height 94
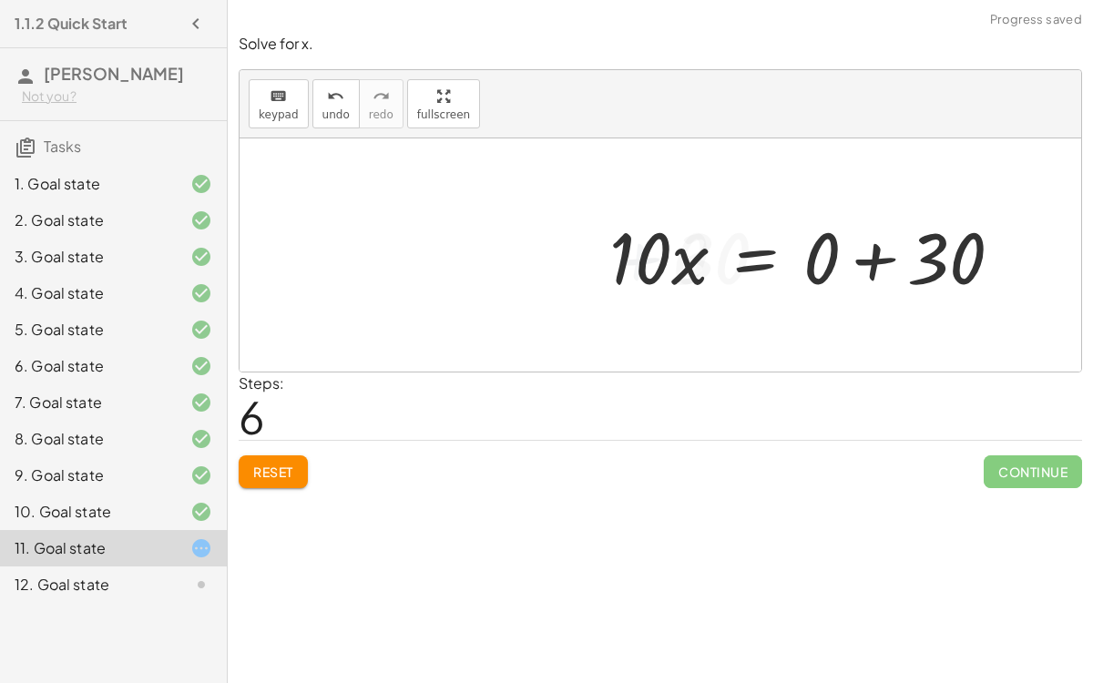
click at [870, 253] on div at bounding box center [813, 256] width 426 height 94
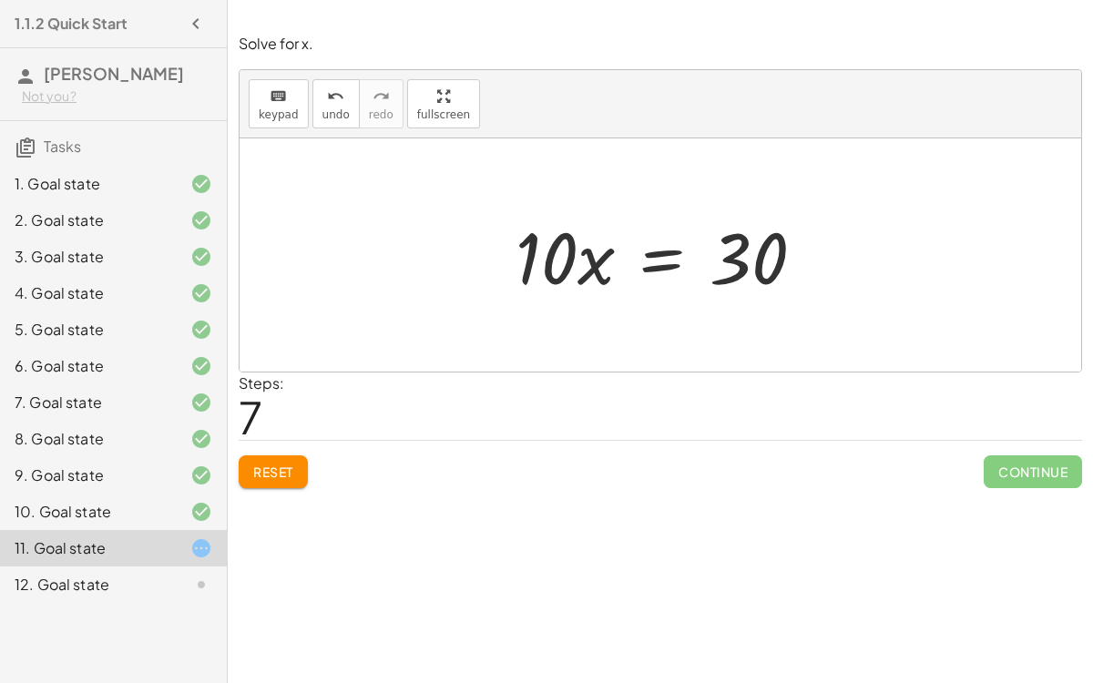
click at [646, 261] on div at bounding box center [668, 256] width 322 height 94
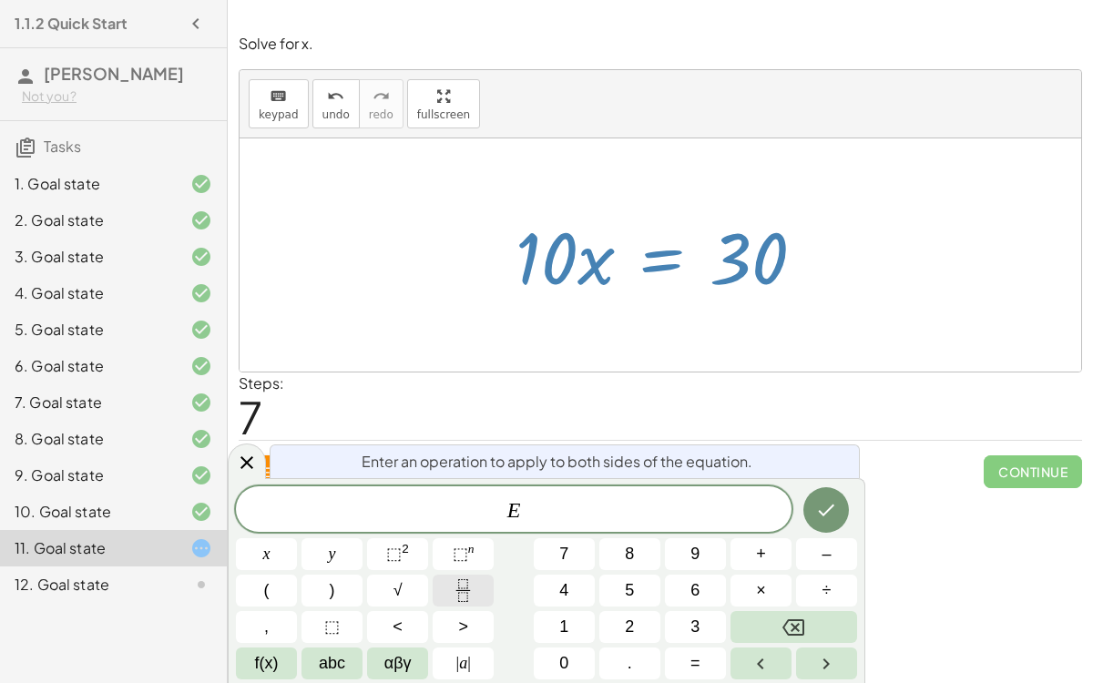
click at [461, 572] on icon "Fraction" at bounding box center [463, 590] width 23 height 23
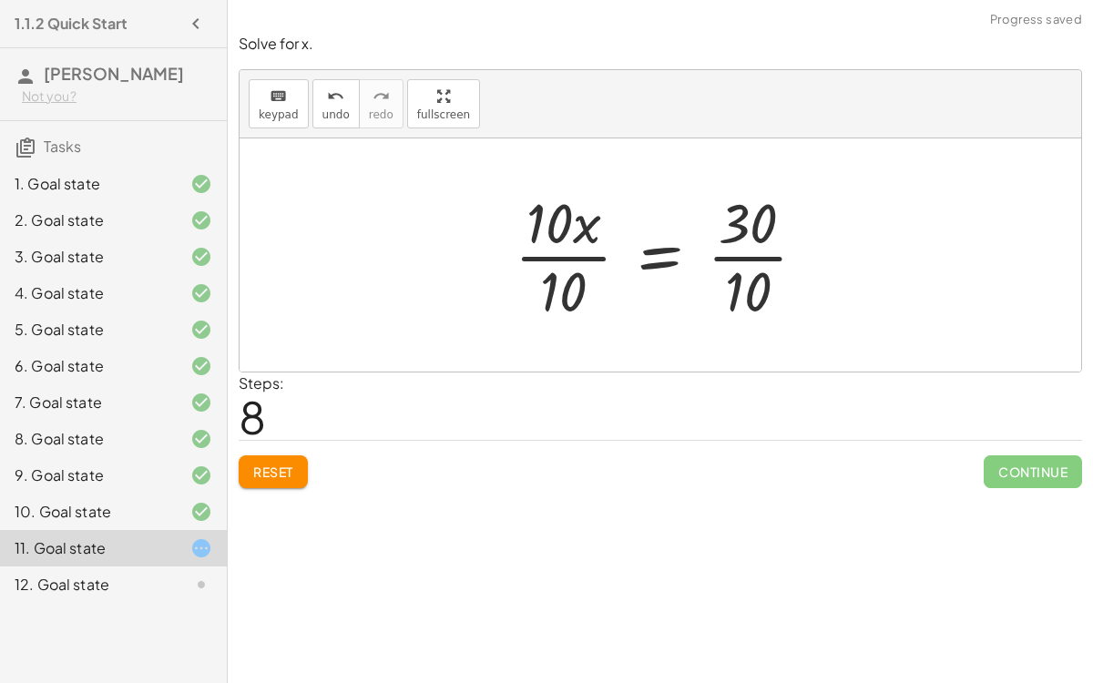
click at [737, 250] on div at bounding box center [668, 255] width 325 height 140
click at [594, 255] on div at bounding box center [648, 255] width 284 height 140
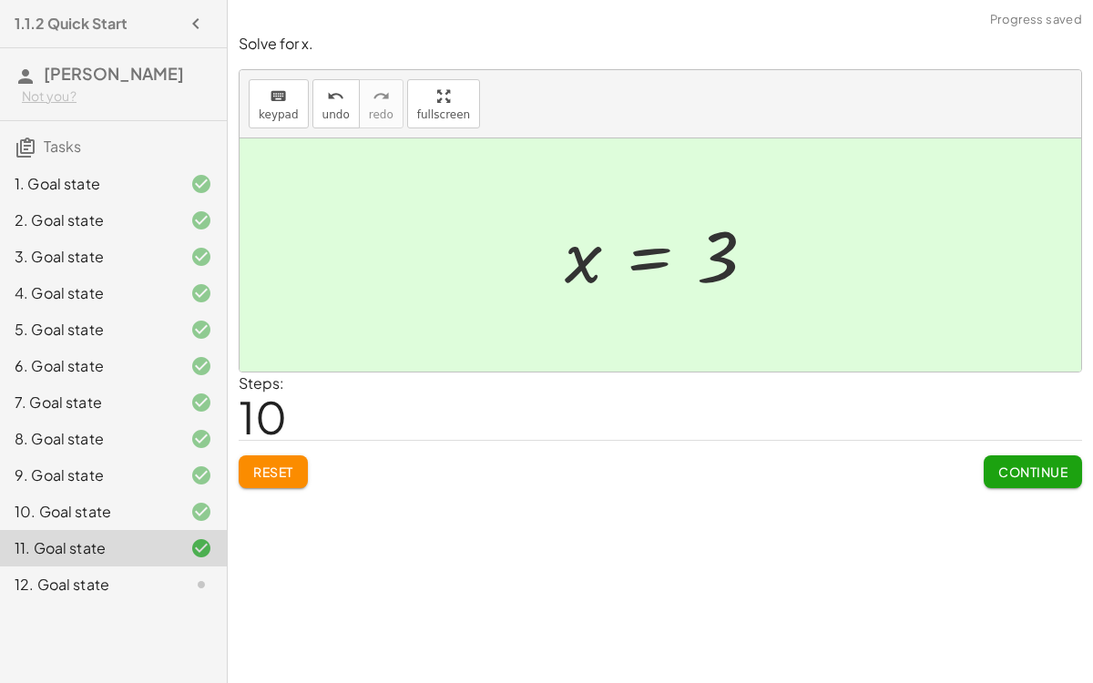
click at [1013, 457] on button "Continue" at bounding box center [1033, 471] width 98 height 33
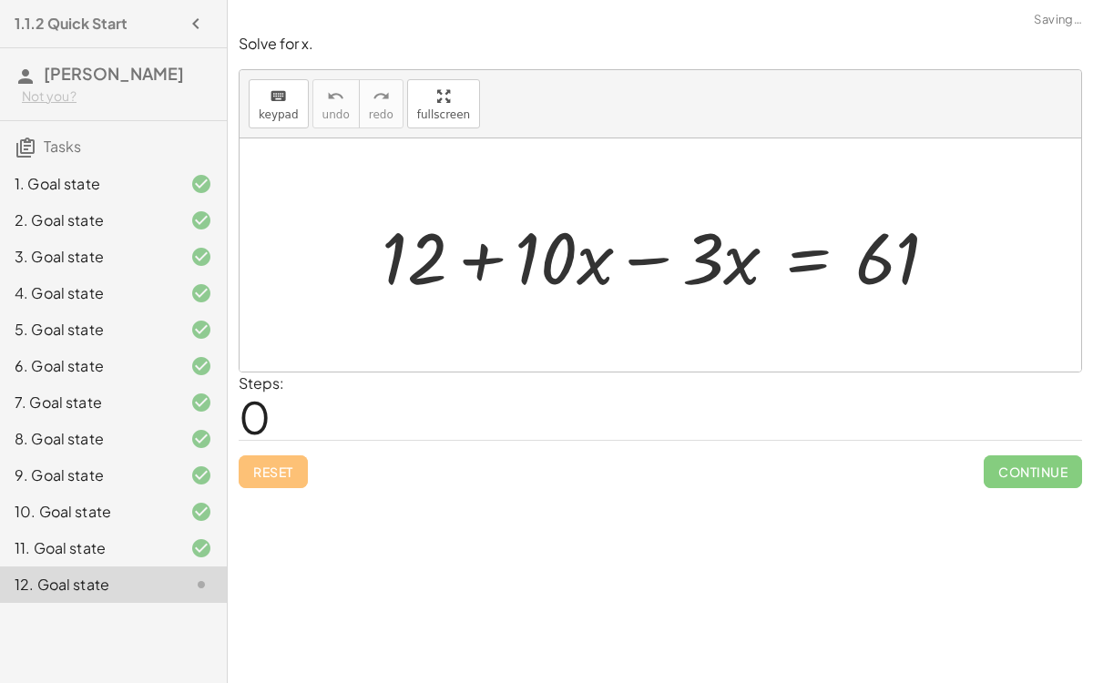
click at [483, 251] on div at bounding box center [668, 256] width 590 height 94
click at [637, 252] on div at bounding box center [668, 256] width 590 height 94
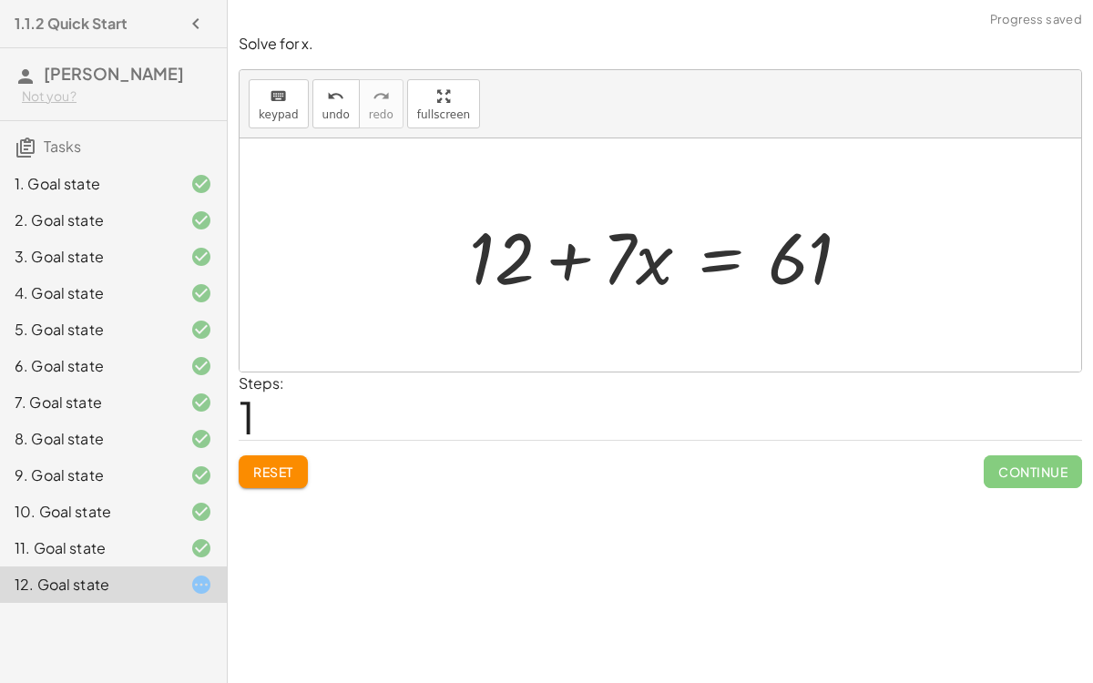
click at [573, 263] on div at bounding box center [667, 256] width 415 height 94
click at [717, 257] on div at bounding box center [667, 256] width 415 height 94
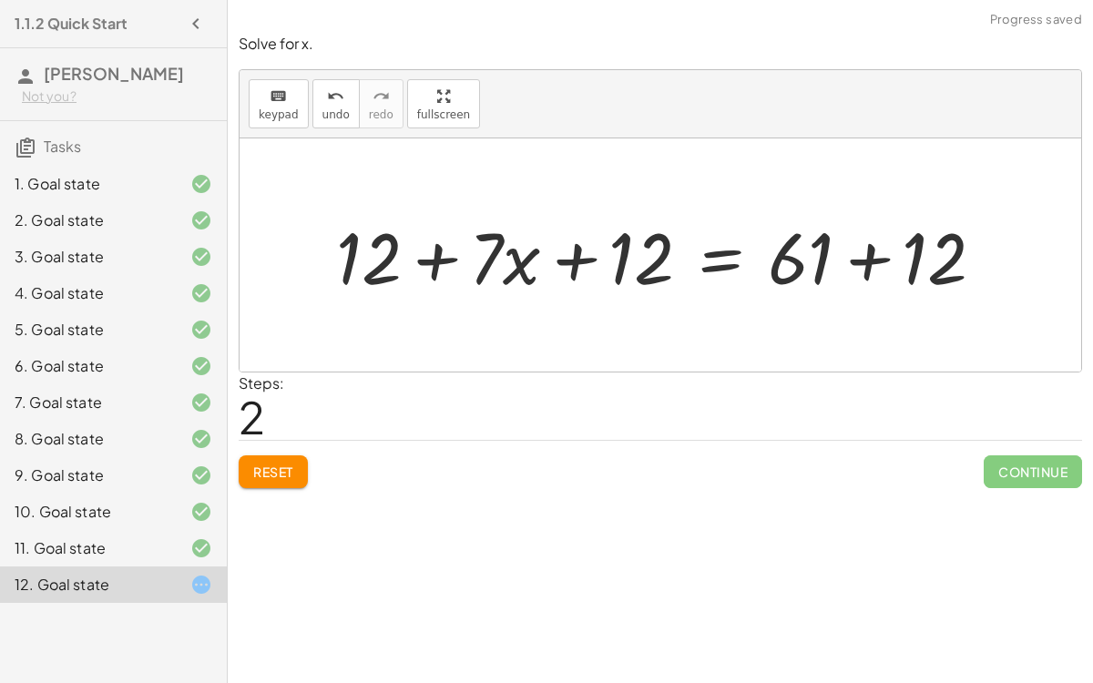
click at [573, 261] on div at bounding box center [667, 256] width 681 height 94
click at [427, 259] on div at bounding box center [667, 256] width 681 height 94
click at [875, 260] on div at bounding box center [667, 256] width 681 height 94
click at [578, 261] on div at bounding box center [606, 256] width 558 height 94
click at [406, 255] on div at bounding box center [606, 256] width 558 height 94
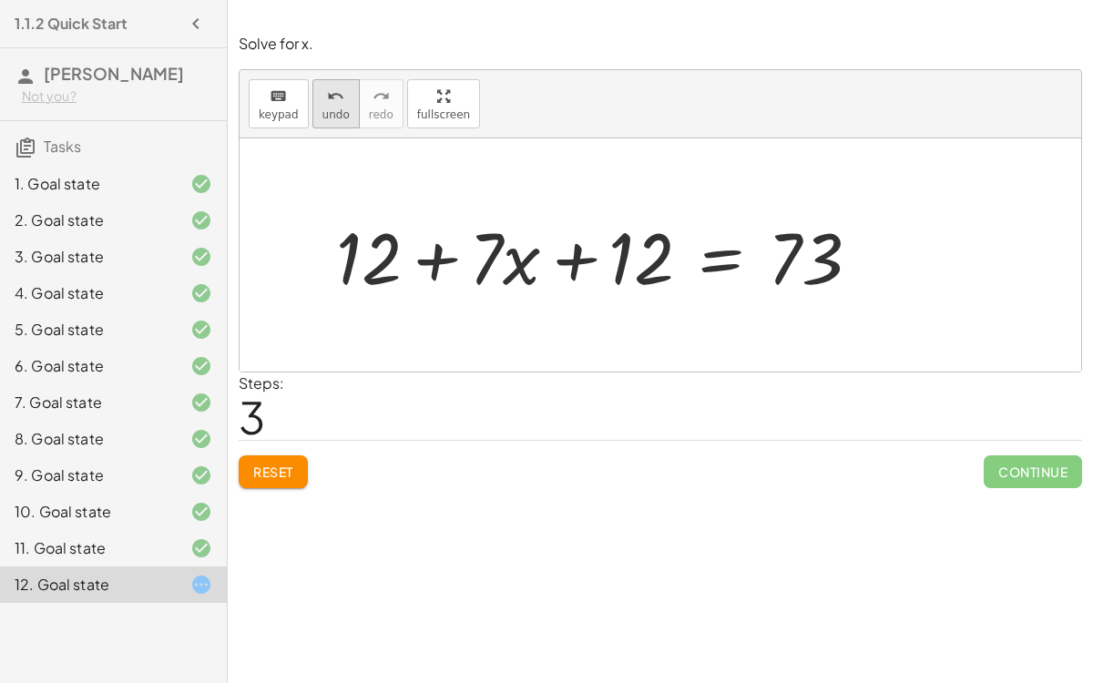
click at [322, 111] on span "undo" at bounding box center [335, 114] width 27 height 13
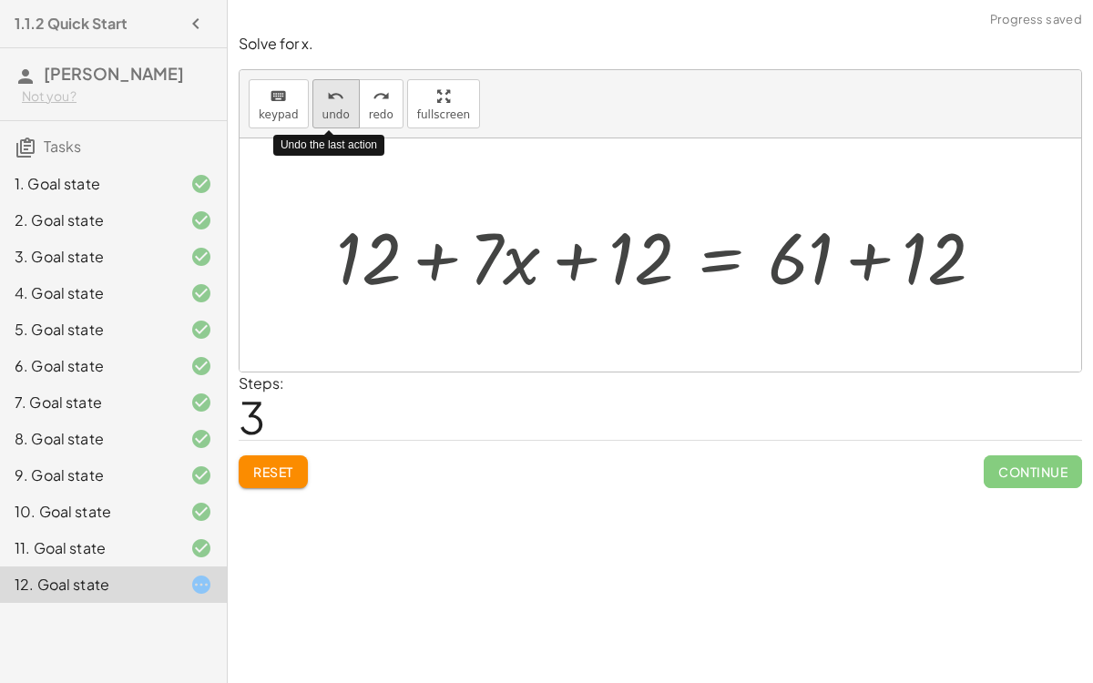
click at [322, 111] on span "undo" at bounding box center [335, 114] width 27 height 13
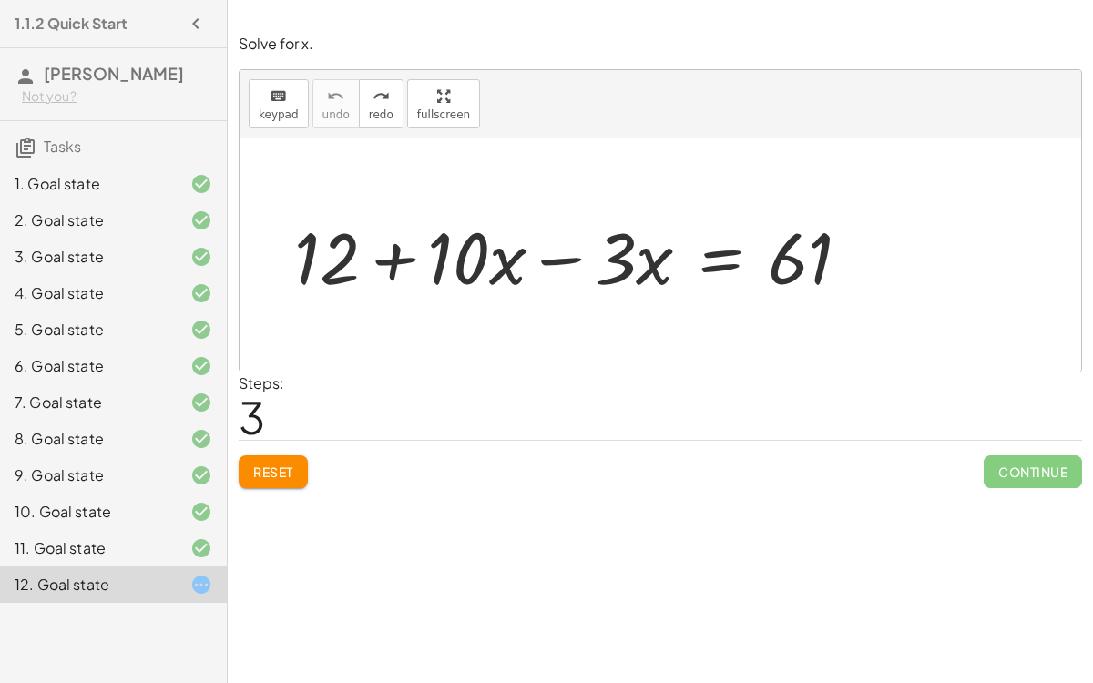
click at [531, 251] on div at bounding box center [580, 256] width 590 height 94
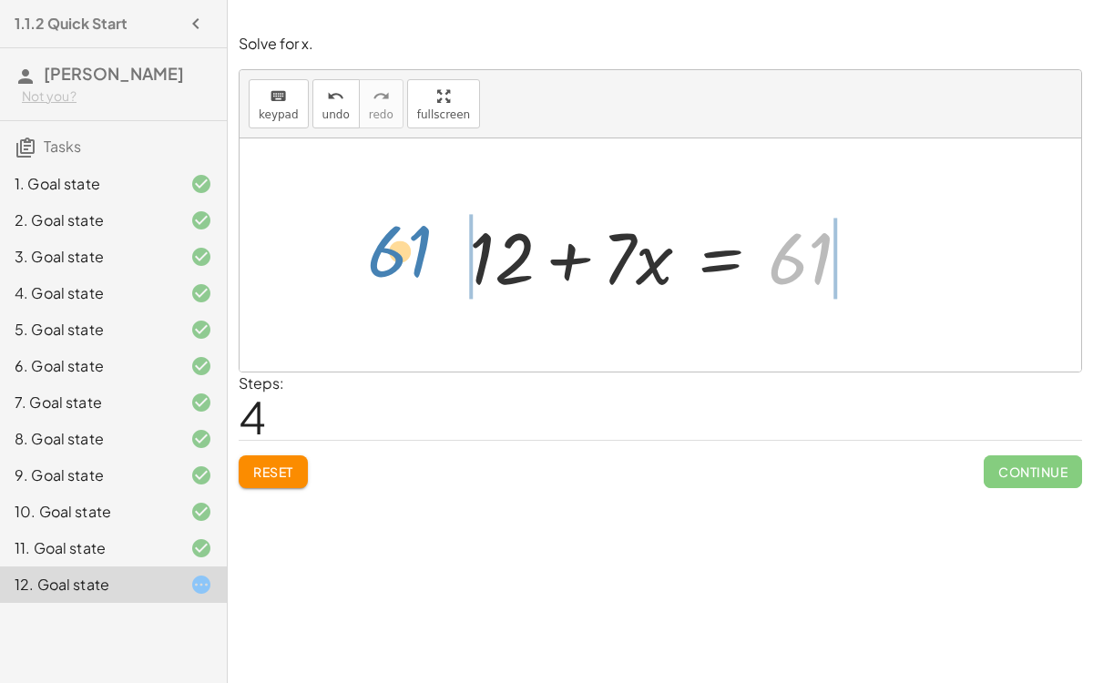
drag, startPoint x: 808, startPoint y: 254, endPoint x: 414, endPoint y: 247, distance: 394.5
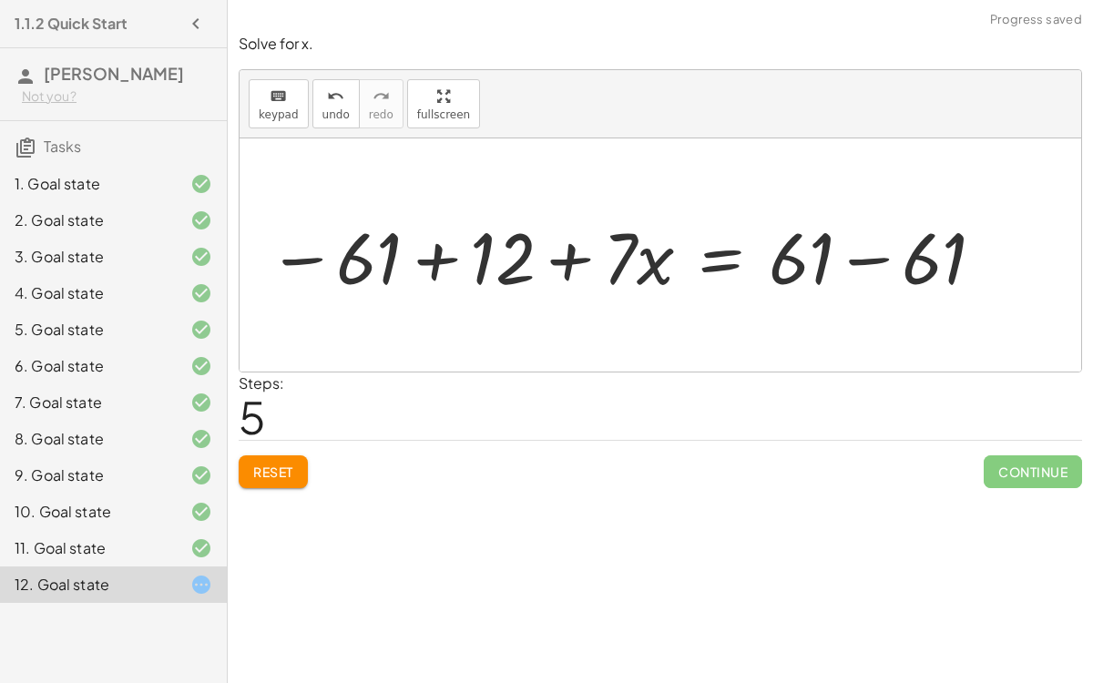
click at [498, 277] on div at bounding box center [628, 256] width 738 height 94
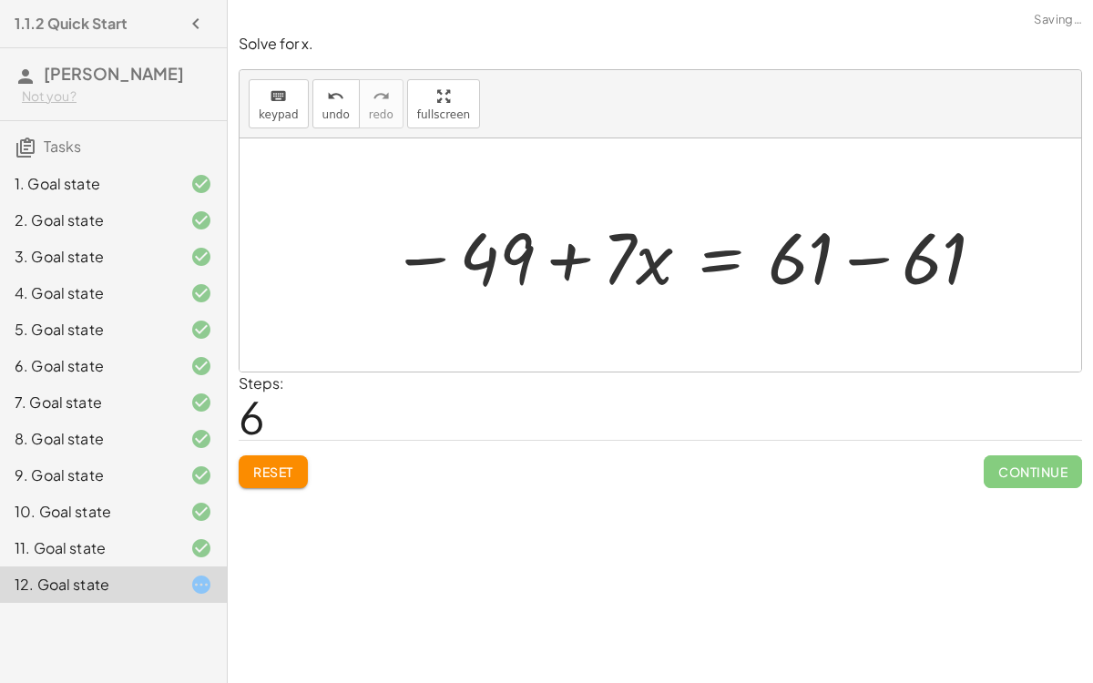
click at [898, 251] on div at bounding box center [689, 256] width 615 height 94
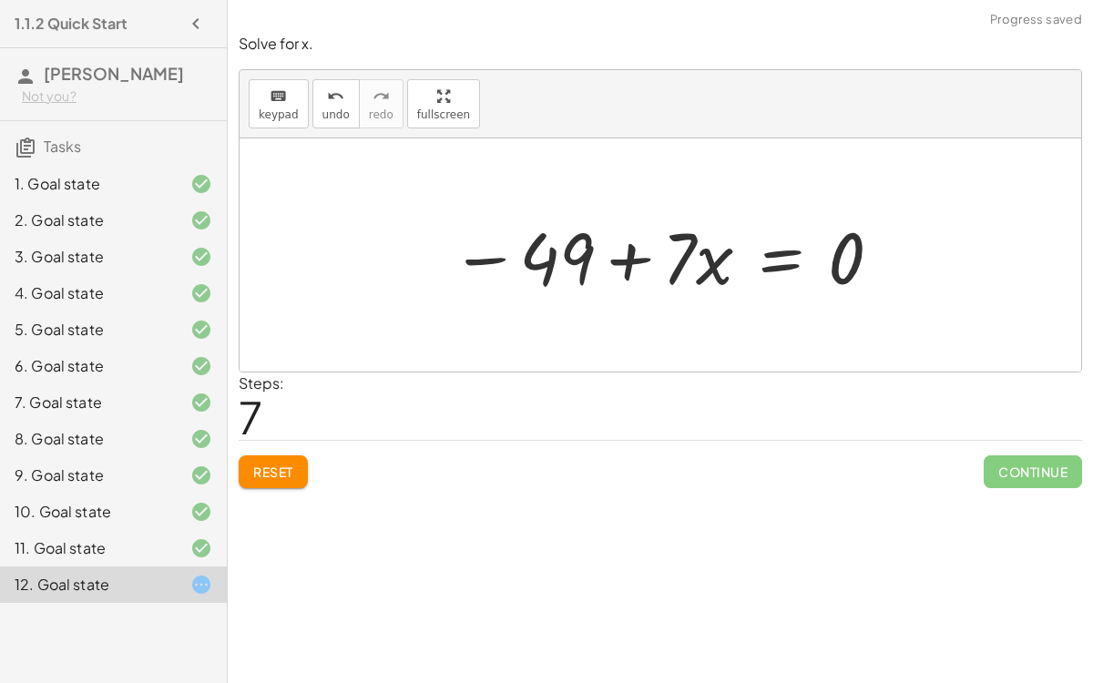
click at [768, 267] on div at bounding box center [668, 256] width 452 height 94
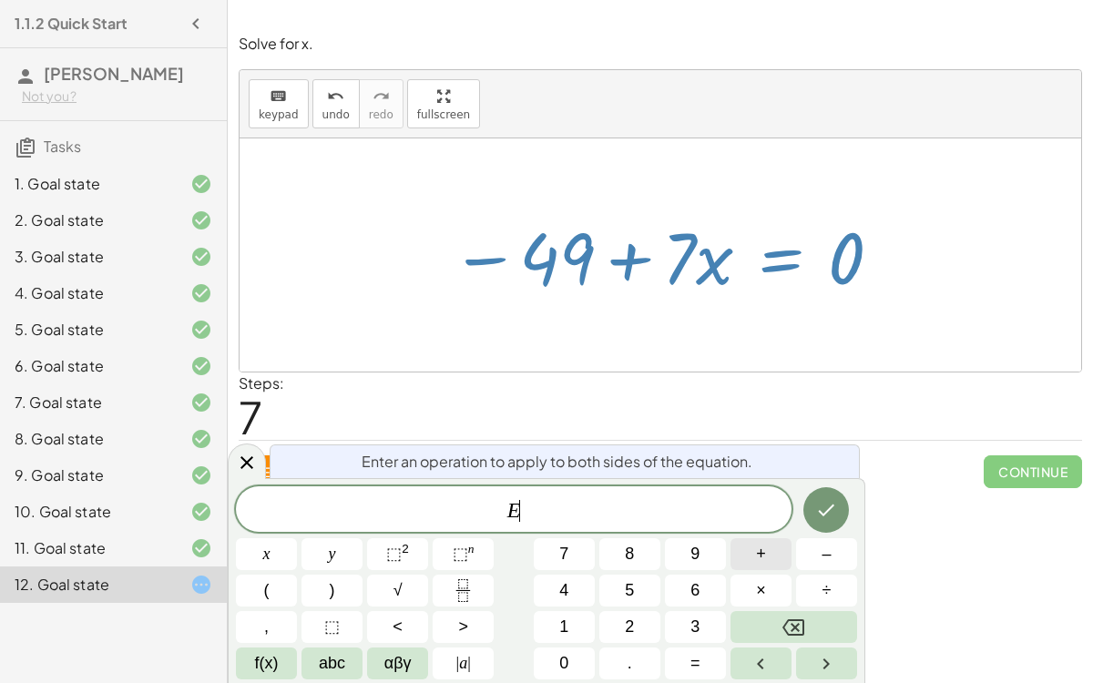
click at [765, 559] on span "+" at bounding box center [761, 554] width 10 height 25
click at [576, 572] on button "4" at bounding box center [564, 591] width 61 height 32
click at [694, 553] on span "9" at bounding box center [695, 554] width 9 height 25
click at [813, 507] on button "Done" at bounding box center [826, 510] width 46 height 46
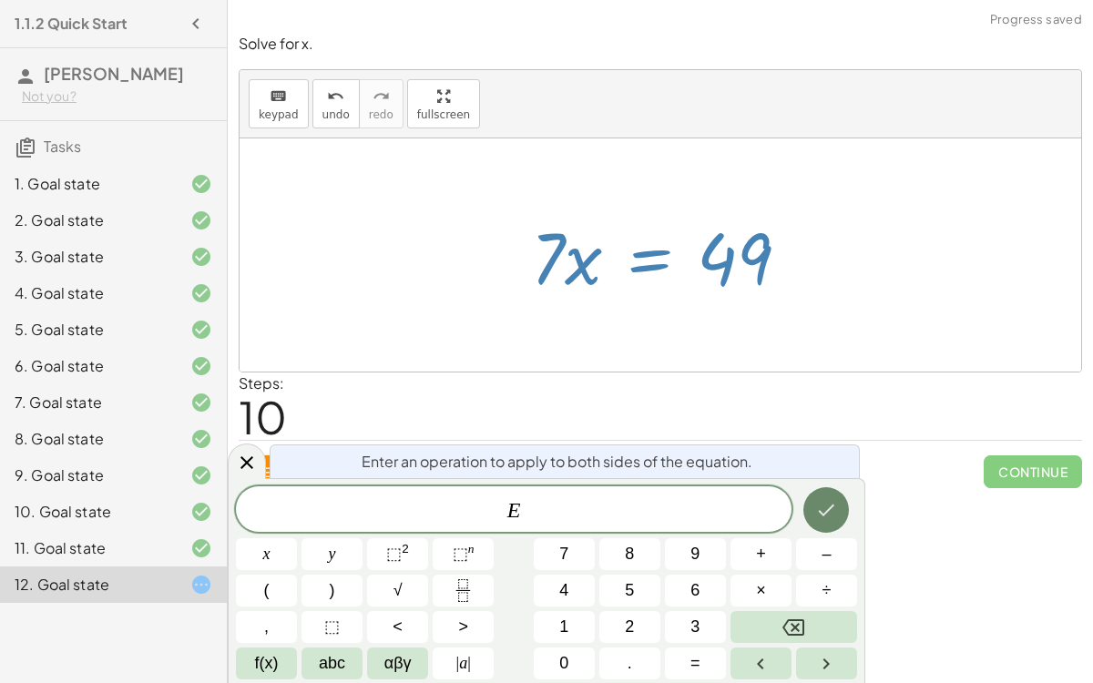
click at [488, 572] on button "Fraction" at bounding box center [463, 591] width 61 height 32
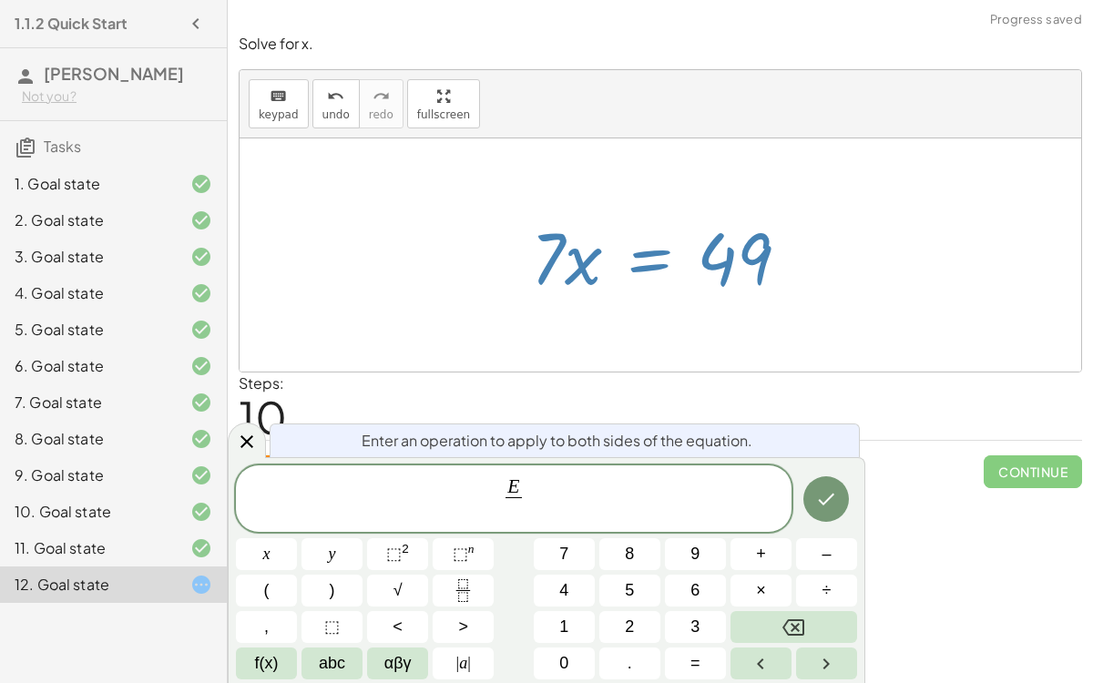
click at [260, 458] on div "Enter an operation to apply to both sides of the equation. E ​ ​ x y ⬚ 2 ⬚ n 7 …" at bounding box center [547, 570] width 638 height 227
click at [260, 427] on span "10" at bounding box center [263, 417] width 48 height 56
click at [251, 469] on div "E ​" at bounding box center [514, 499] width 556 height 67
click at [261, 431] on div at bounding box center [247, 441] width 38 height 36
click at [269, 458] on button "Reset" at bounding box center [273, 471] width 69 height 33
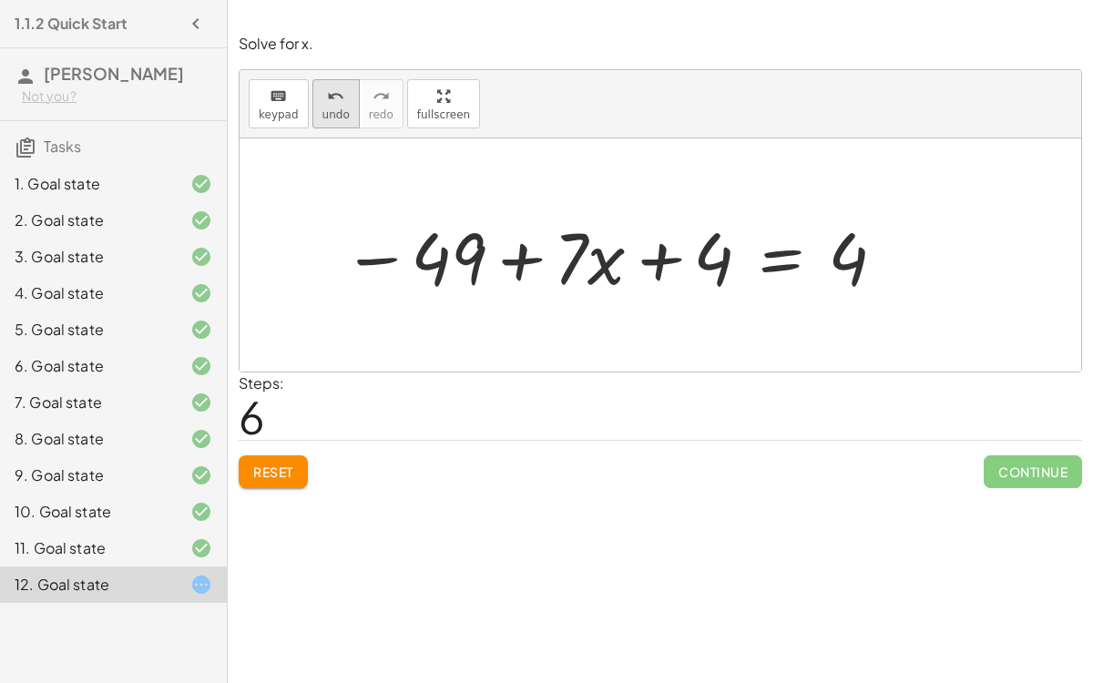
click at [323, 108] on span "undo" at bounding box center [335, 114] width 27 height 13
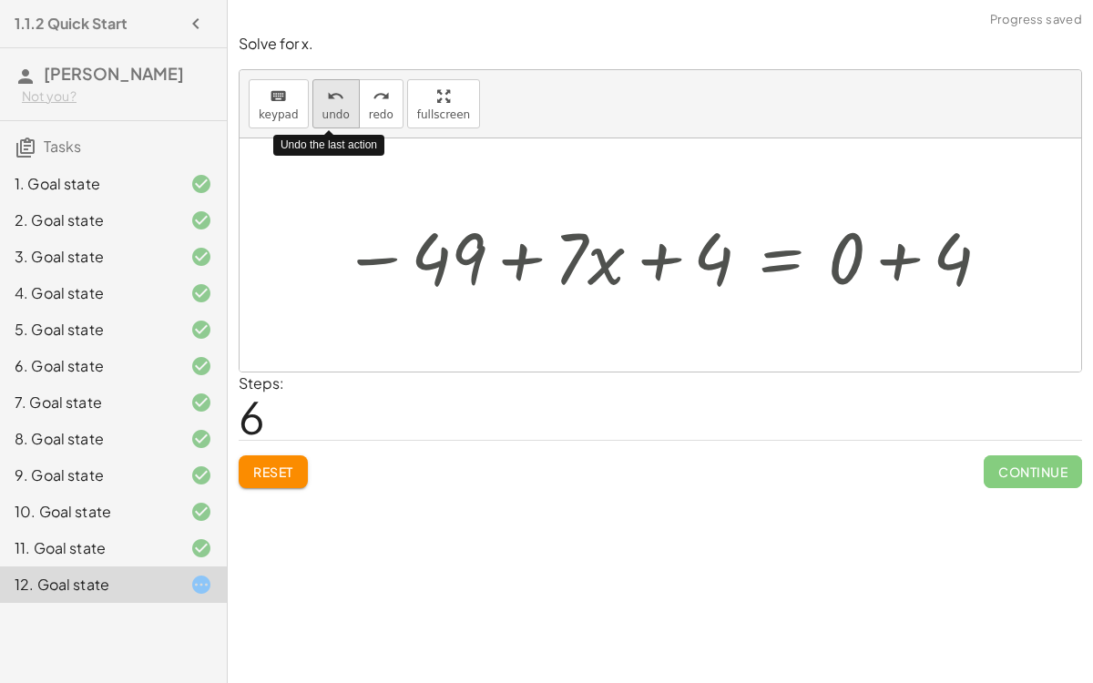
click at [323, 108] on span "undo" at bounding box center [335, 114] width 27 height 13
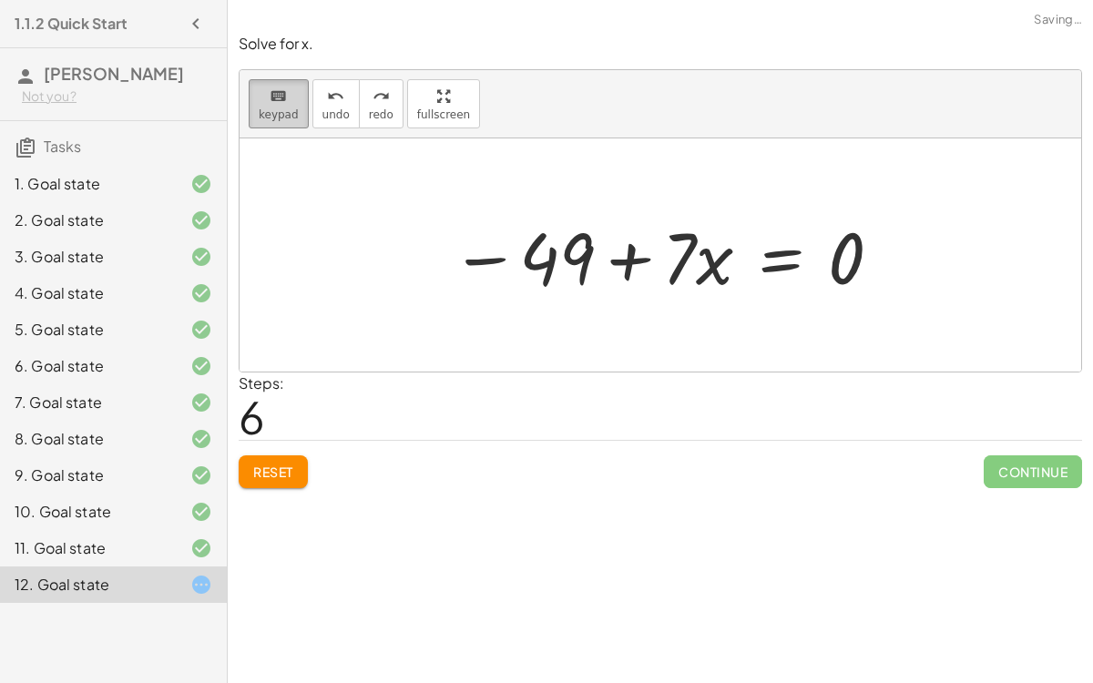
click at [260, 115] on span "keypad" at bounding box center [279, 114] width 40 height 13
click at [270, 116] on span "keypad" at bounding box center [279, 114] width 40 height 13
click at [783, 259] on div at bounding box center [668, 256] width 452 height 94
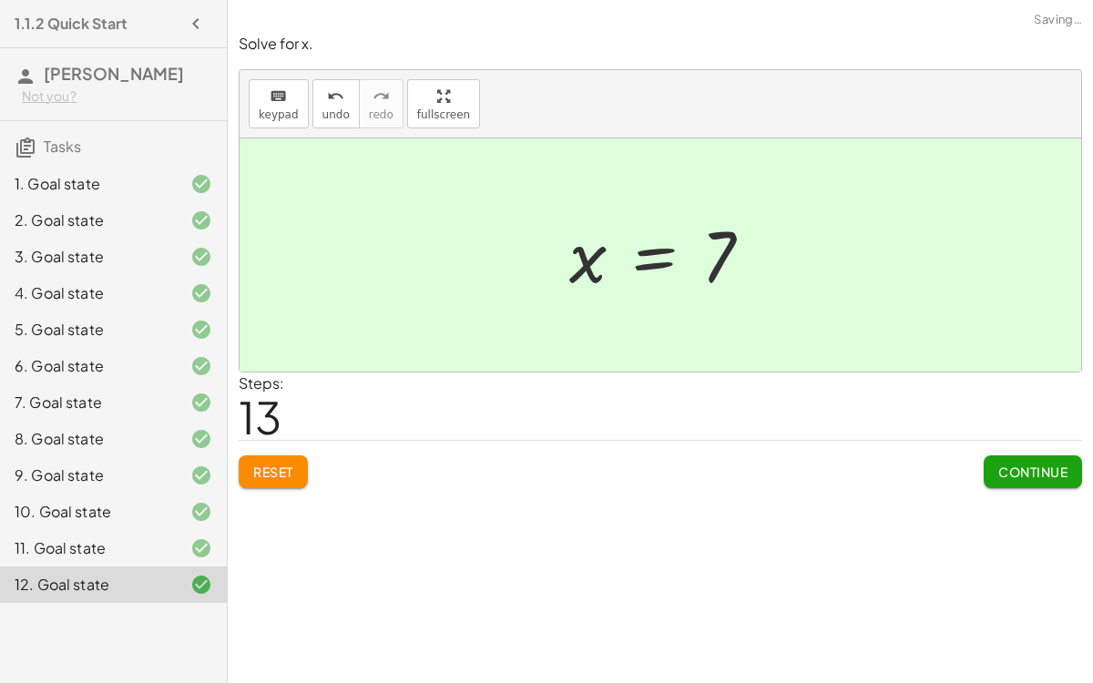
click at [1018, 466] on span "Continue" at bounding box center [1032, 472] width 69 height 16
